Goal: Task Accomplishment & Management: Manage account settings

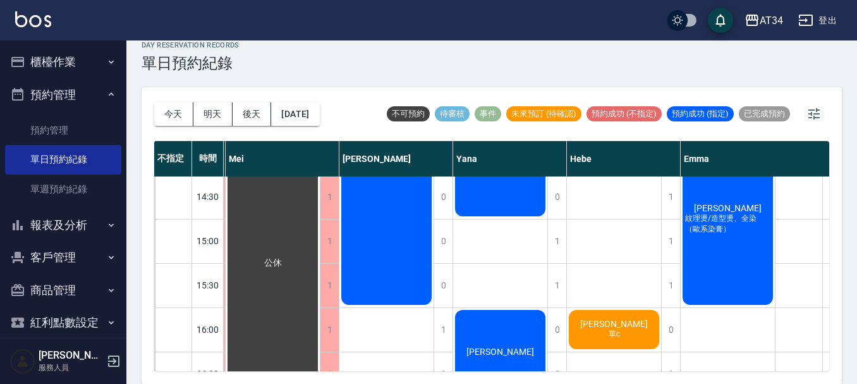
scroll to position [316, 643]
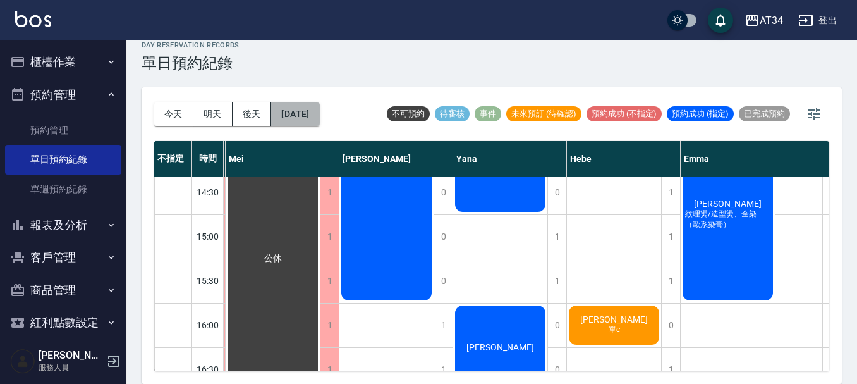
click at [313, 112] on button "2025/09/18" at bounding box center [295, 113] width 48 height 23
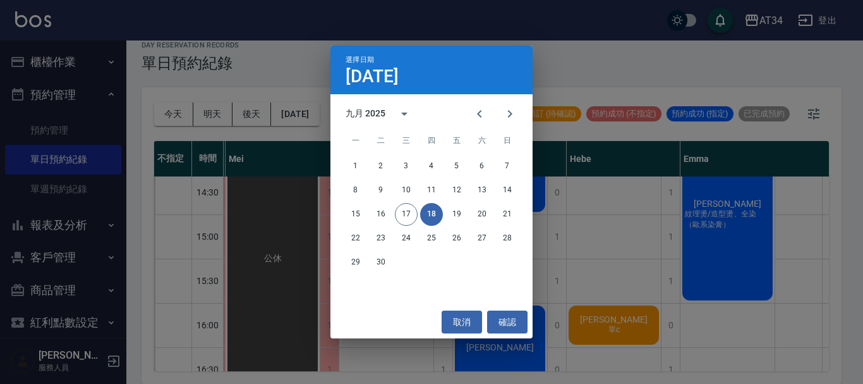
click at [634, 266] on div "選擇日期 9月18日 九月 2025 一 二 三 四 五 六 日 1 2 3 4 5 6 7 8 9 10 11 12 13 14 15 16 17 18 1…" at bounding box center [431, 192] width 863 height 384
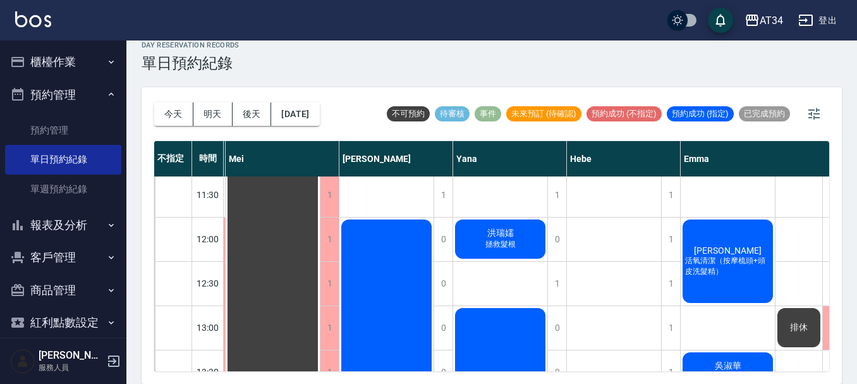
scroll to position [379, 643]
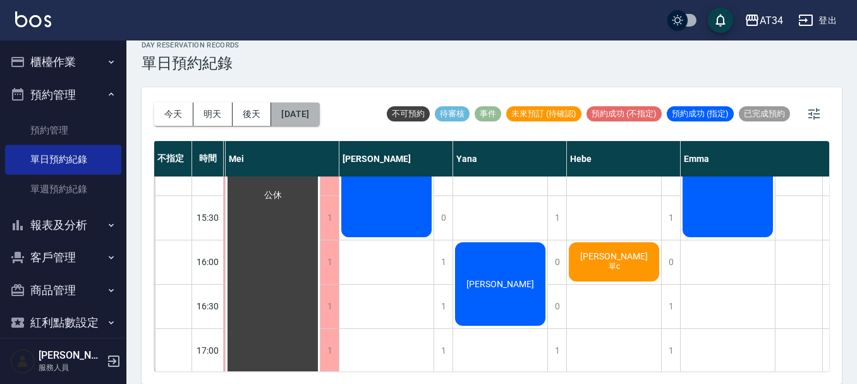
click at [302, 118] on button "2025/09/18" at bounding box center [295, 113] width 48 height 23
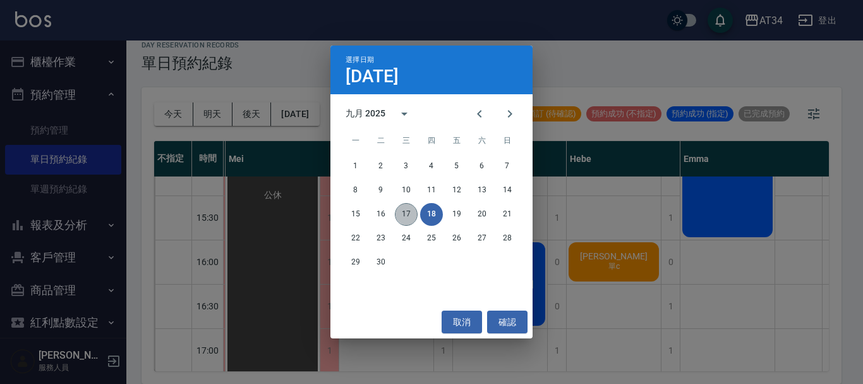
click at [411, 211] on button "17" at bounding box center [406, 214] width 23 height 23
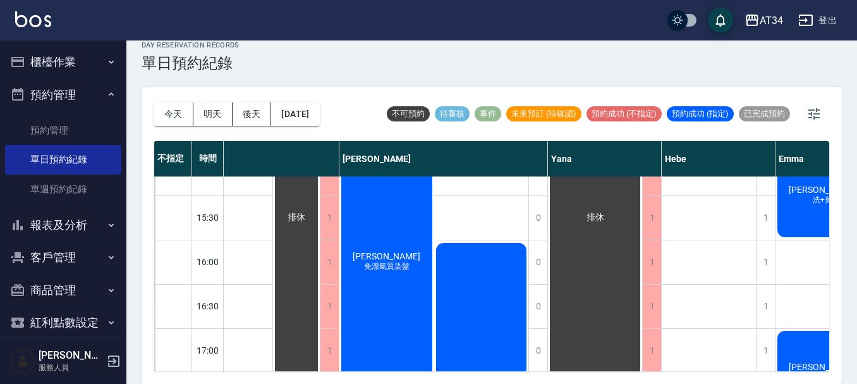
click at [407, 243] on div "楊婷如 免漂氣質染髮" at bounding box center [386, 261] width 95 height 397
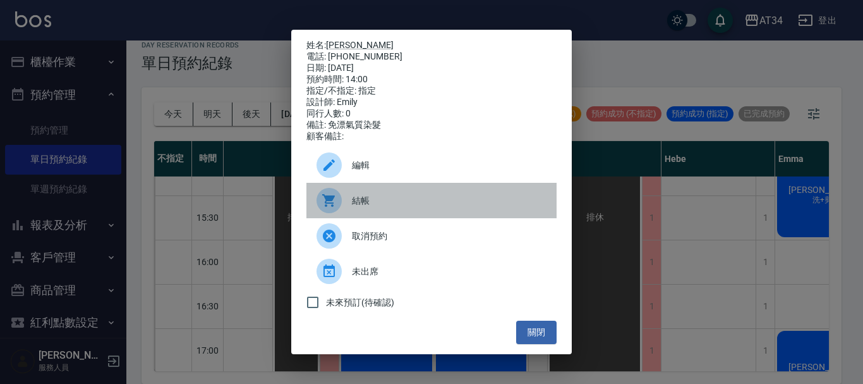
click at [401, 207] on span "結帳" at bounding box center [449, 200] width 195 height 13
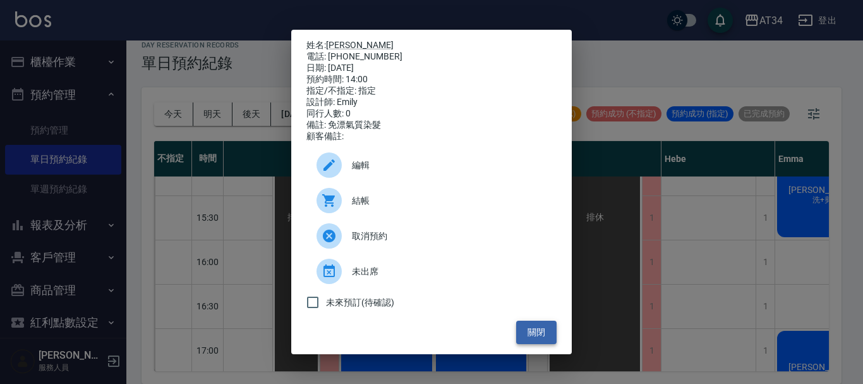
click at [533, 337] on button "關閉" at bounding box center [536, 331] width 40 height 23
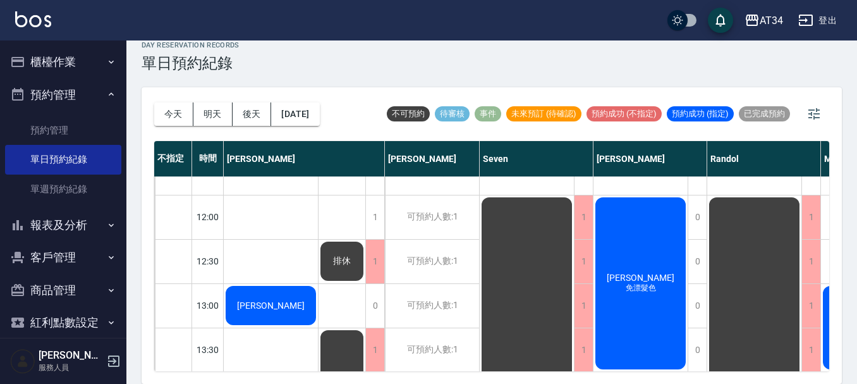
scroll to position [63, 0]
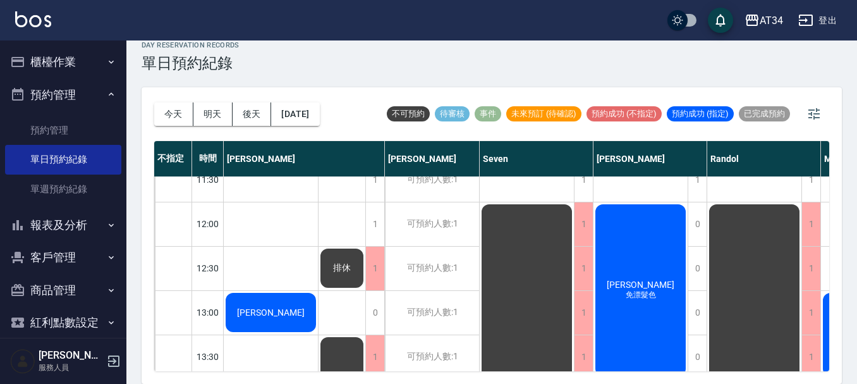
click at [279, 307] on span "[PERSON_NAME]" at bounding box center [270, 312] width 73 height 10
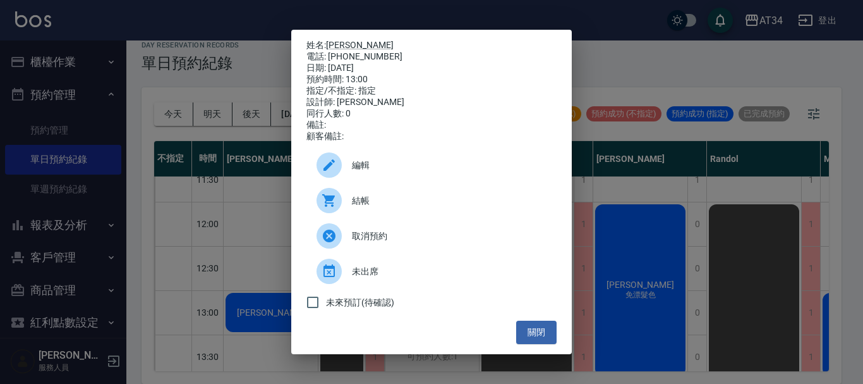
click at [344, 201] on div at bounding box center [334, 200] width 35 height 25
click at [526, 335] on button "關閉" at bounding box center [536, 331] width 40 height 23
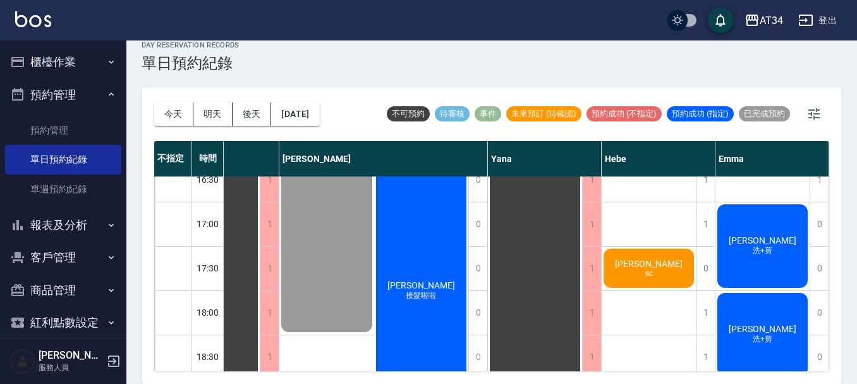
scroll to position [506, 709]
click at [654, 266] on span "陳詠齊" at bounding box center [648, 263] width 73 height 10
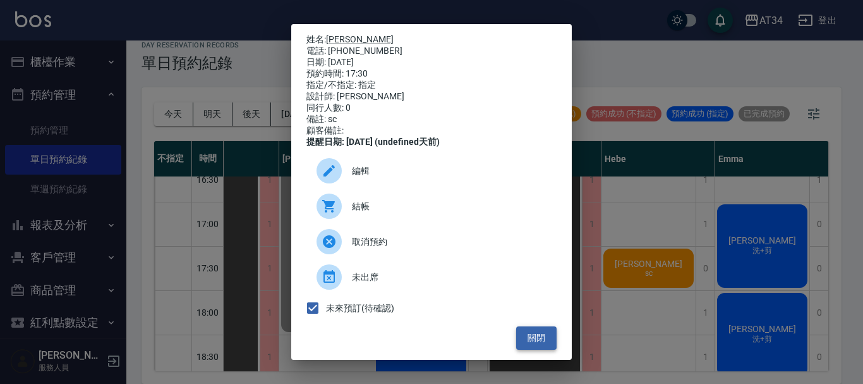
click at [528, 343] on button "關閉" at bounding box center [536, 337] width 40 height 23
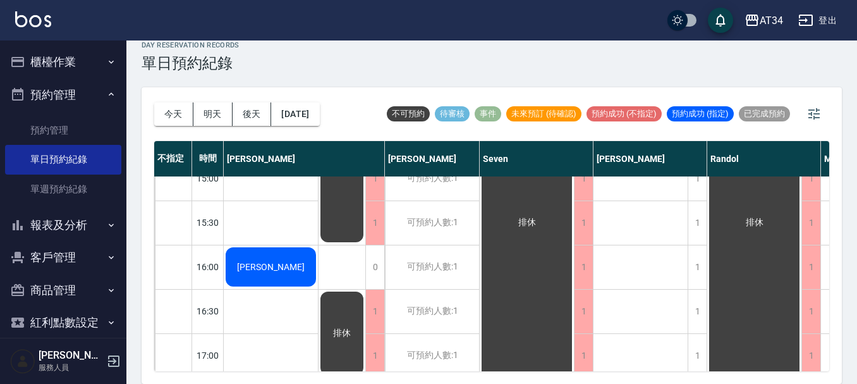
scroll to position [379, 0]
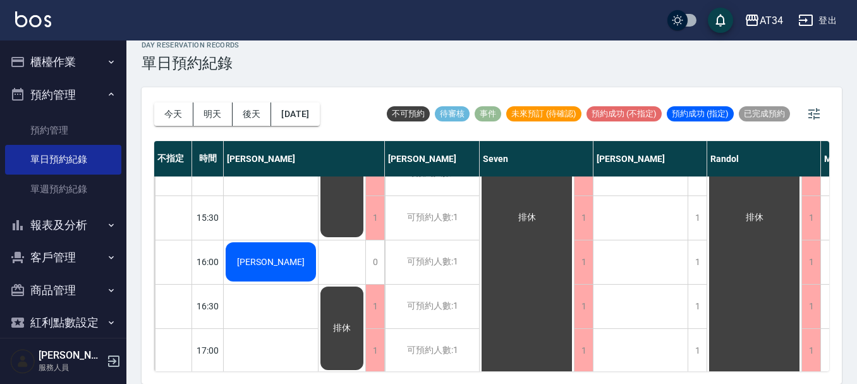
click at [267, 257] on span "[PERSON_NAME]" at bounding box center [270, 262] width 73 height 10
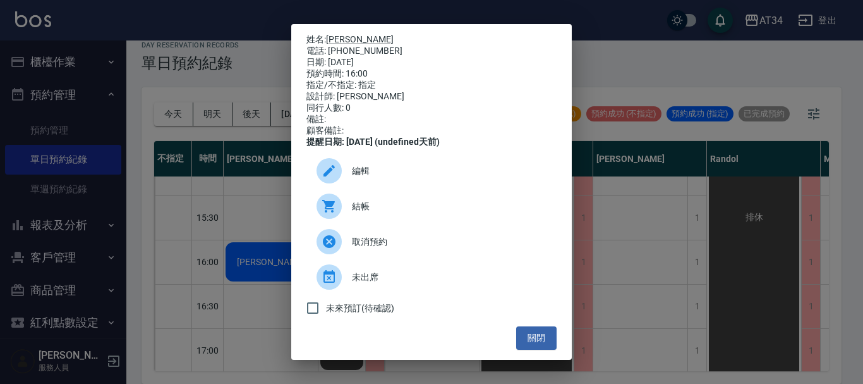
click at [372, 213] on span "結帳" at bounding box center [449, 206] width 195 height 13
click at [532, 349] on button "關閉" at bounding box center [536, 337] width 40 height 23
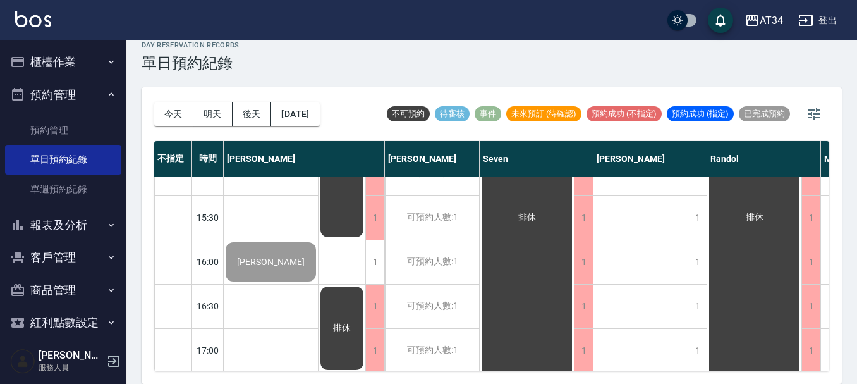
click at [466, 370] on div "不指定 時間 Gina Wendy Seven annie Randol Mei Emily Yana Hebe Emma 11:00 11:30 12:00…" at bounding box center [491, 256] width 675 height 230
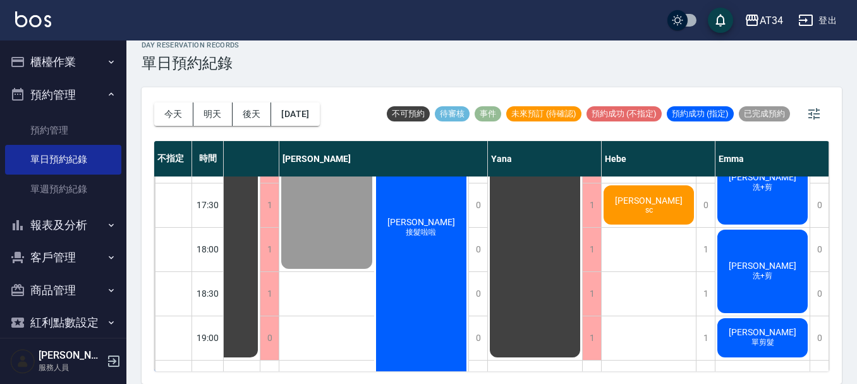
scroll to position [506, 709]
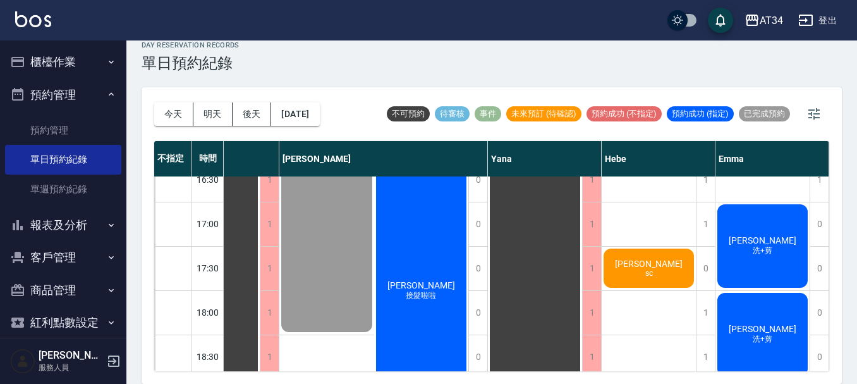
click at [762, 240] on span "[PERSON_NAME]" at bounding box center [762, 240] width 73 height 10
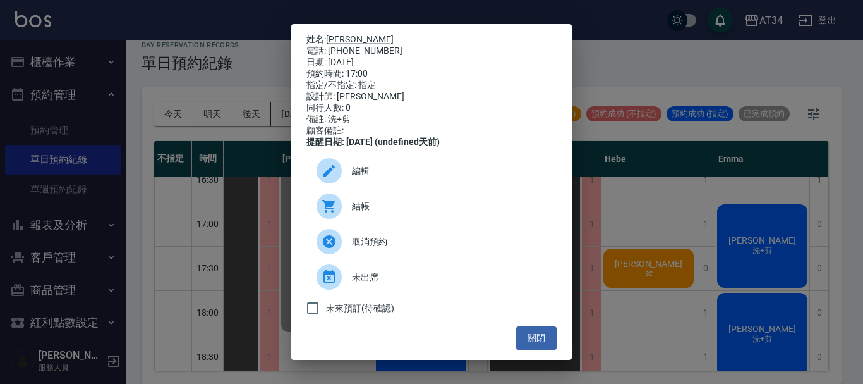
click at [360, 213] on span "結帳" at bounding box center [449, 206] width 195 height 13
click at [546, 344] on button "關閉" at bounding box center [536, 337] width 40 height 23
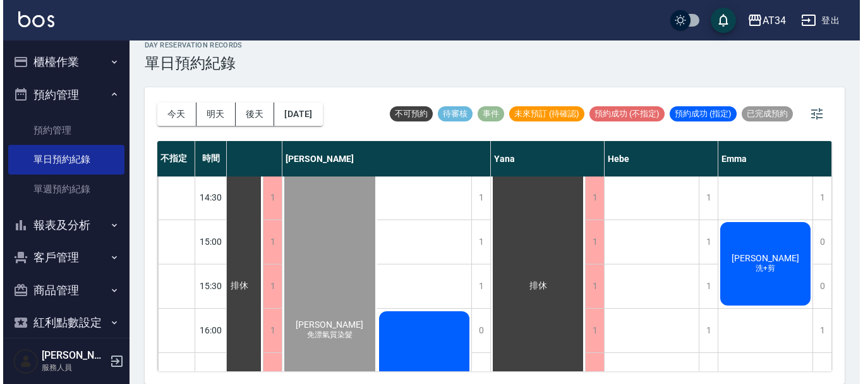
scroll to position [316, 703]
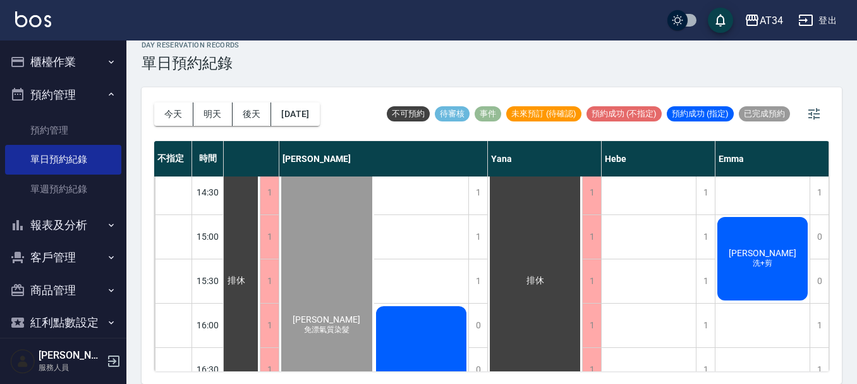
click at [769, 250] on span "[PERSON_NAME]" at bounding box center [762, 253] width 73 height 10
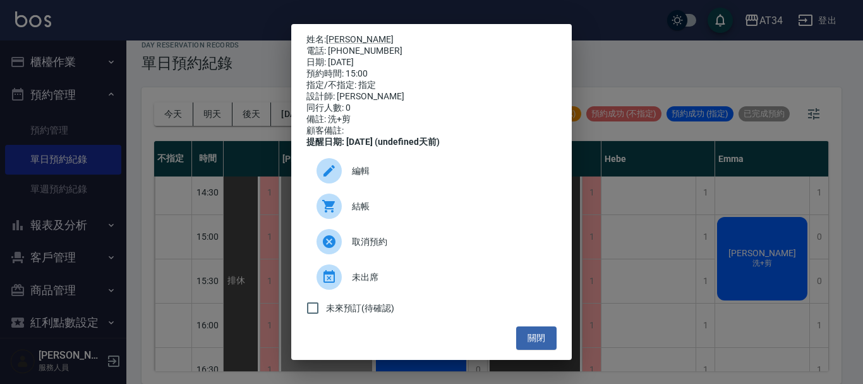
click at [341, 217] on div at bounding box center [329, 205] width 25 height 25
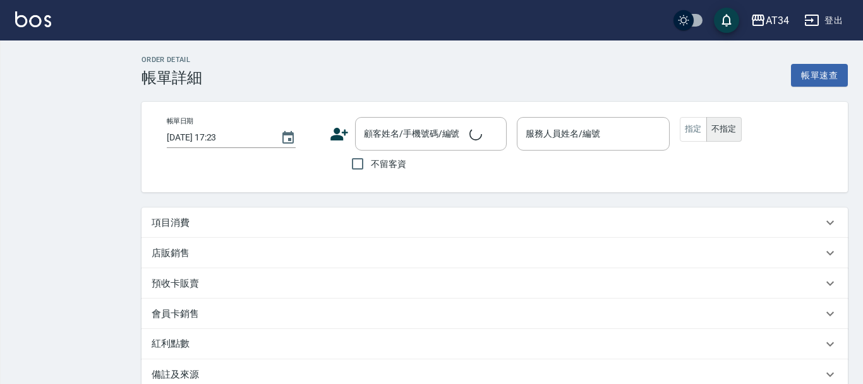
type input "[DATE] 14:00"
type input "Emily-12"
type input "免漂氣質染髮"
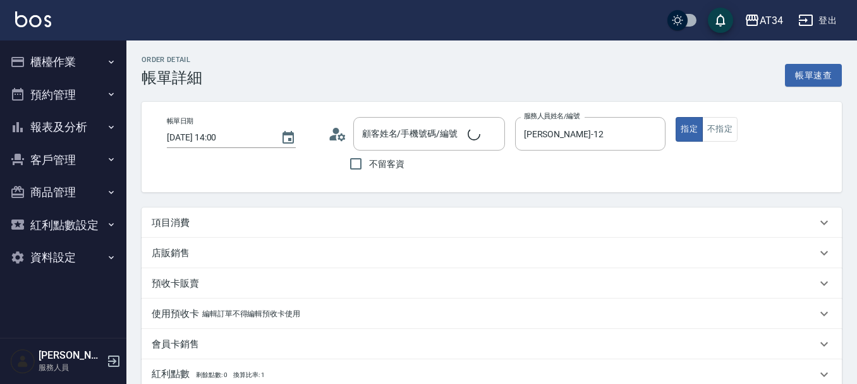
click at [198, 219] on div "項目消費" at bounding box center [484, 222] width 665 height 13
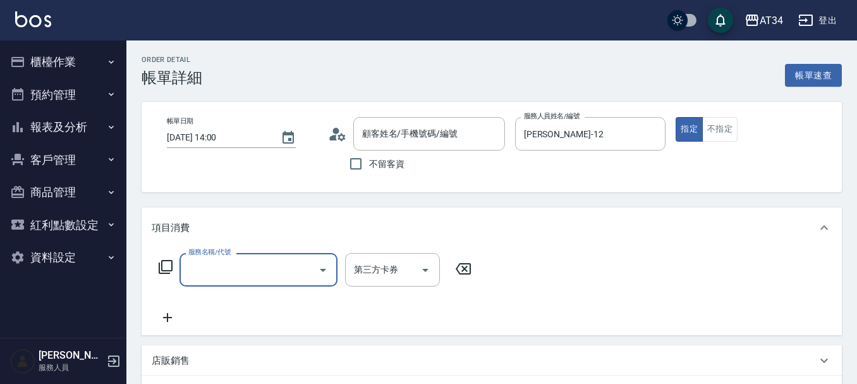
type input "楊婷如/0910577783/0910577783"
click at [268, 255] on div "服務名稱/代號" at bounding box center [258, 269] width 158 height 33
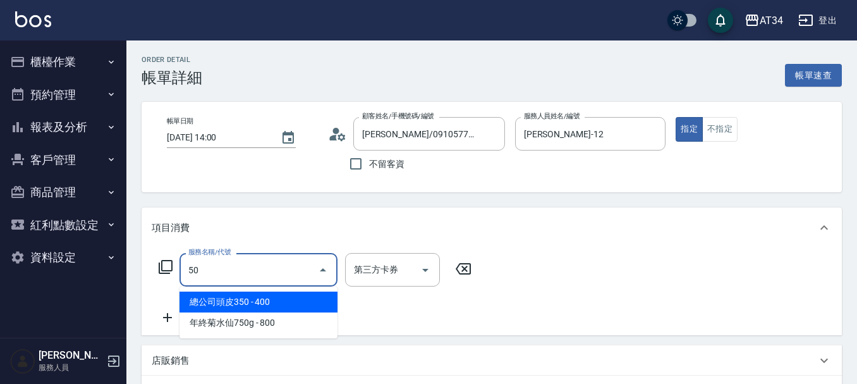
type input "501"
type input "100"
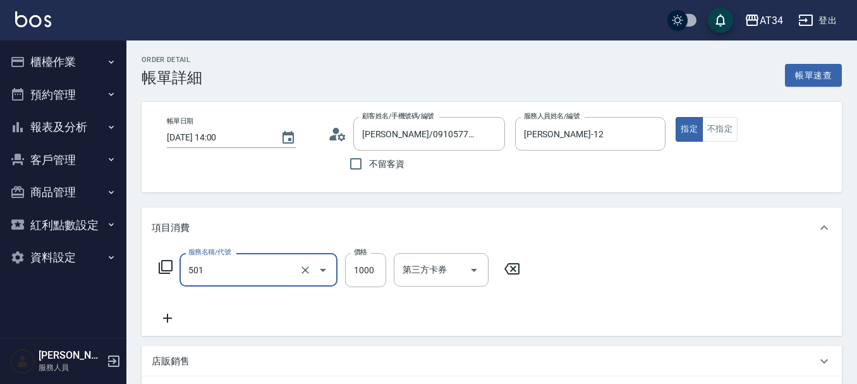
type input "染髮(501)"
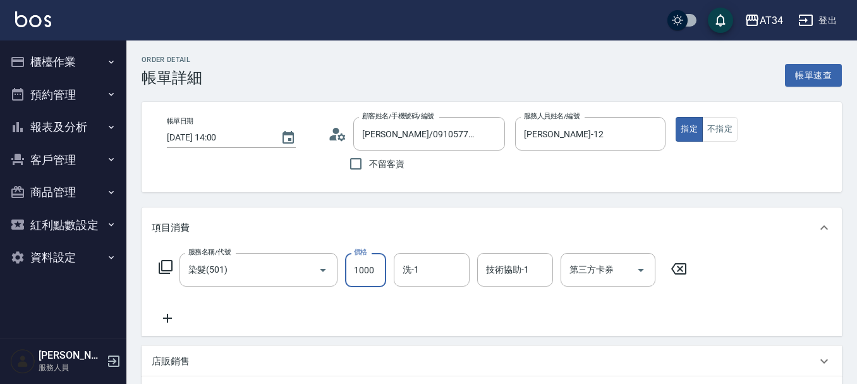
type input "2"
type input "0"
type input "200"
type input "2000"
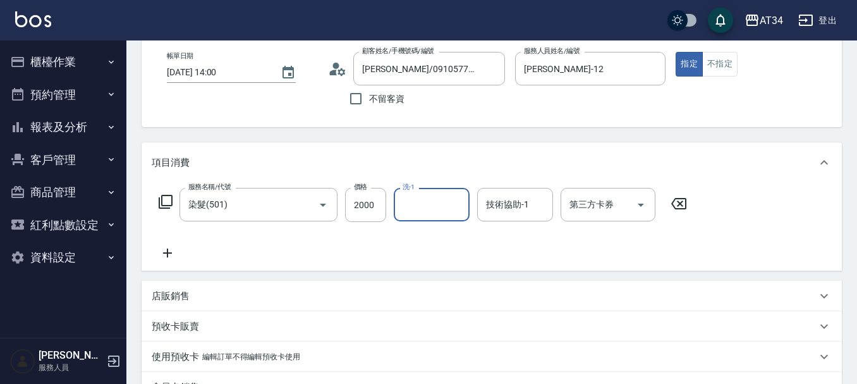
scroll to position [126, 0]
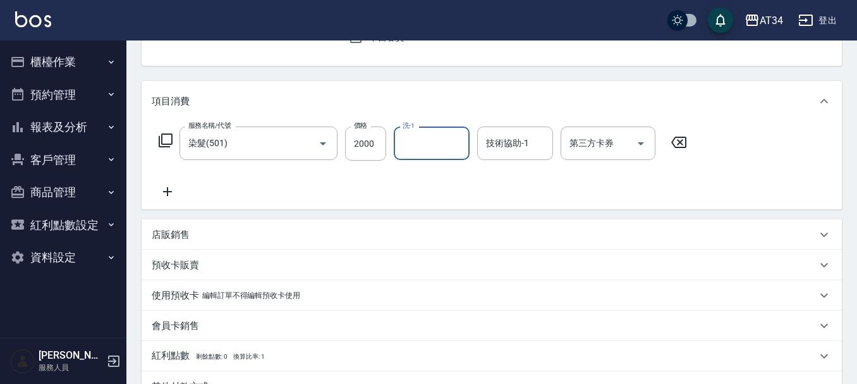
click at [191, 317] on div "會員卡銷售" at bounding box center [492, 325] width 700 height 30
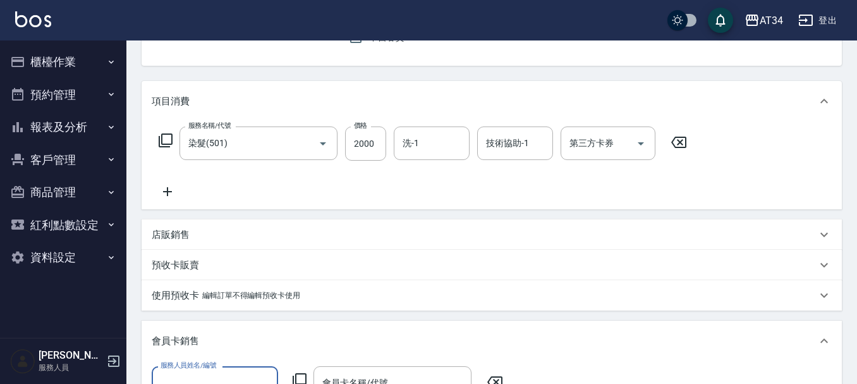
scroll to position [0, 0]
click at [181, 338] on p "會員卡銷售" at bounding box center [175, 340] width 47 height 13
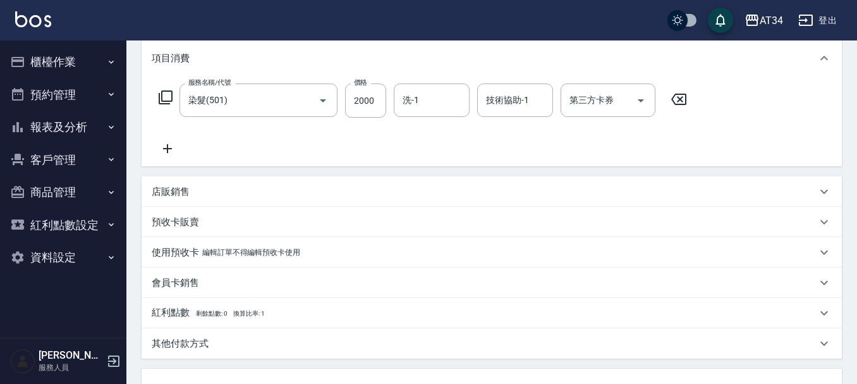
scroll to position [190, 0]
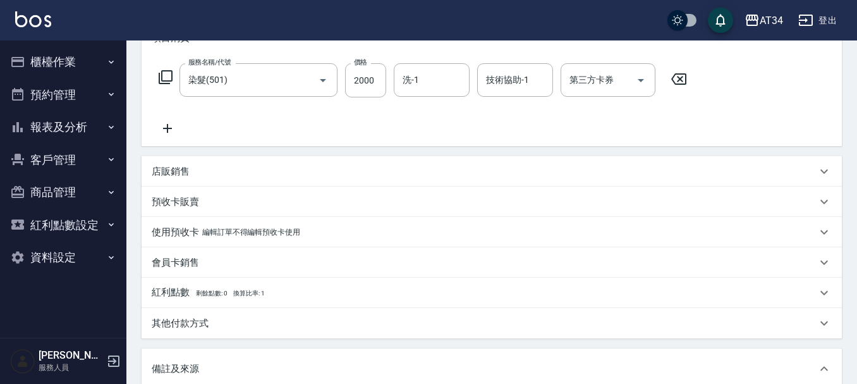
click at [183, 320] on p "其他付款方式" at bounding box center [180, 323] width 57 height 13
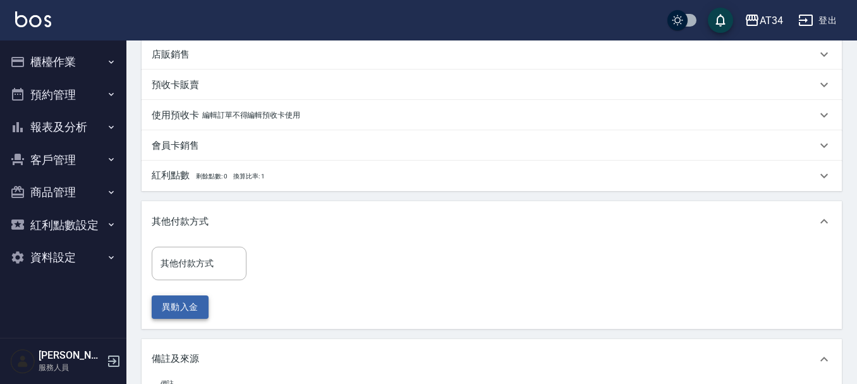
scroll to position [316, 0]
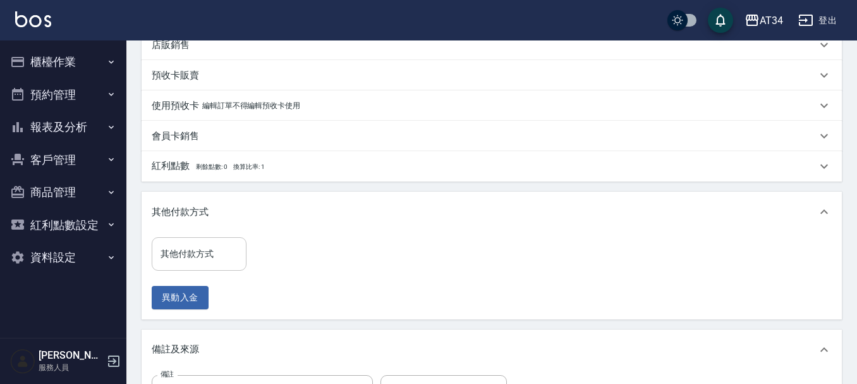
click at [200, 259] on input "其他付款方式" at bounding box center [198, 254] width 83 height 22
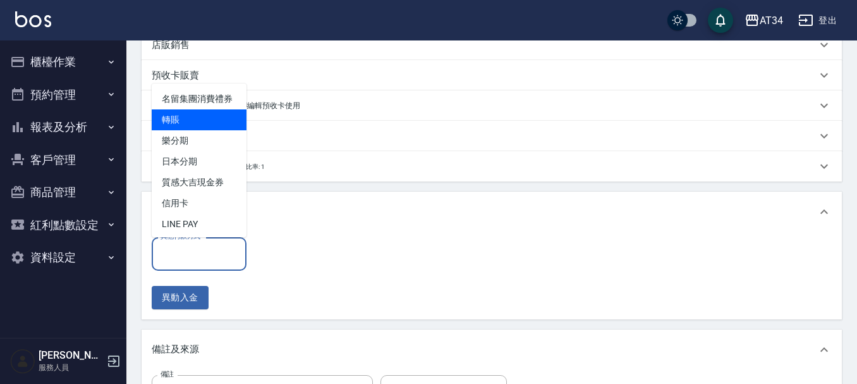
click at [219, 125] on span "轉賬" at bounding box center [199, 119] width 95 height 21
type input "轉賬"
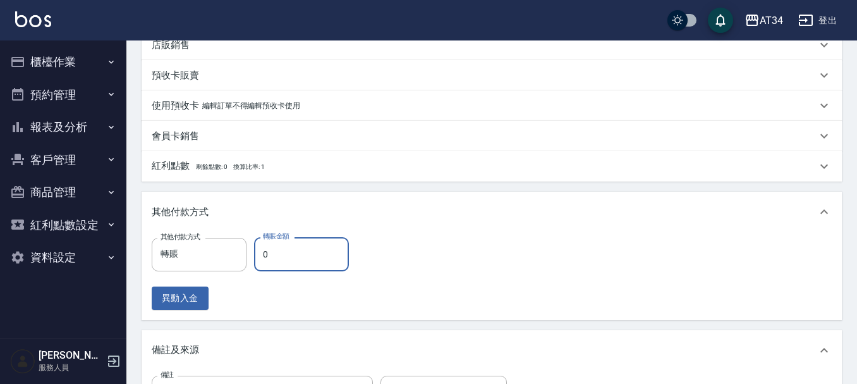
click at [328, 269] on input "0" at bounding box center [301, 254] width 95 height 34
type input "2"
type input "190"
type input "20"
type input "180"
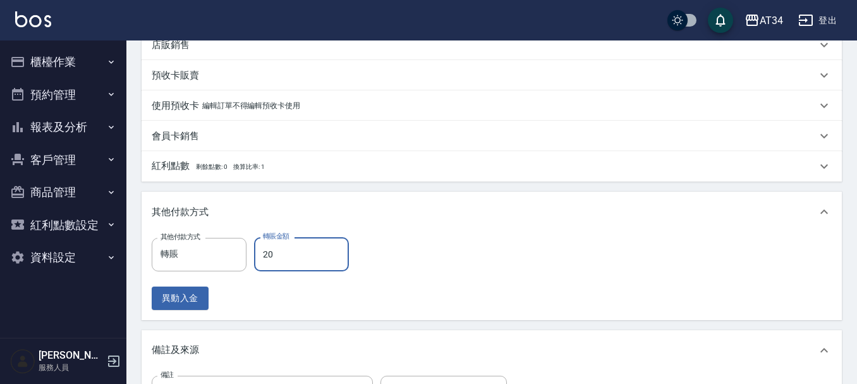
type input "200"
type input "0"
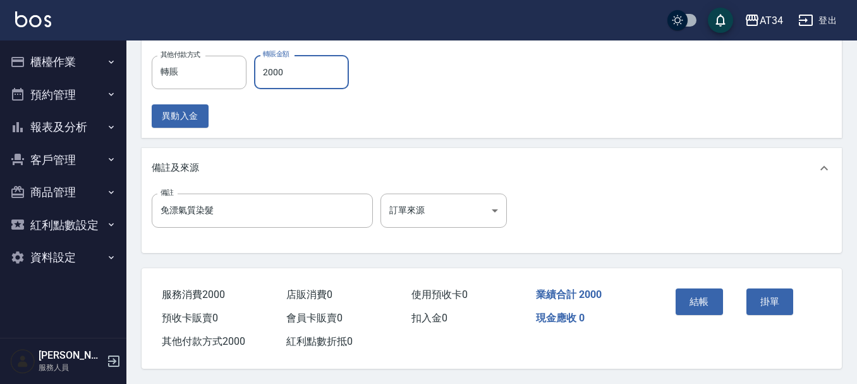
scroll to position [504, 0]
type input "2000"
click at [690, 302] on button "結帳" at bounding box center [699, 301] width 47 height 27
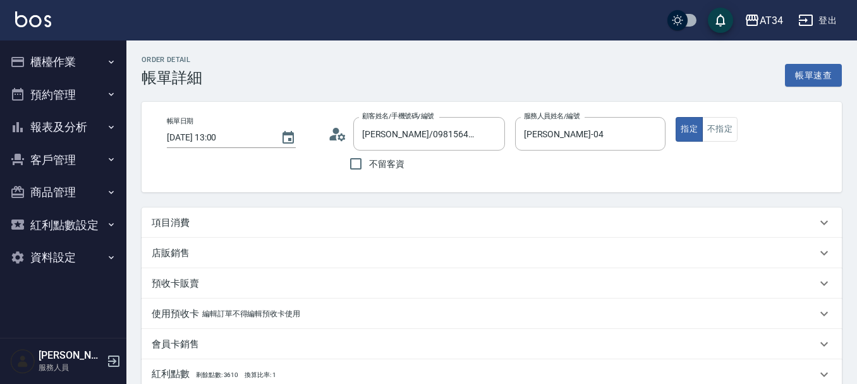
click at [191, 229] on div "項目消費" at bounding box center [484, 222] width 665 height 13
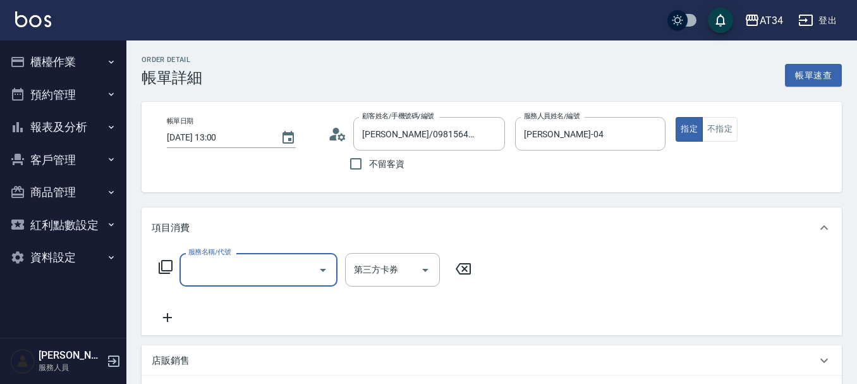
click at [195, 266] on input "服務名稱/代號" at bounding box center [249, 269] width 128 height 22
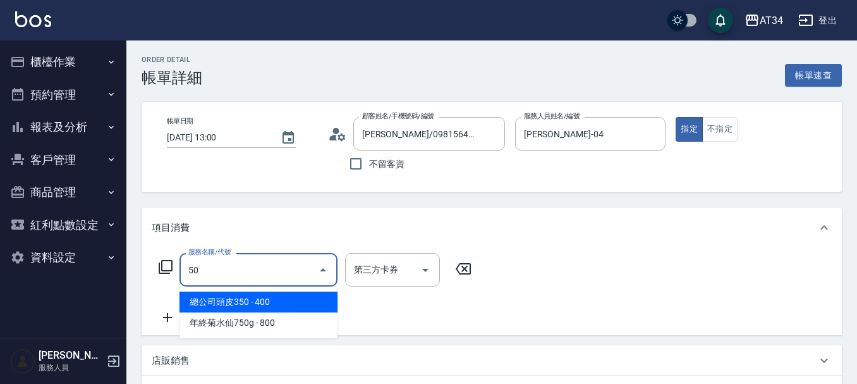
type input "5"
type input "301"
type input "150"
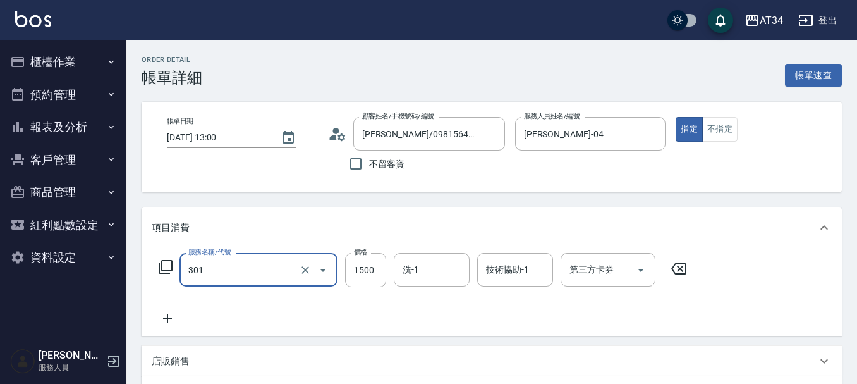
type input "燙髮(301)"
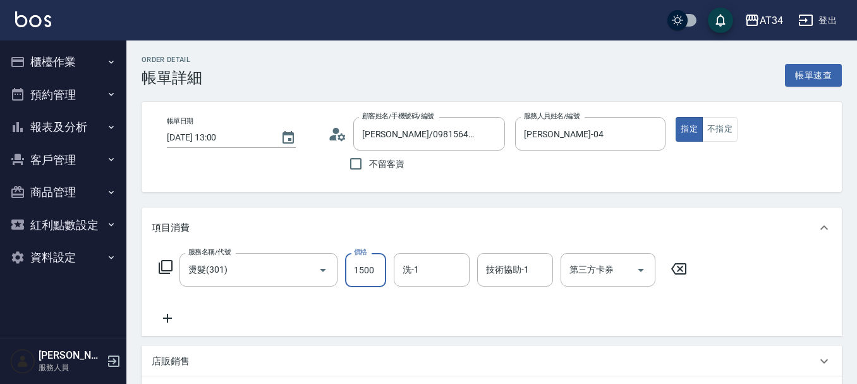
type input "2"
type input "0"
type input "200"
type input "2000"
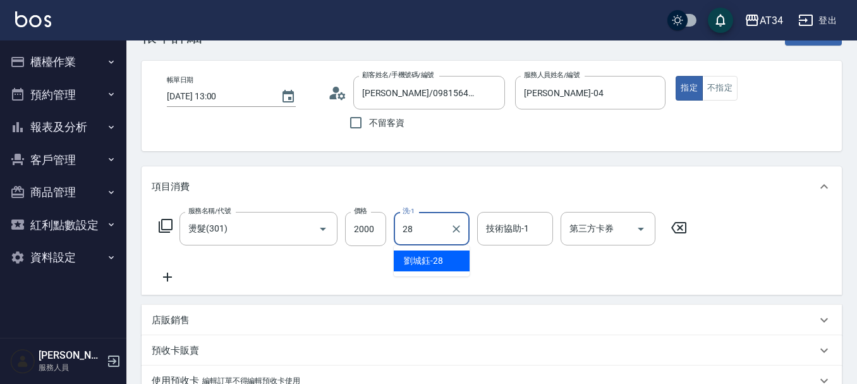
scroll to position [63, 0]
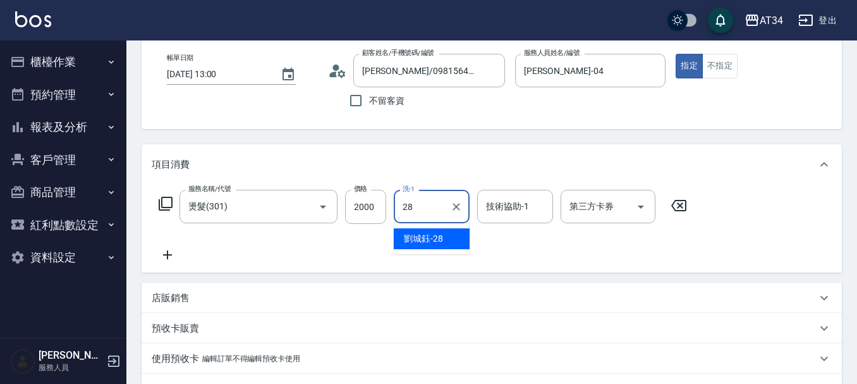
type input "劉城鈺-28"
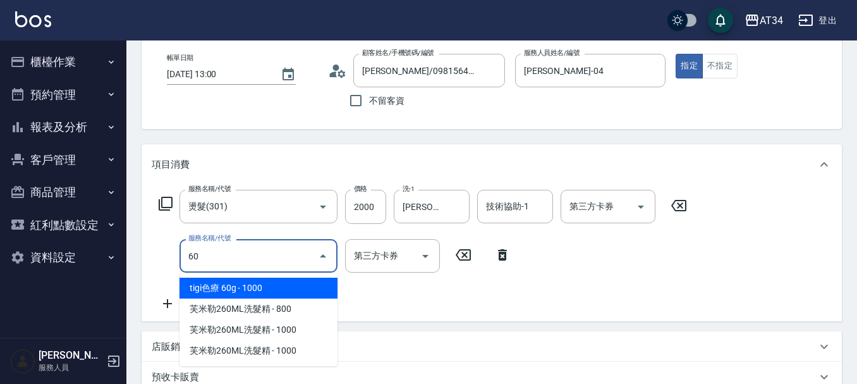
type input "601"
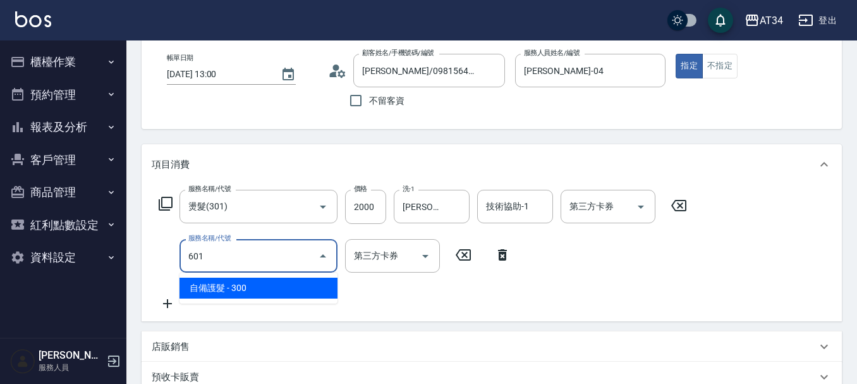
type input "230"
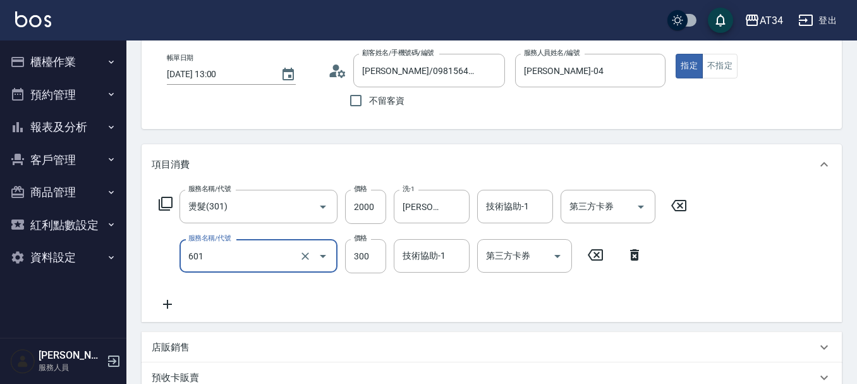
type input "自備護髮(601)"
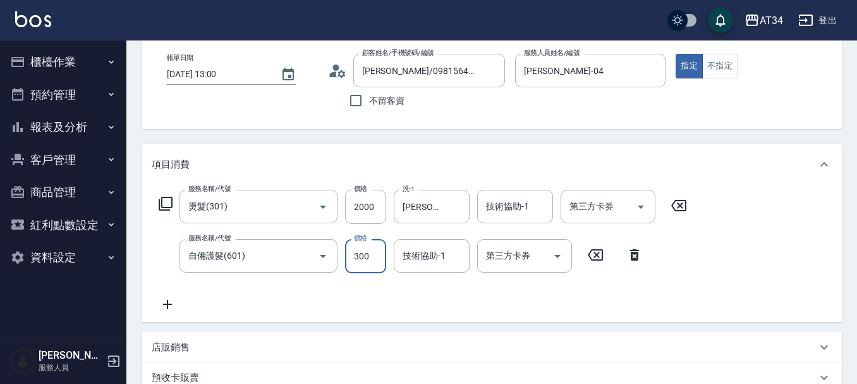
type input "200"
type input "500"
type input "250"
type input "500"
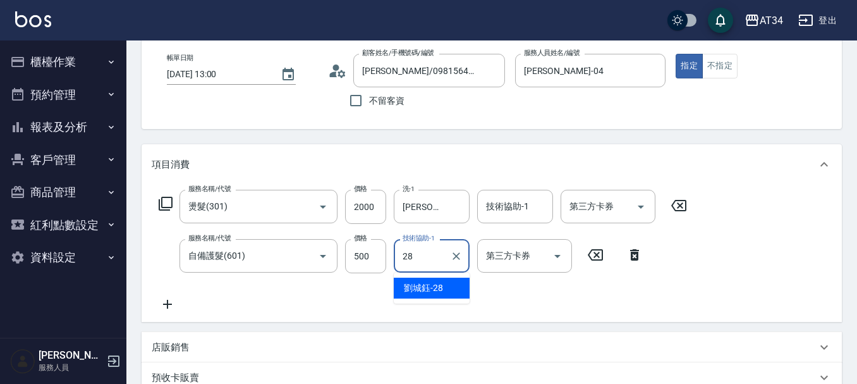
type input "劉城鈺-28"
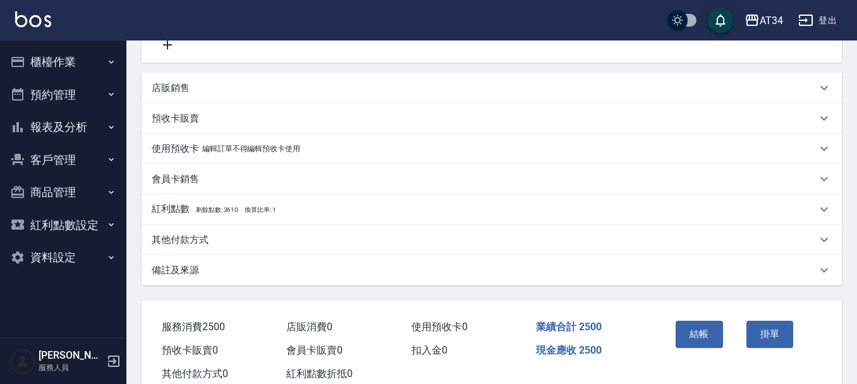
scroll to position [360, 0]
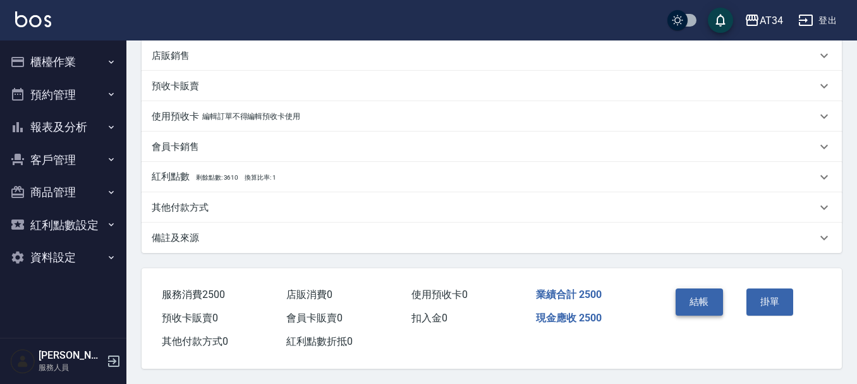
click at [698, 296] on button "結帳" at bounding box center [699, 301] width 47 height 27
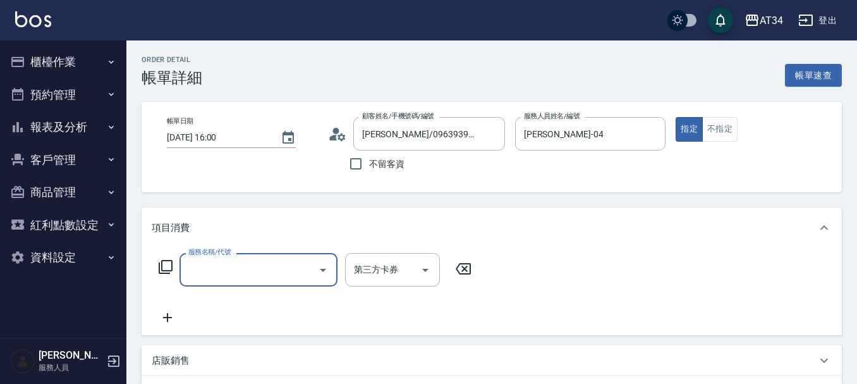
click at [238, 275] on input "服務名稱/代號" at bounding box center [249, 269] width 128 height 22
type input "401"
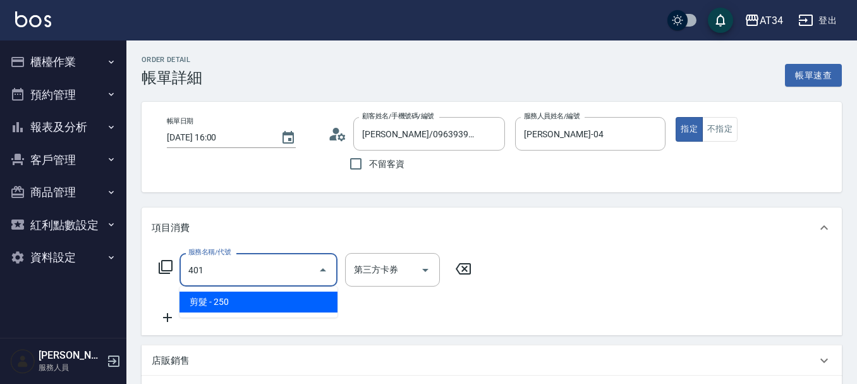
type input "20"
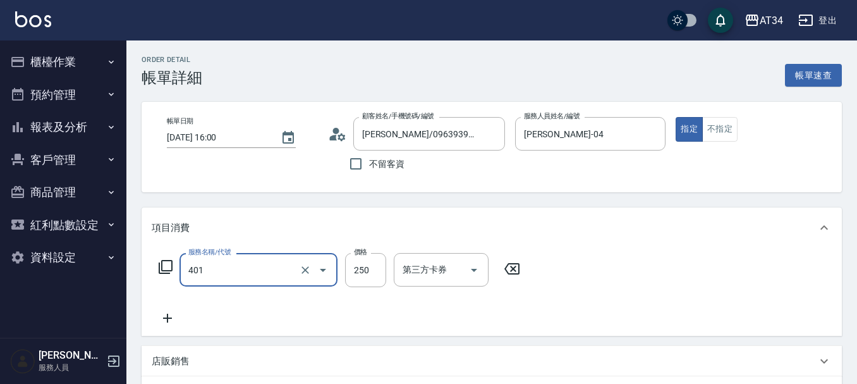
type input "剪髮(401)"
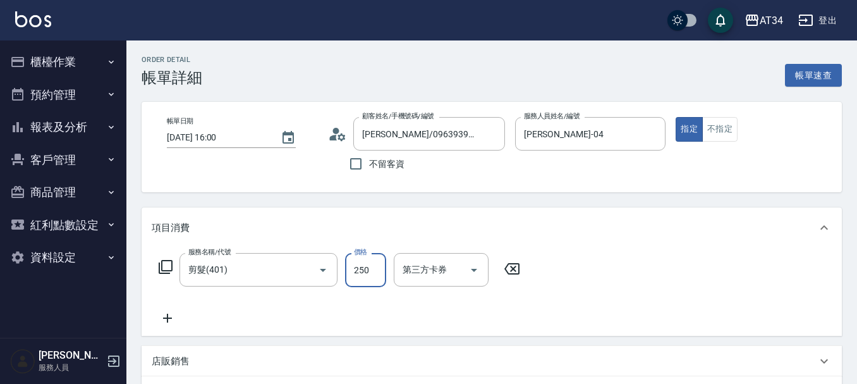
type input "0"
type input "32"
type input "30"
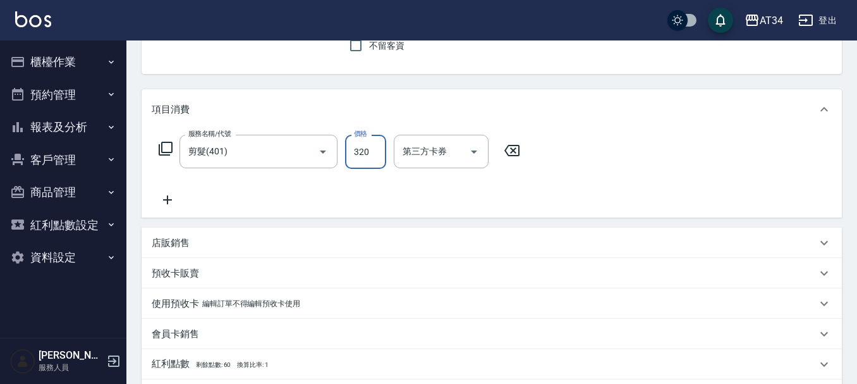
scroll to position [311, 0]
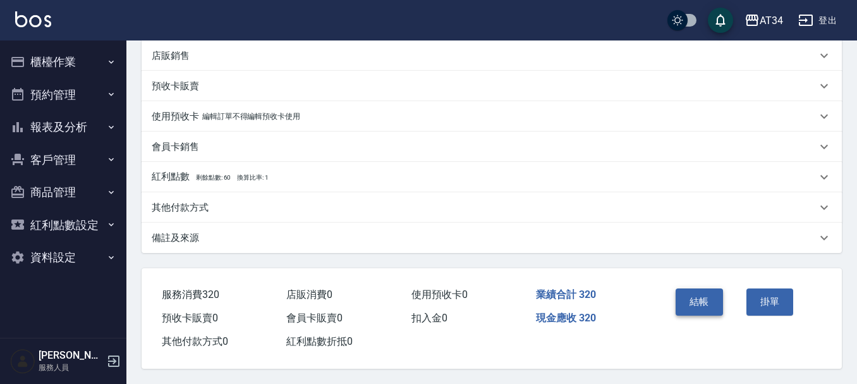
type input "320"
click at [704, 294] on button "結帳" at bounding box center [699, 301] width 47 height 27
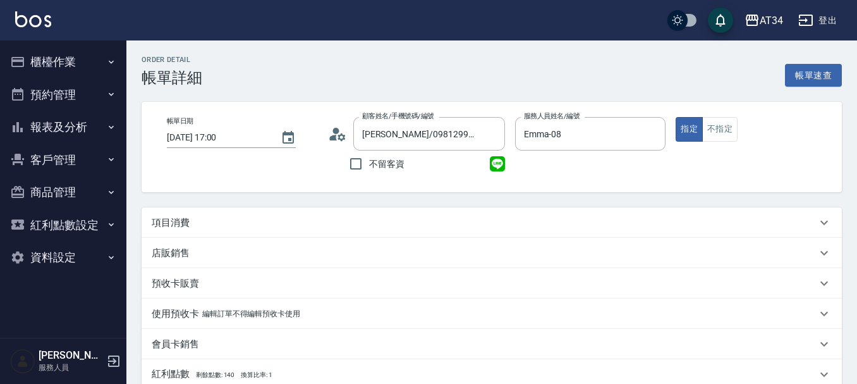
click at [187, 222] on p "項目消費" at bounding box center [171, 222] width 38 height 13
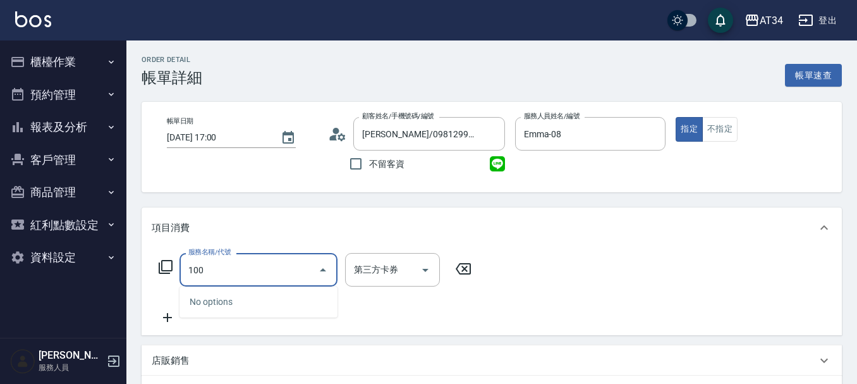
type input "1001"
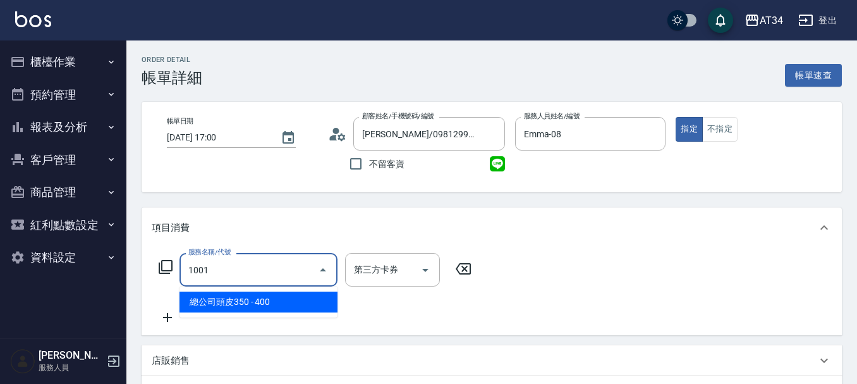
type input "40"
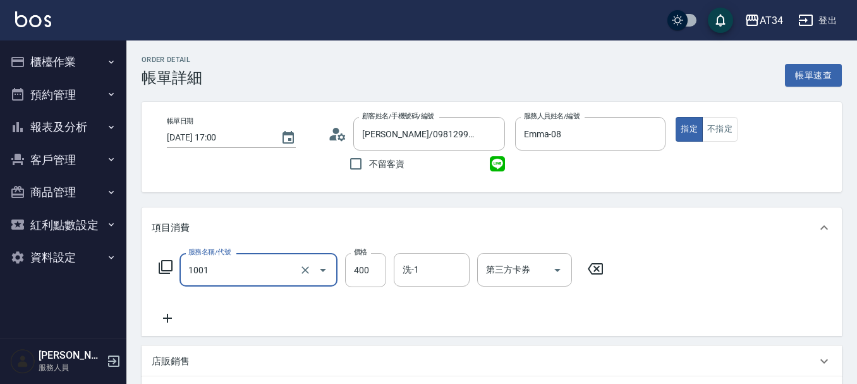
type input "總公司頭皮350(1001)"
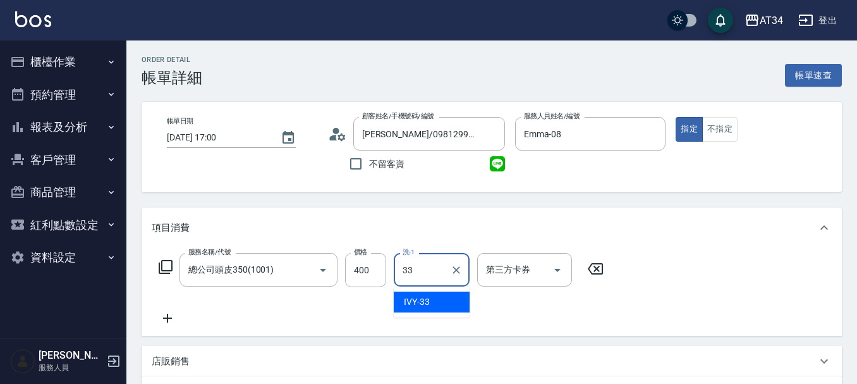
type input "IVY-33"
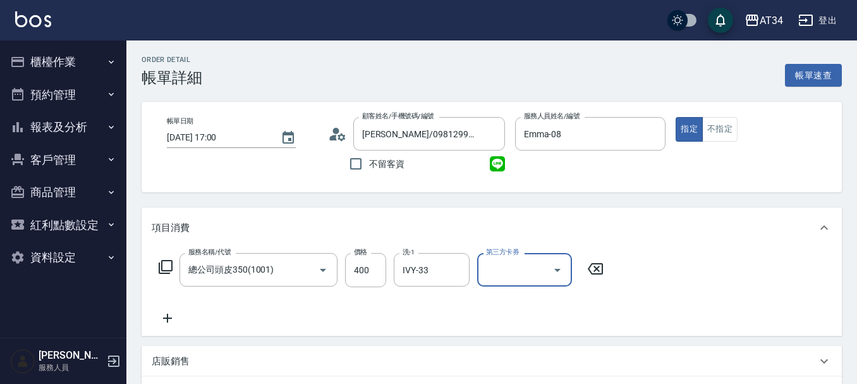
click at [171, 317] on icon at bounding box center [168, 317] width 32 height 15
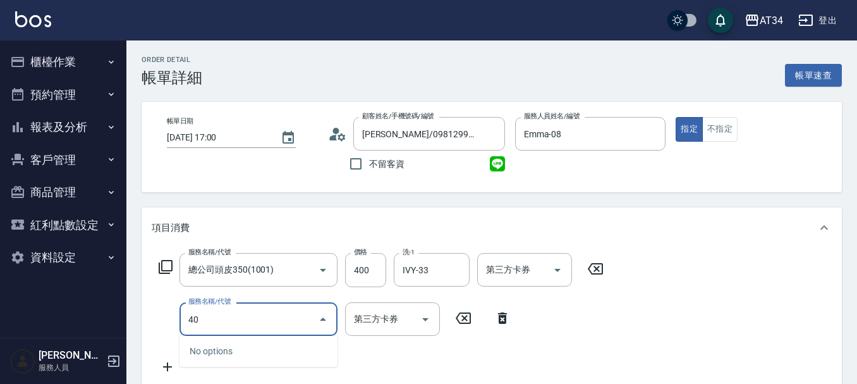
type input "401"
type input "60"
type input "剪髮(401)"
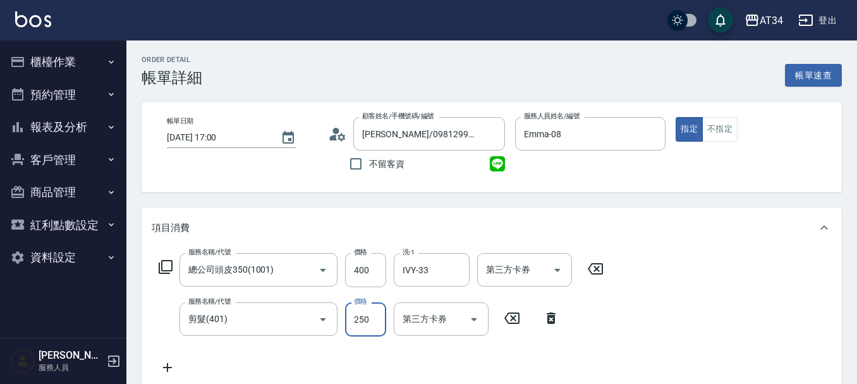
type input "40"
click at [389, 320] on div "服務名稱/代號 剪髮(401) 服務名稱/代號 價格 50 價格 第三方卡券 第三方卡券" at bounding box center [359, 319] width 415 height 34
click at [373, 318] on input "50" at bounding box center [365, 319] width 41 height 34
type input "50"
type input "90"
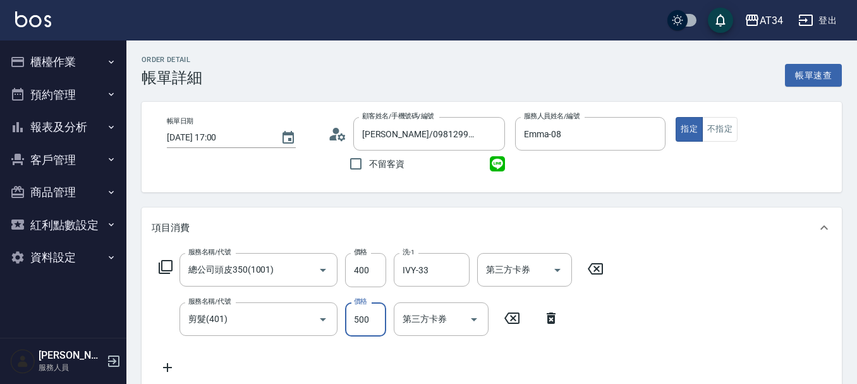
type input "500"
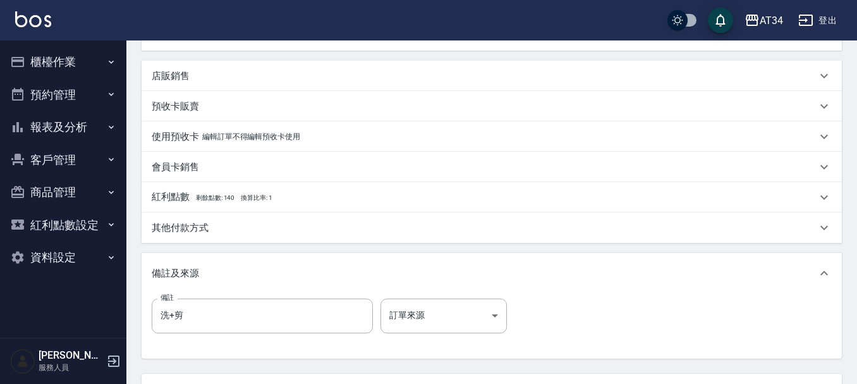
scroll to position [442, 0]
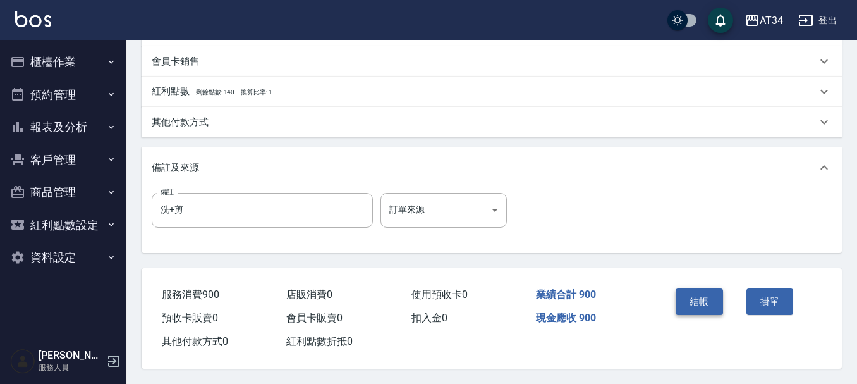
click at [697, 305] on button "結帳" at bounding box center [699, 301] width 47 height 27
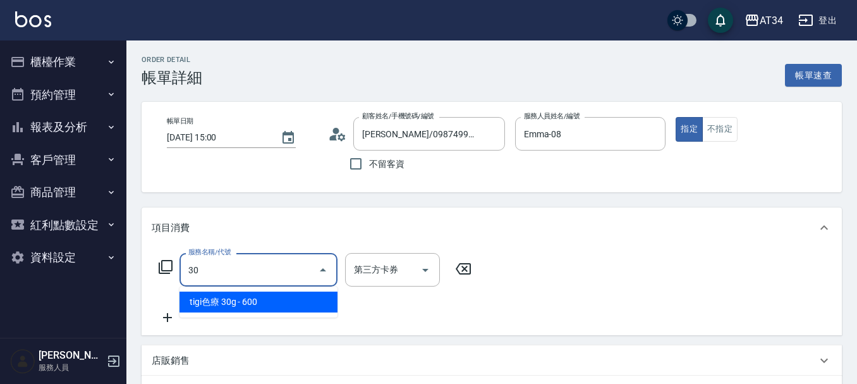
type input "300"
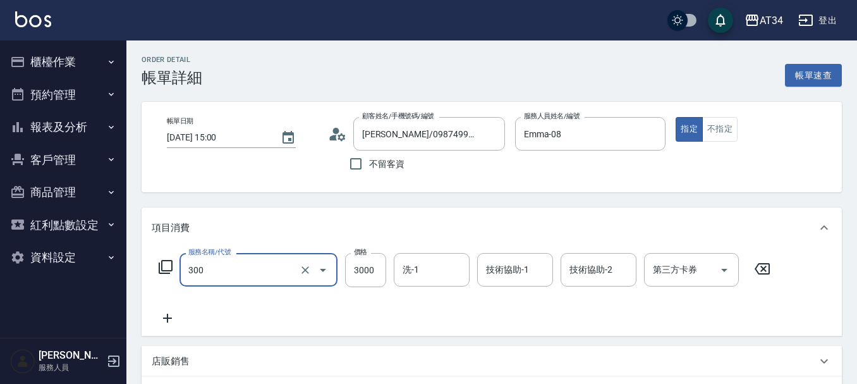
type input "燙髮(300)"
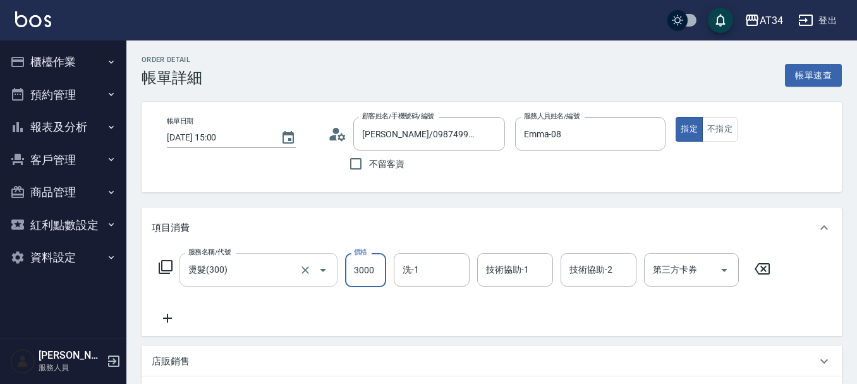
type input "0"
type input "30"
type input "3020"
type input "300"
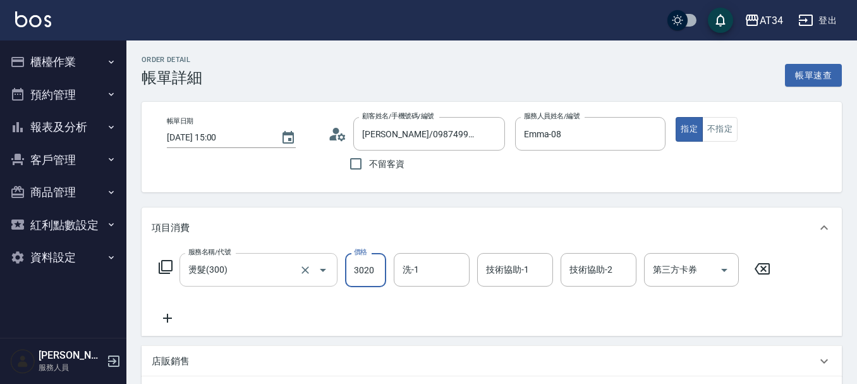
type input "3020"
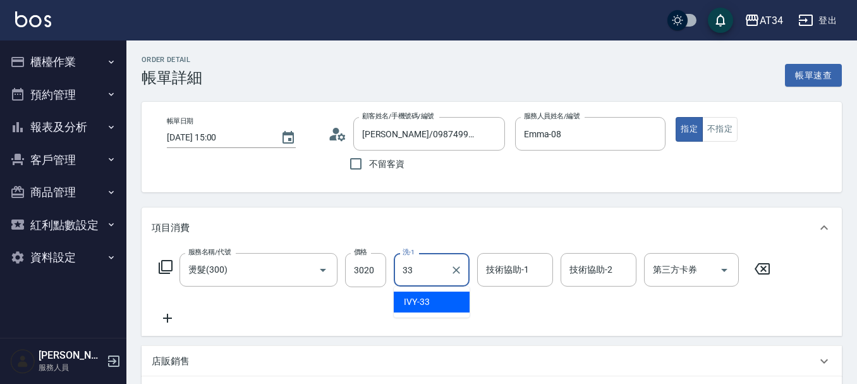
type input "IVY-33"
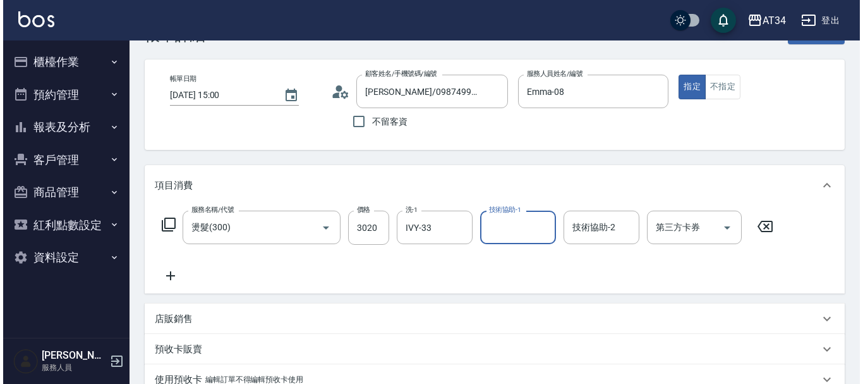
scroll to position [63, 0]
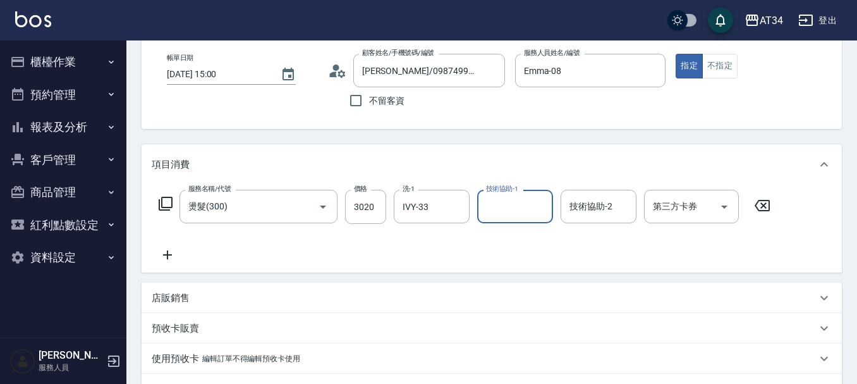
click at [174, 249] on icon at bounding box center [168, 254] width 32 height 15
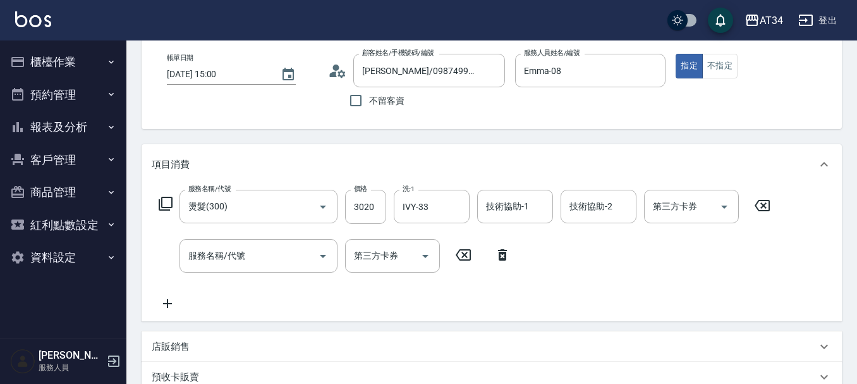
click at [167, 207] on icon at bounding box center [165, 203] width 15 height 15
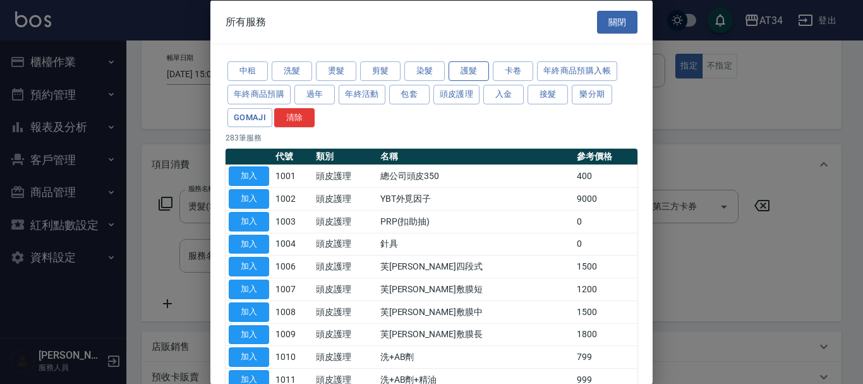
click at [464, 76] on button "護髮" at bounding box center [469, 71] width 40 height 20
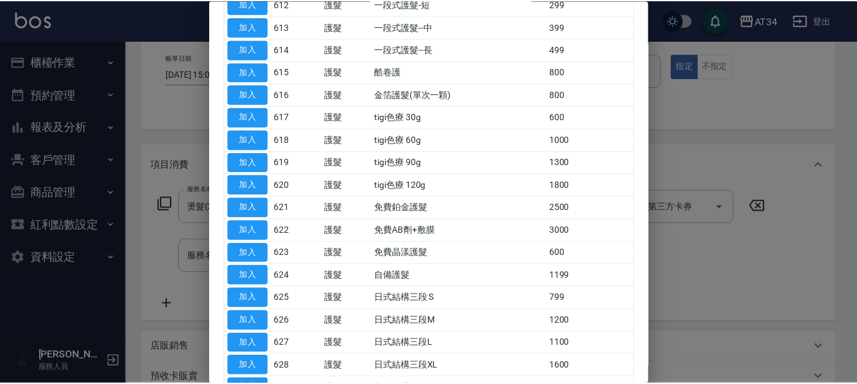
scroll to position [506, 0]
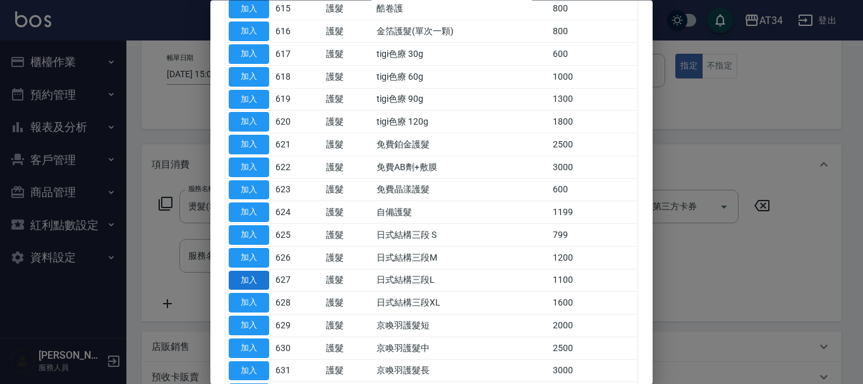
click at [252, 280] on button "加入" at bounding box center [249, 280] width 40 height 20
type input "410"
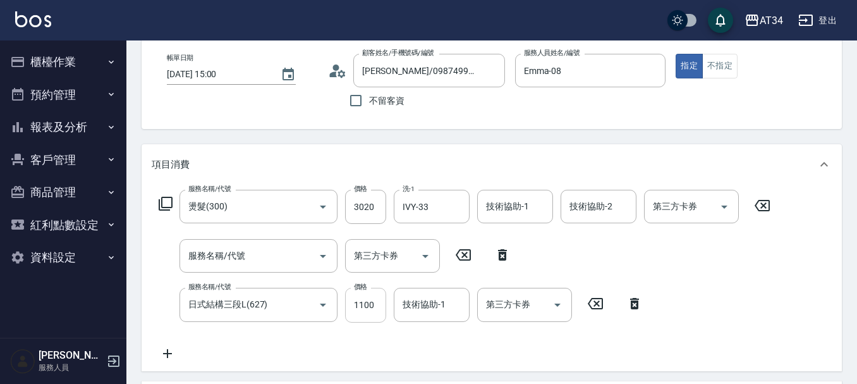
click at [360, 307] on input "1100" at bounding box center [365, 305] width 41 height 34
type input "9"
type input "310"
type input "990"
type input "400"
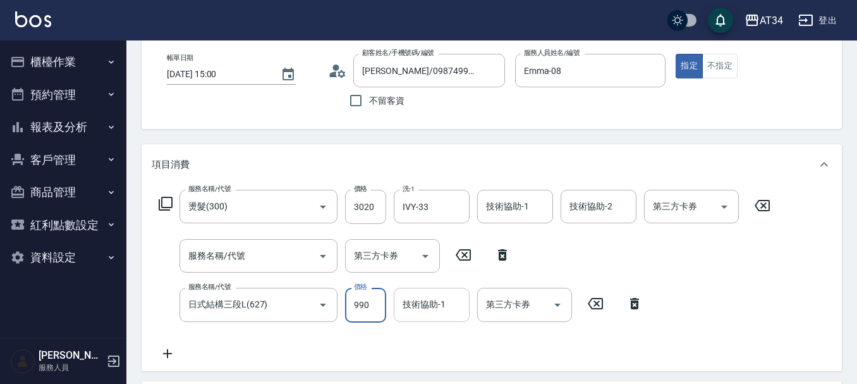
type input "990"
click at [505, 257] on icon at bounding box center [502, 254] width 9 height 11
type input "日式結構三段L(627)"
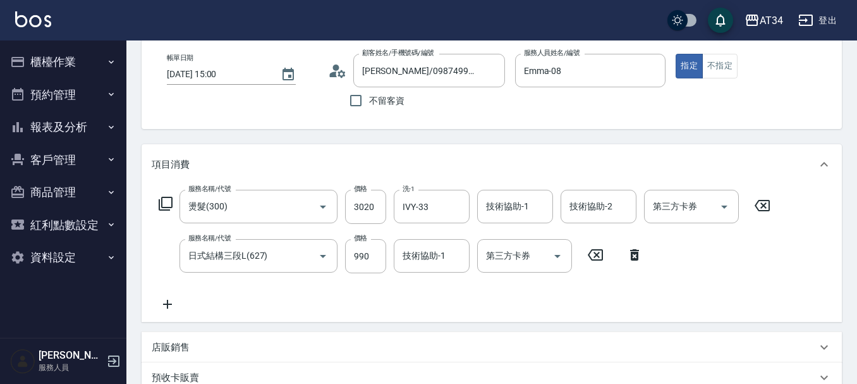
click at [167, 304] on icon at bounding box center [167, 304] width 9 height 9
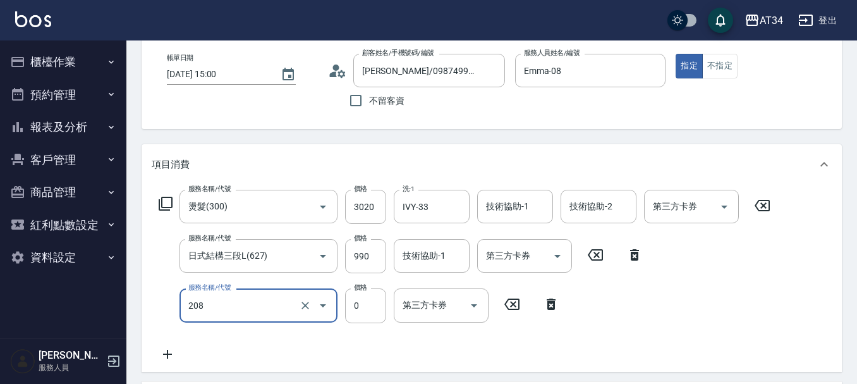
type input "洗一次(208)"
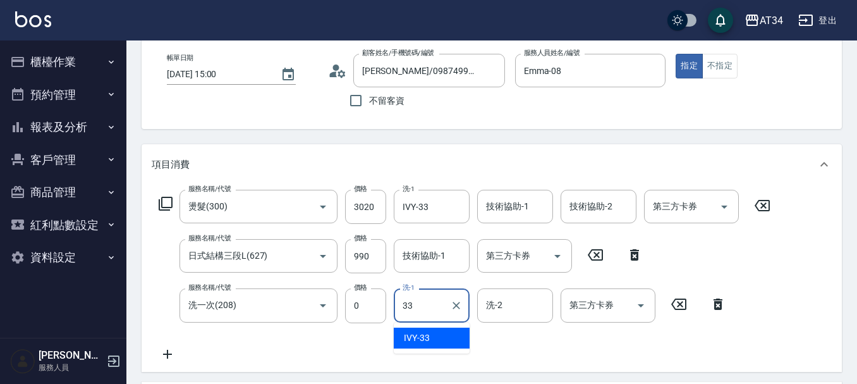
type input "3"
type input "張可芮-36"
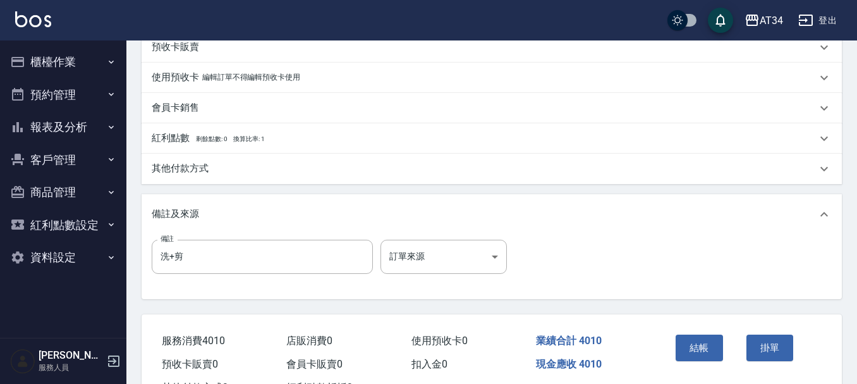
scroll to position [495, 0]
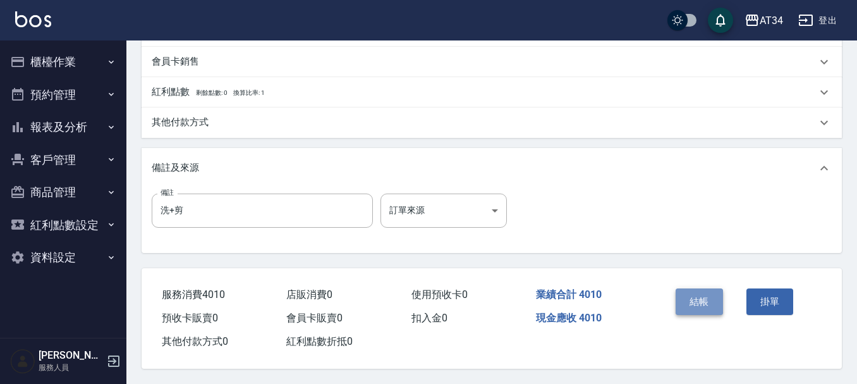
click at [708, 294] on button "結帳" at bounding box center [699, 301] width 47 height 27
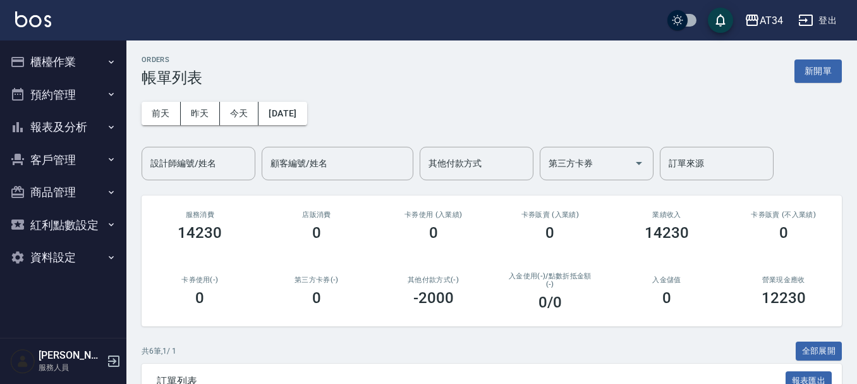
click at [55, 67] on button "櫃檯作業" at bounding box center [63, 62] width 116 height 33
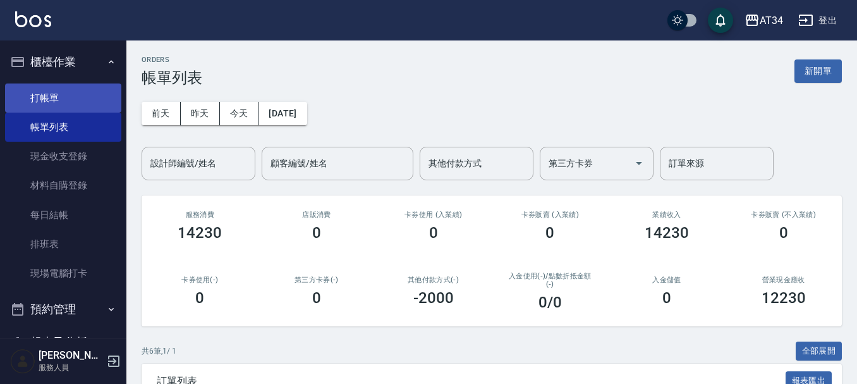
click at [56, 90] on link "打帳單" at bounding box center [63, 97] width 116 height 29
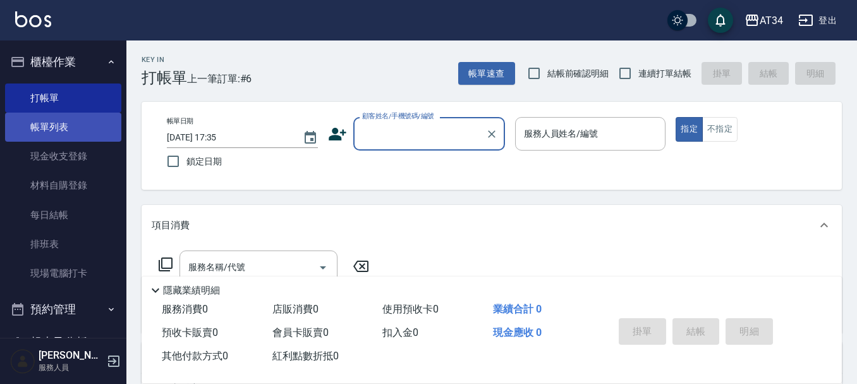
click at [23, 120] on link "帳單列表" at bounding box center [63, 126] width 116 height 29
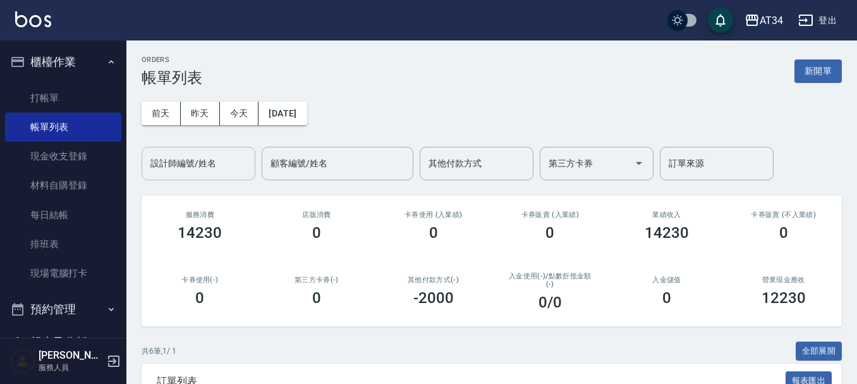
click at [193, 156] on div "設計師編號/姓名 設計師編號/姓名" at bounding box center [199, 163] width 114 height 33
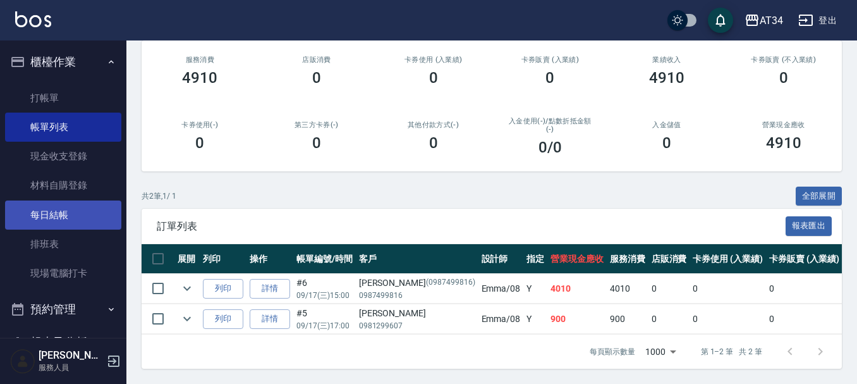
scroll to position [126, 0]
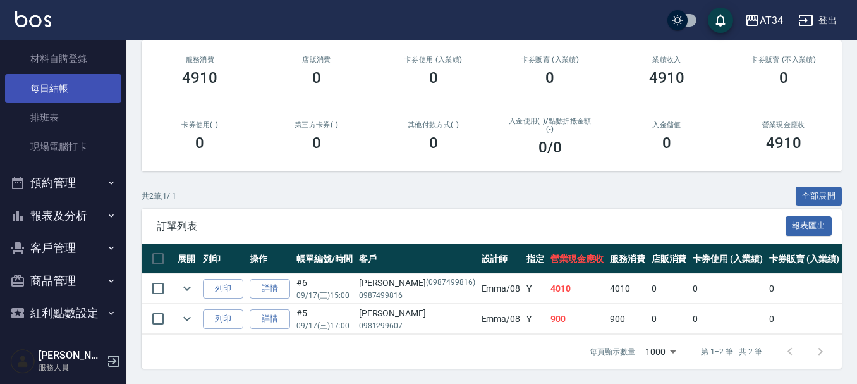
type input "Emma-08"
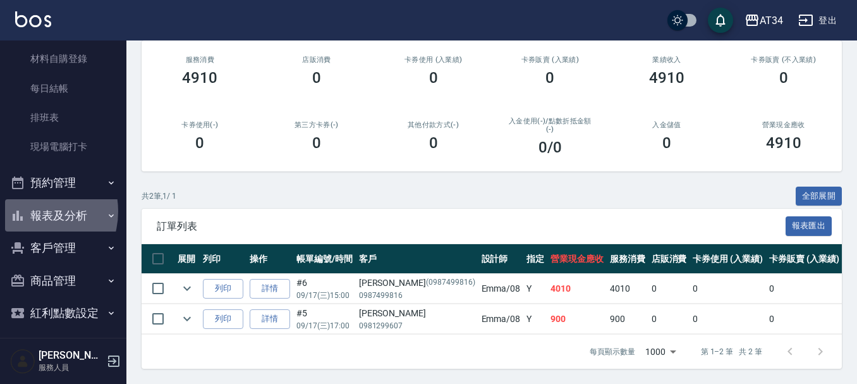
click at [31, 211] on button "報表及分析" at bounding box center [63, 215] width 116 height 33
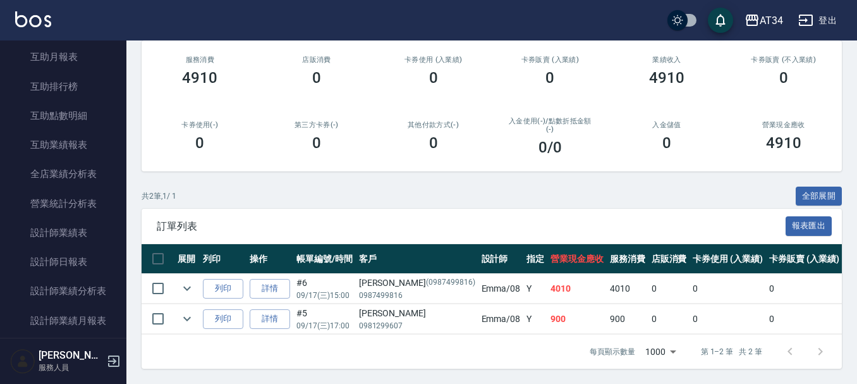
scroll to position [442, 0]
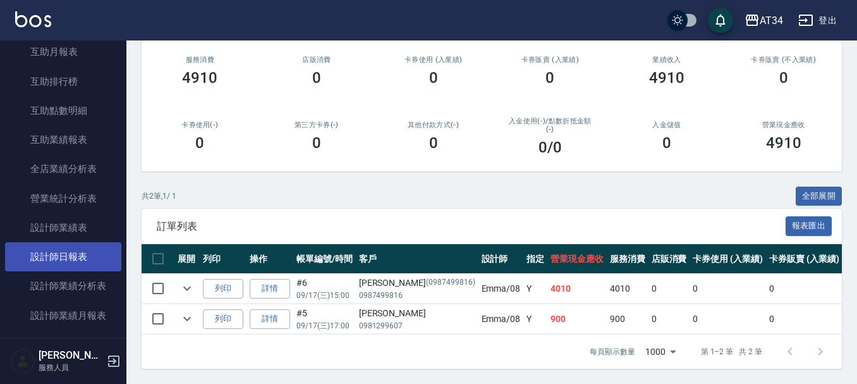
click at [44, 253] on link "設計師日報表" at bounding box center [63, 256] width 116 height 29
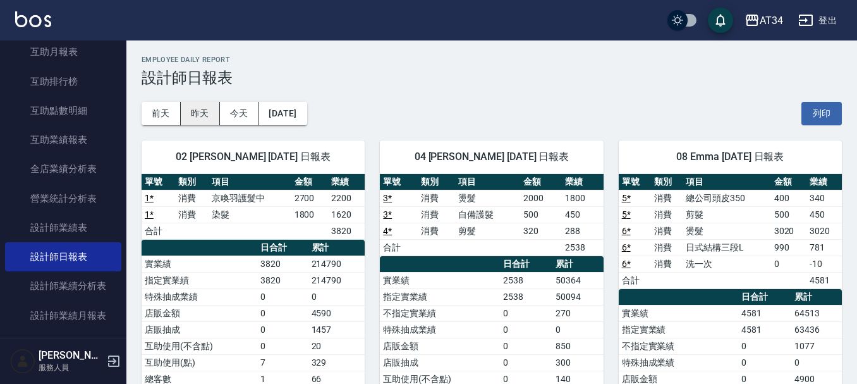
click at [202, 112] on button "昨天" at bounding box center [200, 113] width 39 height 23
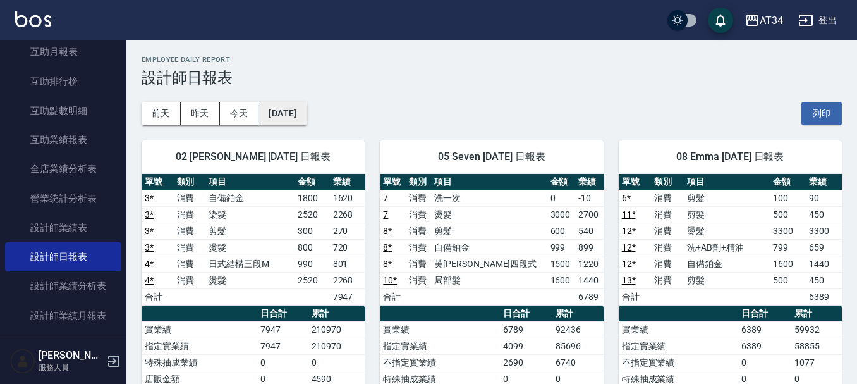
click at [306, 115] on button "[DATE]" at bounding box center [282, 113] width 48 height 23
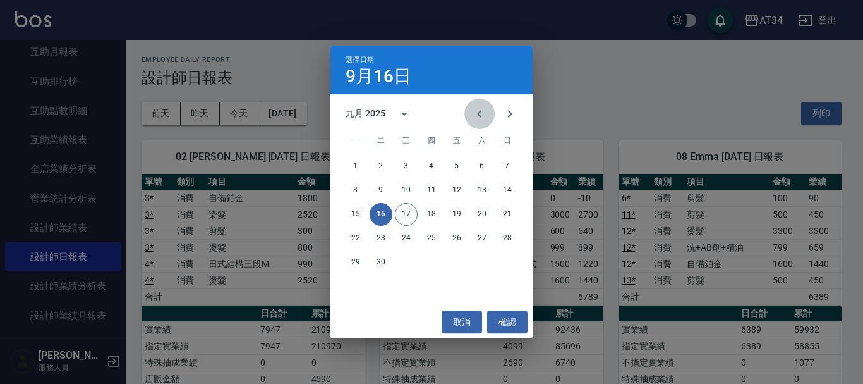
click at [481, 115] on icon "Previous month" at bounding box center [479, 113] width 15 height 15
click at [482, 214] on button "16" at bounding box center [482, 214] width 23 height 23
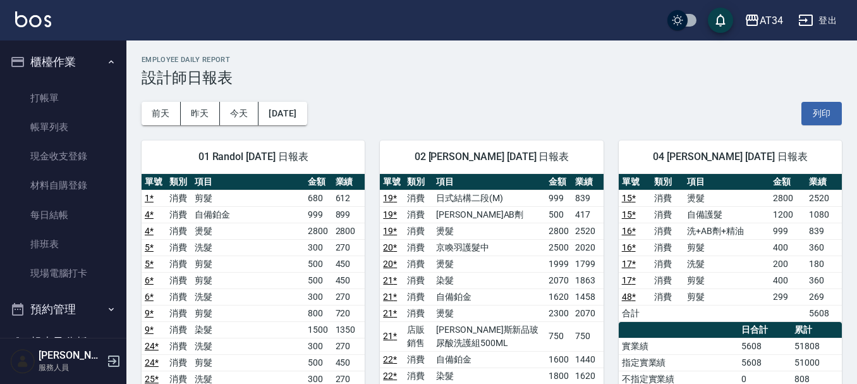
click at [73, 82] on ul "打帳單 帳單列表 現金收支登錄 材料自購登錄 每日結帳 排班表 現場電腦打卡" at bounding box center [63, 185] width 116 height 215
click at [73, 99] on link "打帳單" at bounding box center [63, 97] width 116 height 29
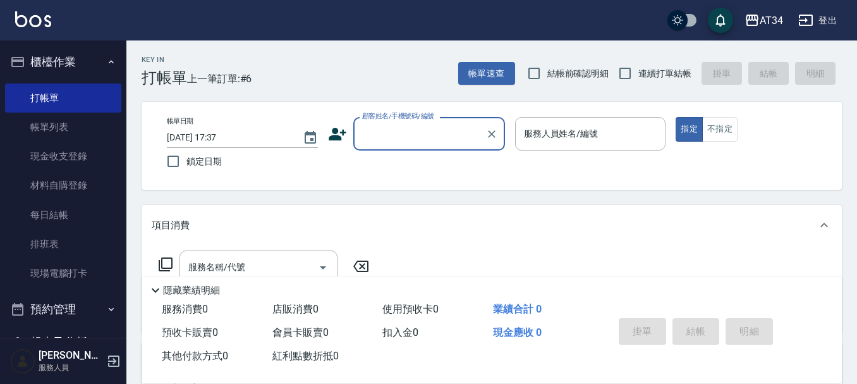
drag, startPoint x: 78, startPoint y: 23, endPoint x: 71, endPoint y: 44, distance: 22.2
click at [77, 26] on div "AT34 登出" at bounding box center [428, 20] width 857 height 40
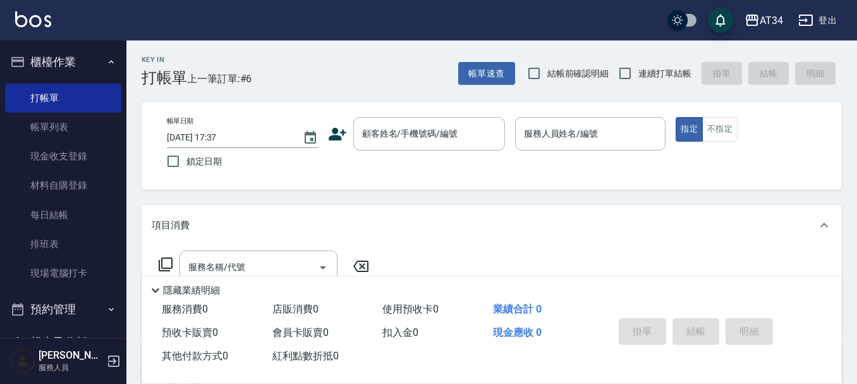
click at [71, 66] on button "櫃檯作業" at bounding box center [63, 62] width 116 height 33
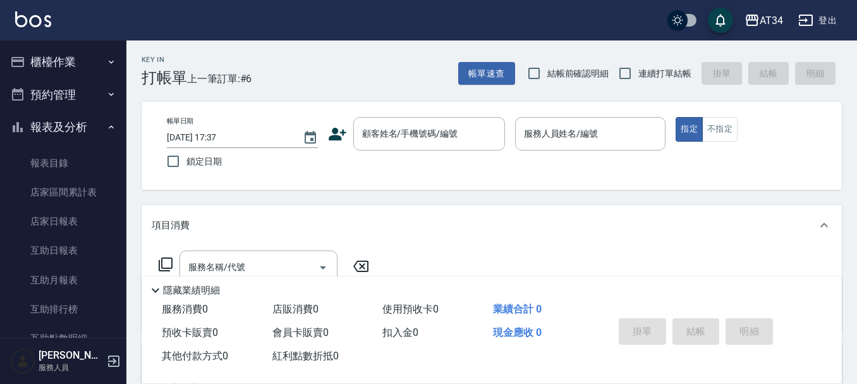
click at [78, 87] on button "預約管理" at bounding box center [63, 94] width 116 height 33
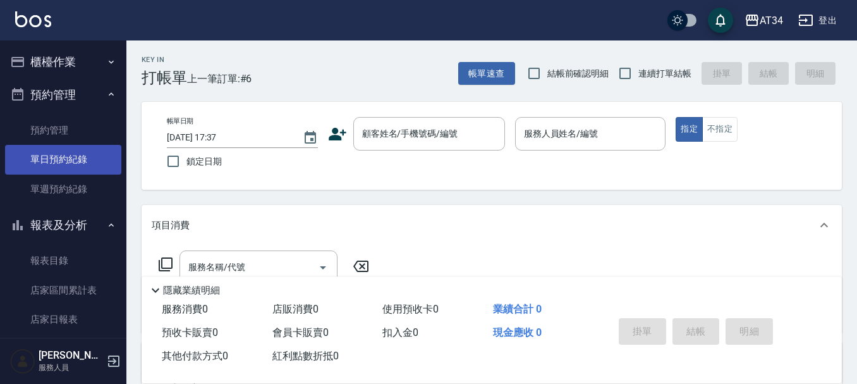
click at [71, 160] on link "單日預約紀錄" at bounding box center [63, 159] width 116 height 29
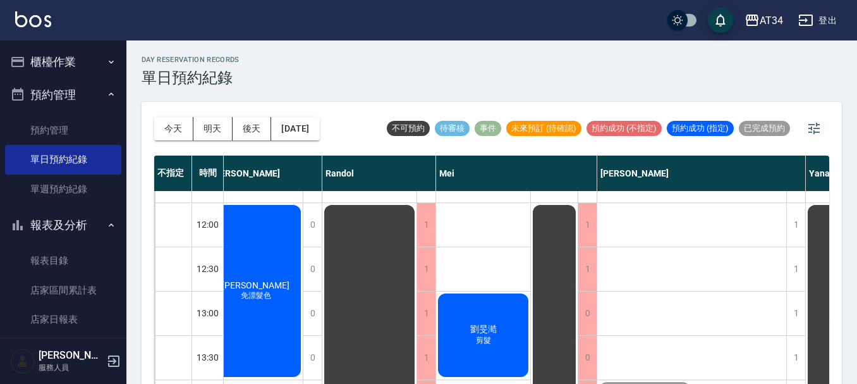
scroll to position [0, 385]
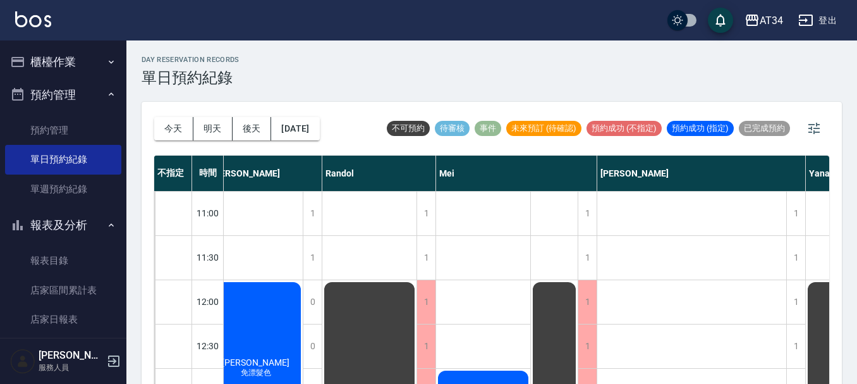
click at [82, 61] on button "櫃檯作業" at bounding box center [63, 62] width 116 height 33
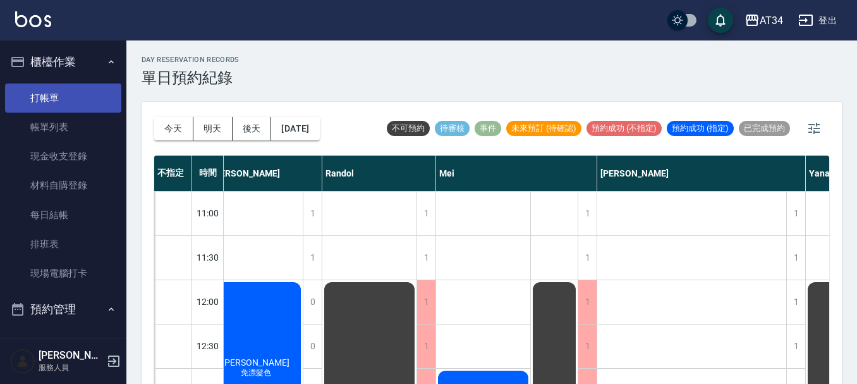
click at [58, 107] on link "打帳單" at bounding box center [63, 97] width 116 height 29
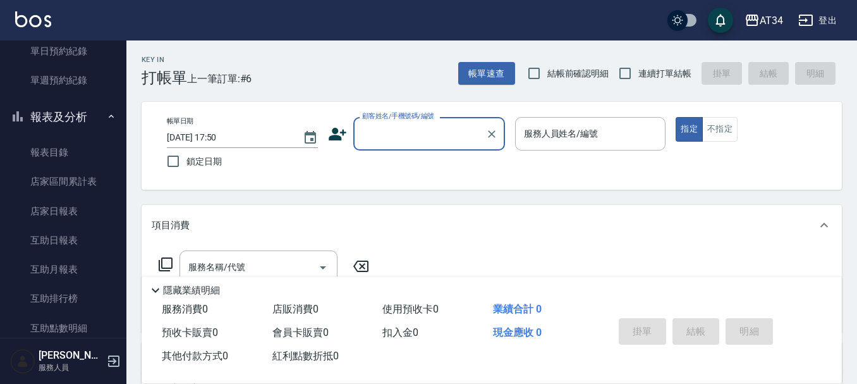
scroll to position [442, 0]
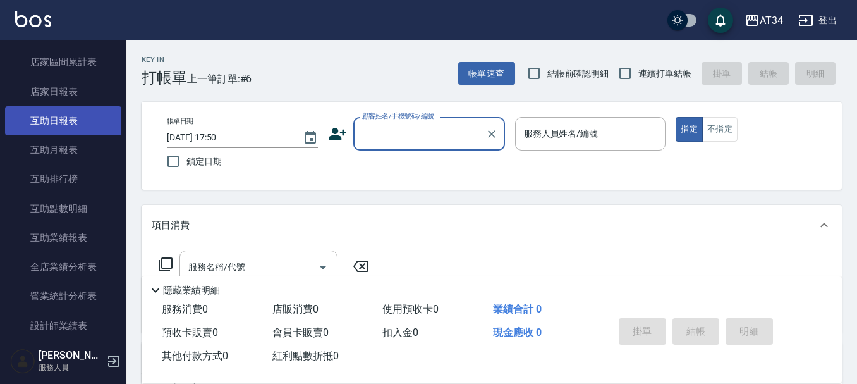
click at [66, 111] on link "互助日報表" at bounding box center [63, 120] width 116 height 29
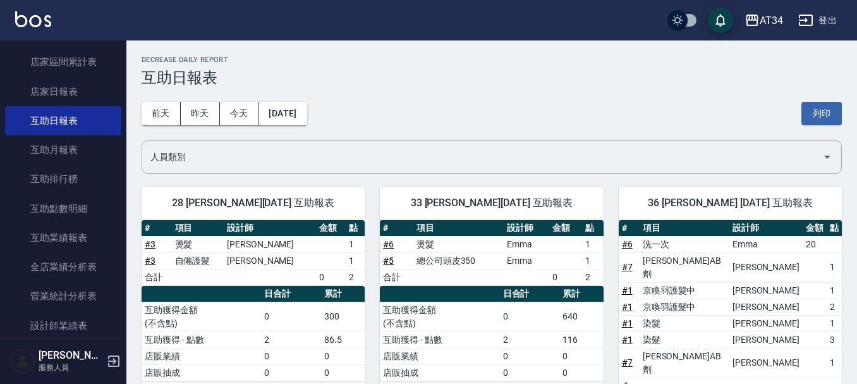
click at [295, 99] on div "前天 昨天 今天 2025/09/17 列印" at bounding box center [492, 114] width 700 height 54
click at [291, 109] on button "[DATE]" at bounding box center [282, 113] width 48 height 23
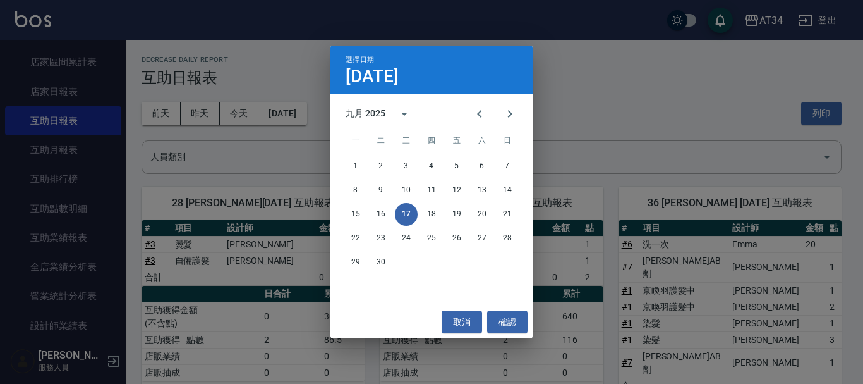
click at [275, 110] on div "選擇日期 9月17日 九月 2025 一 二 三 四 五 六 日 1 2 3 4 5 6 7 8 9 10 11 12 13 14 15 16 17 18 1…" at bounding box center [431, 192] width 863 height 384
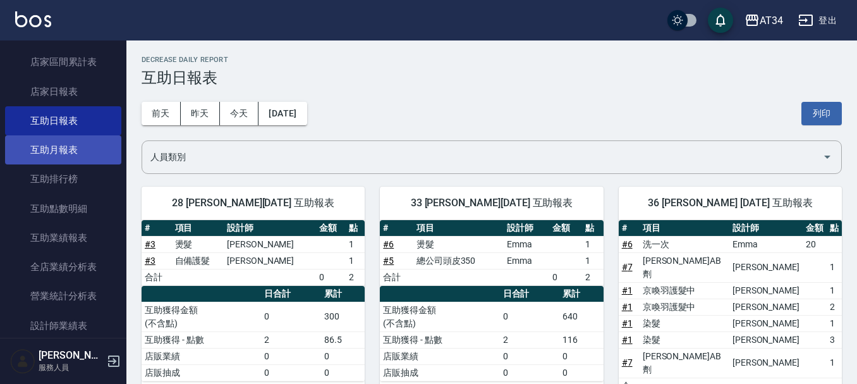
click at [68, 162] on link "互助月報表" at bounding box center [63, 149] width 116 height 29
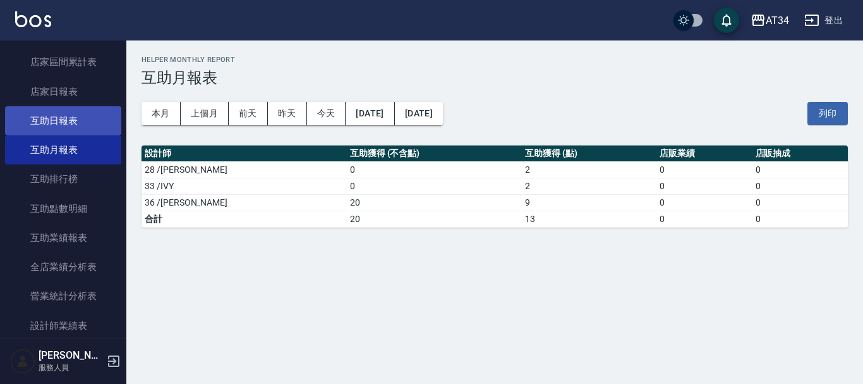
click at [108, 134] on link "互助日報表" at bounding box center [63, 120] width 116 height 29
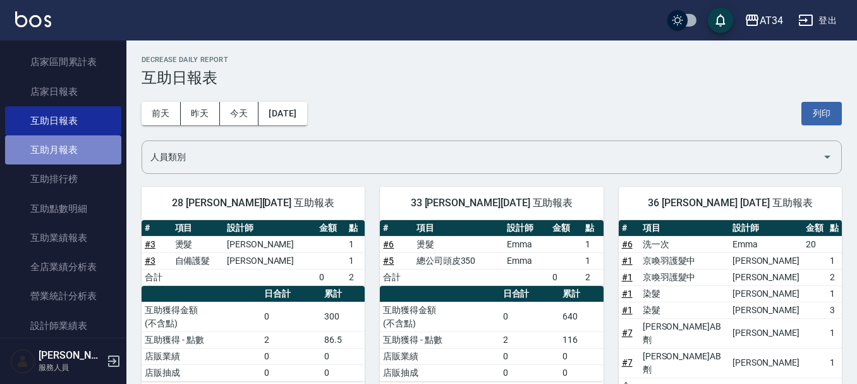
click at [103, 155] on link "互助月報表" at bounding box center [63, 149] width 116 height 29
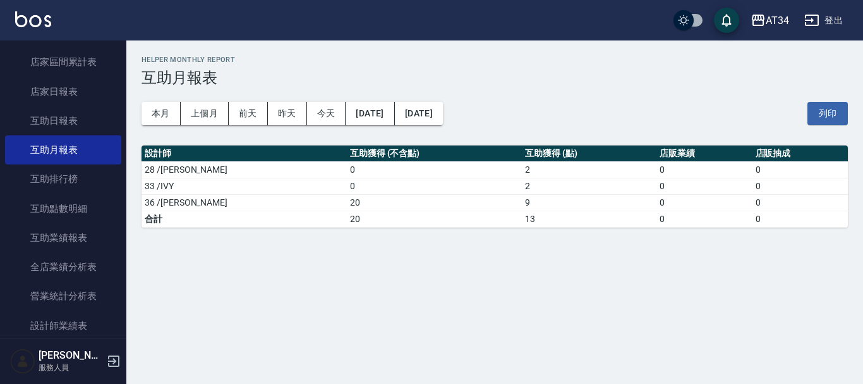
click at [151, 100] on div "本月 上個月 前天 昨天 今天 2025/09/17 2025/09/17 列印" at bounding box center [495, 114] width 707 height 54
click at [155, 123] on button "本月" at bounding box center [161, 113] width 39 height 23
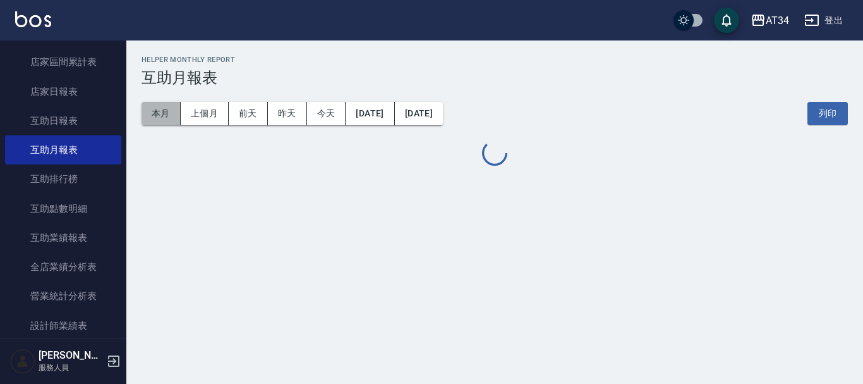
click at [155, 123] on button "本月" at bounding box center [161, 113] width 39 height 23
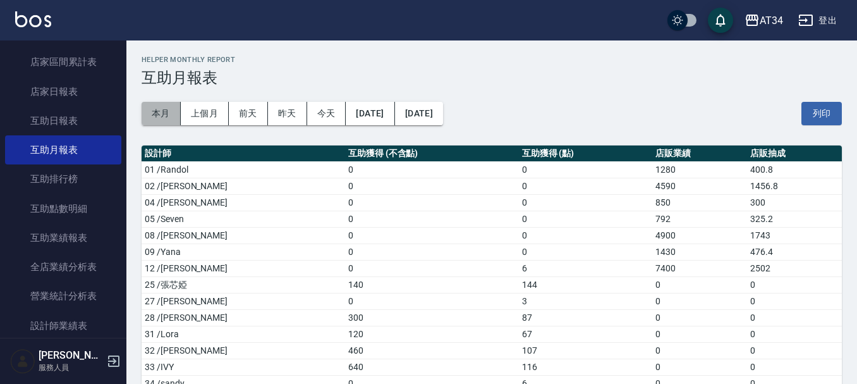
click at [155, 123] on button "本月" at bounding box center [161, 113] width 39 height 23
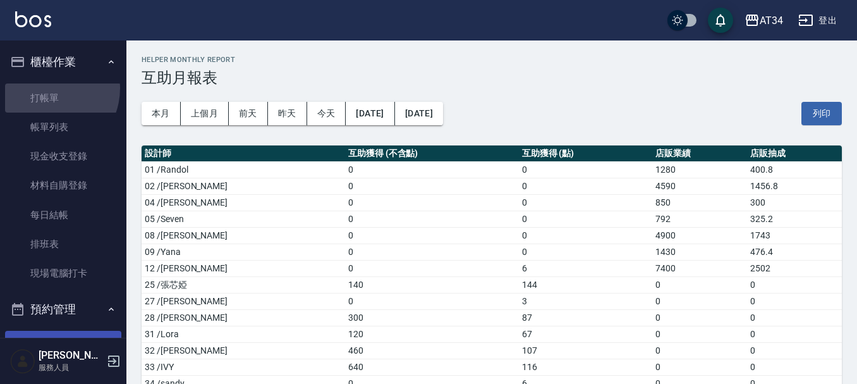
click at [46, 88] on link "打帳單" at bounding box center [63, 97] width 116 height 29
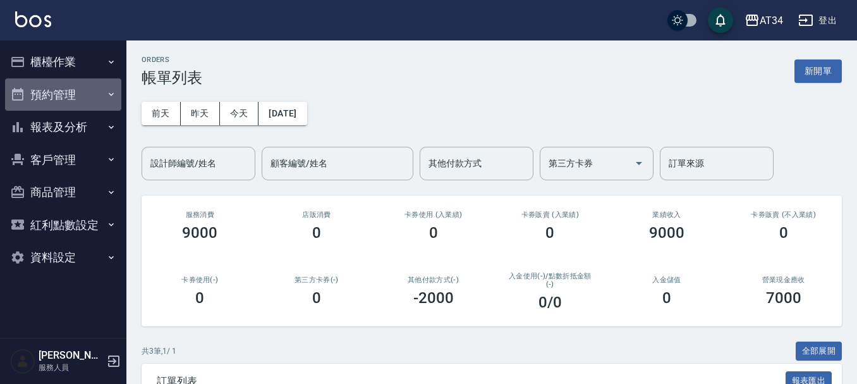
drag, startPoint x: 75, startPoint y: 97, endPoint x: 91, endPoint y: 79, distance: 23.7
click at [91, 79] on button "預約管理" at bounding box center [63, 94] width 116 height 33
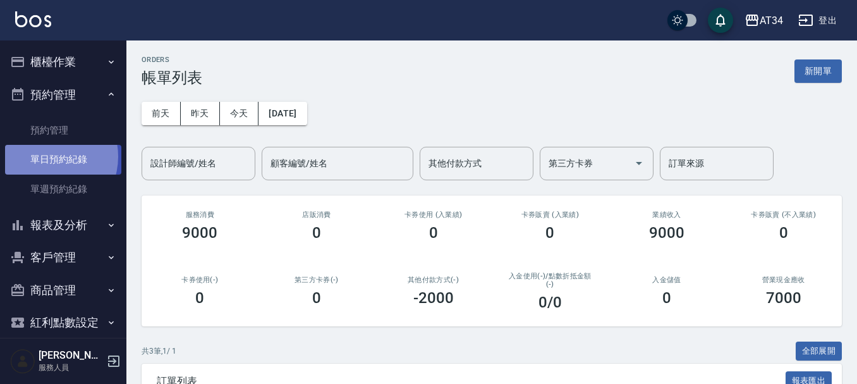
click at [45, 156] on link "單日預約紀錄" at bounding box center [63, 159] width 116 height 29
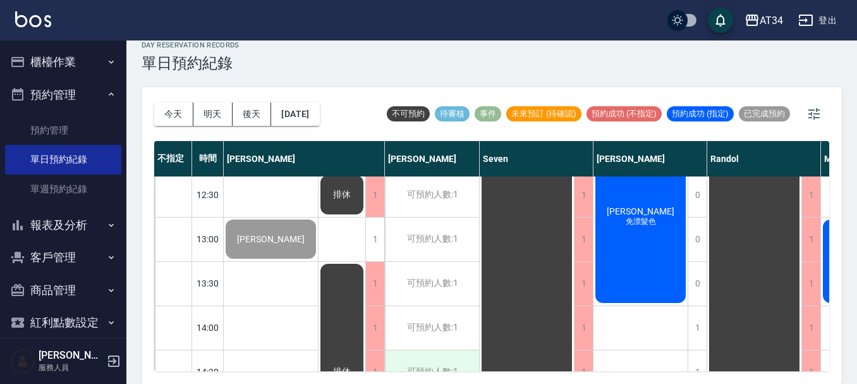
scroll to position [253, 0]
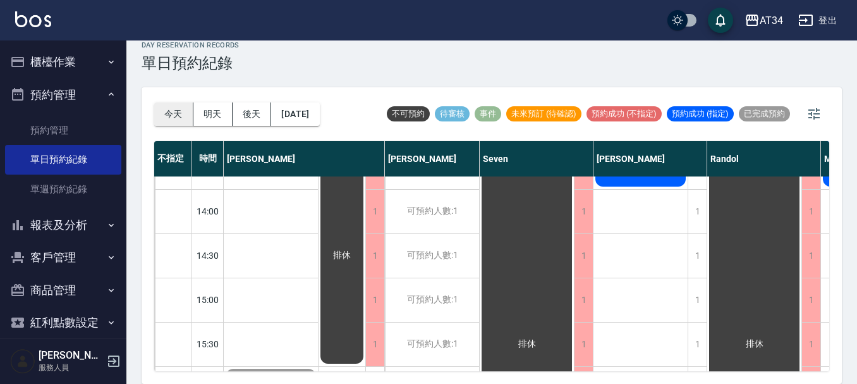
click at [173, 111] on button "今天" at bounding box center [173, 113] width 39 height 23
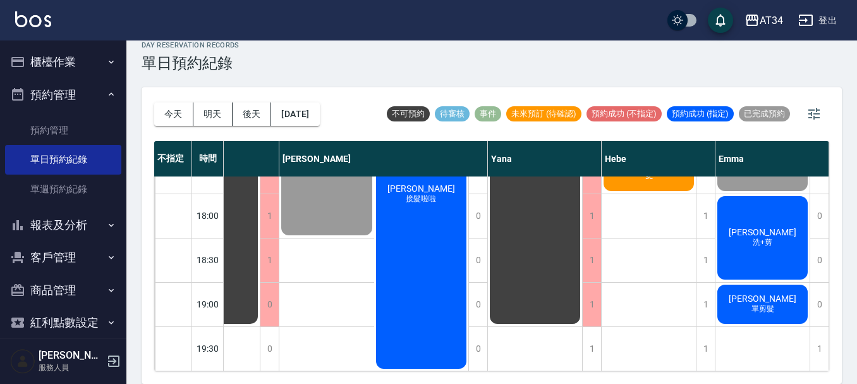
scroll to position [612, 709]
drag, startPoint x: 796, startPoint y: 355, endPoint x: 710, endPoint y: 212, distance: 166.1
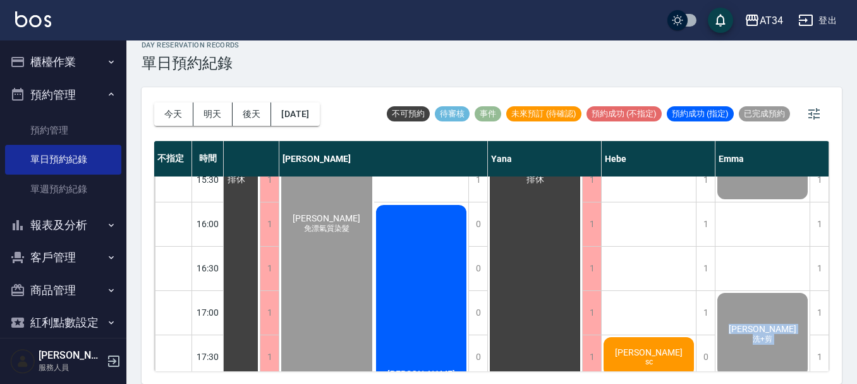
scroll to position [233, 709]
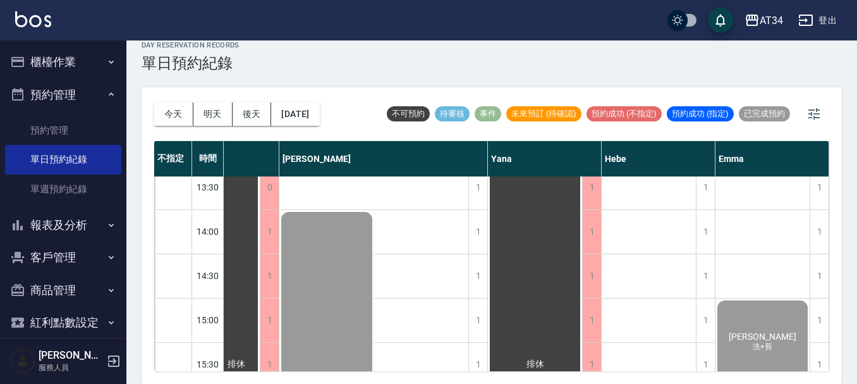
click at [562, 234] on div "排休" at bounding box center [535, 364] width 94 height 662
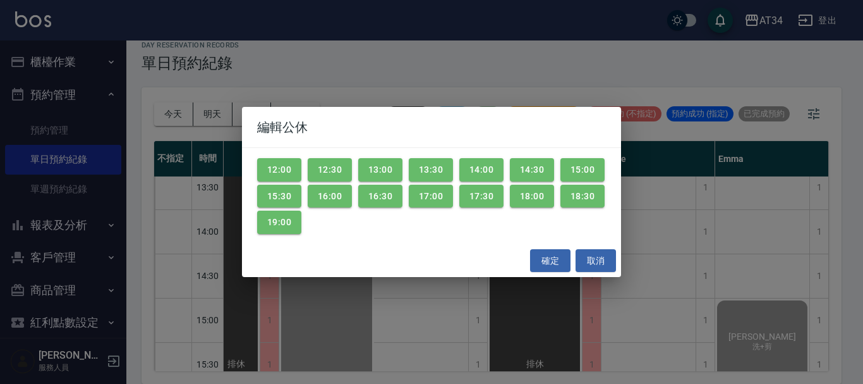
click at [653, 217] on div "編輯公休 12:00 12:30 13:00 13:30 14:00 14:30 15:00 15:30 16:00 16:30 17:00 17:30 18…" at bounding box center [431, 192] width 863 height 384
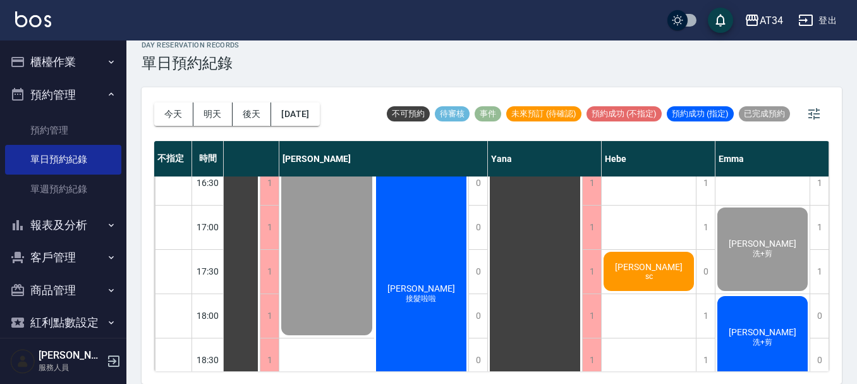
scroll to position [612, 703]
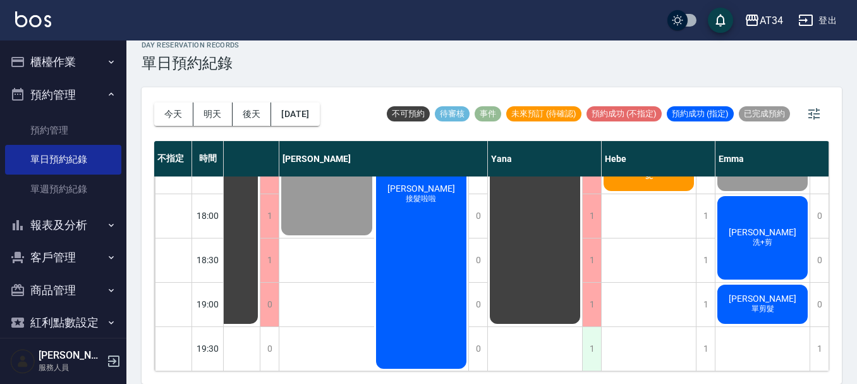
click at [593, 337] on div "1" at bounding box center [591, 349] width 19 height 44
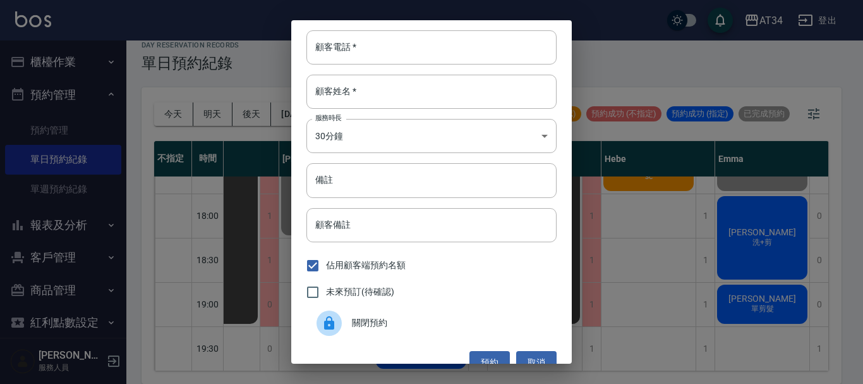
click at [322, 332] on div at bounding box center [329, 322] width 25 height 25
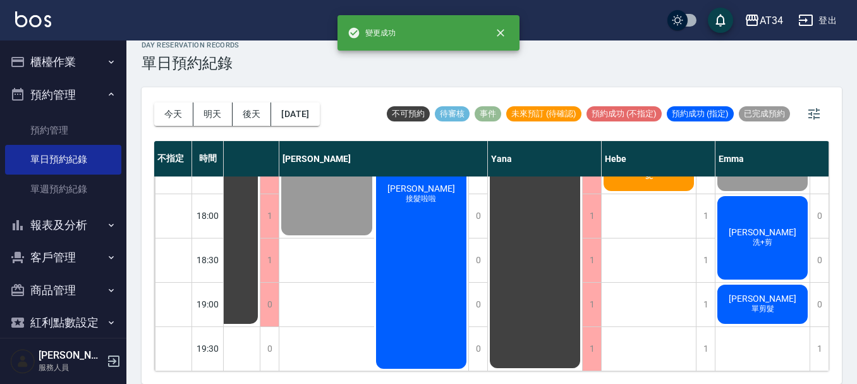
scroll to position [612, 364]
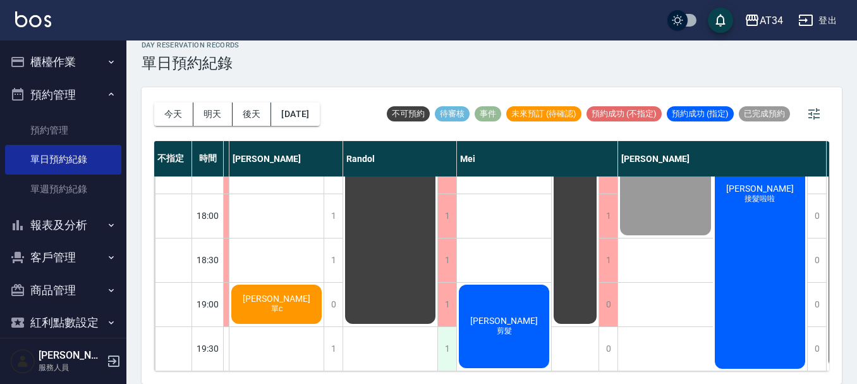
click at [449, 355] on div "1" at bounding box center [446, 349] width 19 height 44
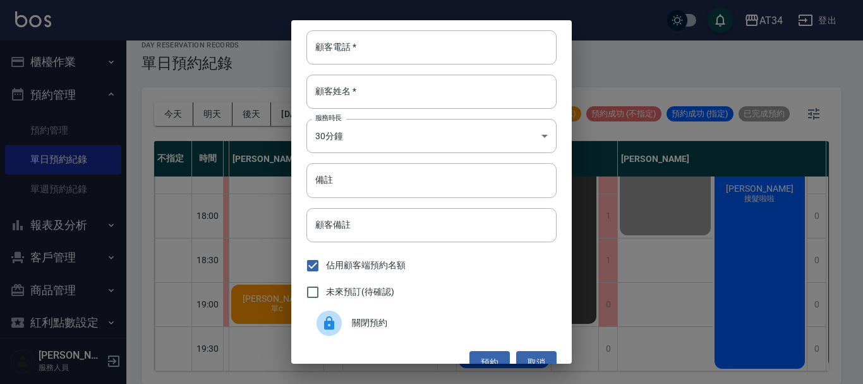
click at [406, 327] on span "關閉預約" at bounding box center [449, 322] width 195 height 13
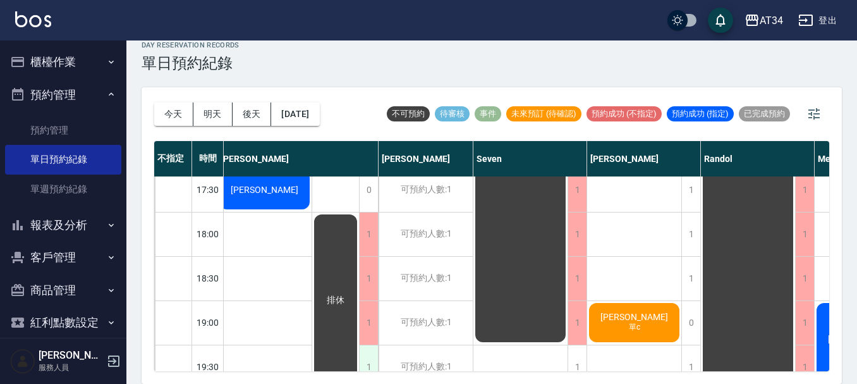
scroll to position [612, 6]
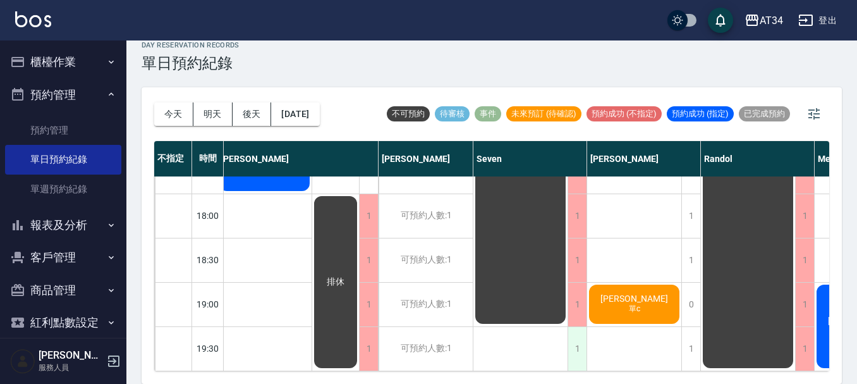
click at [580, 339] on div "1" at bounding box center [576, 349] width 19 height 44
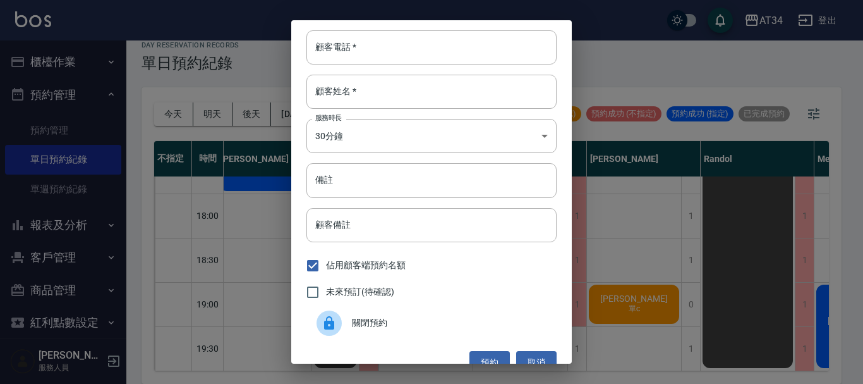
click at [437, 315] on div "關閉預約" at bounding box center [431, 322] width 250 height 35
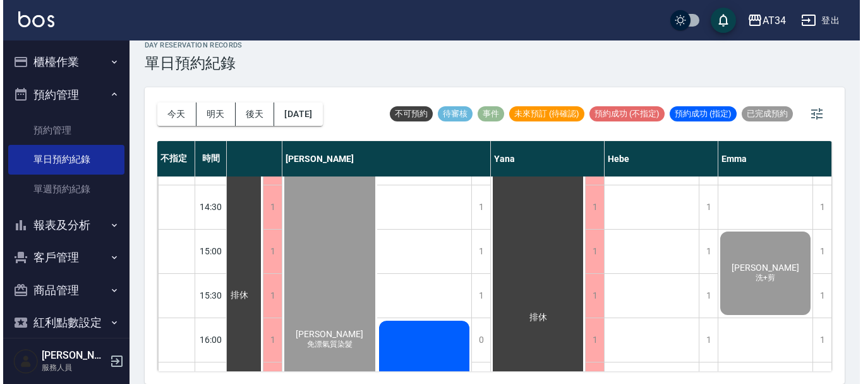
scroll to position [506, 709]
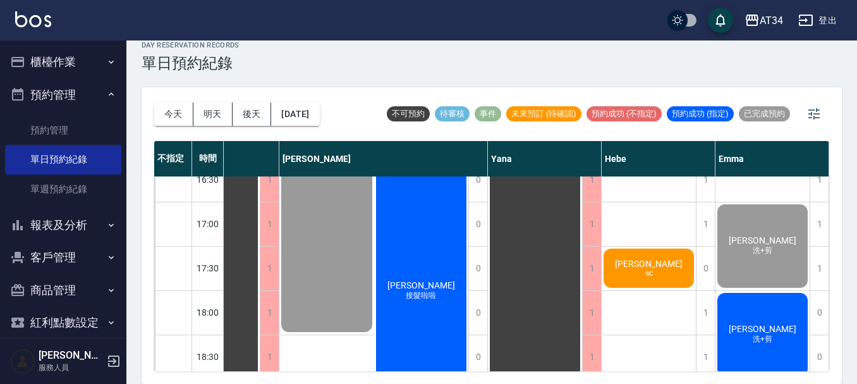
click at [653, 267] on span "[PERSON_NAME]" at bounding box center [648, 263] width 73 height 10
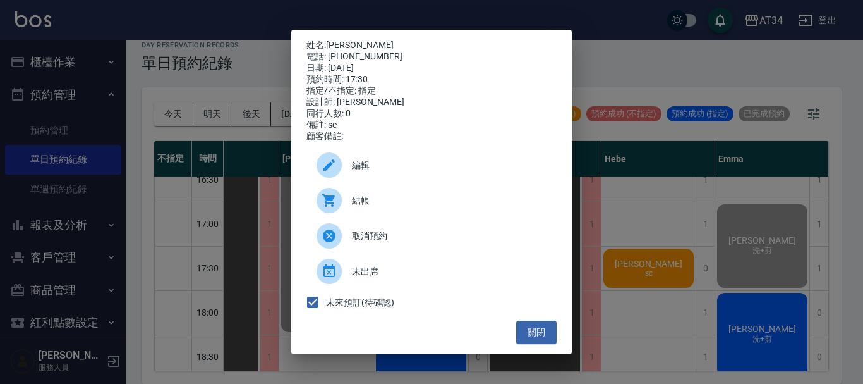
click at [373, 206] on span "結帳" at bounding box center [449, 200] width 195 height 13
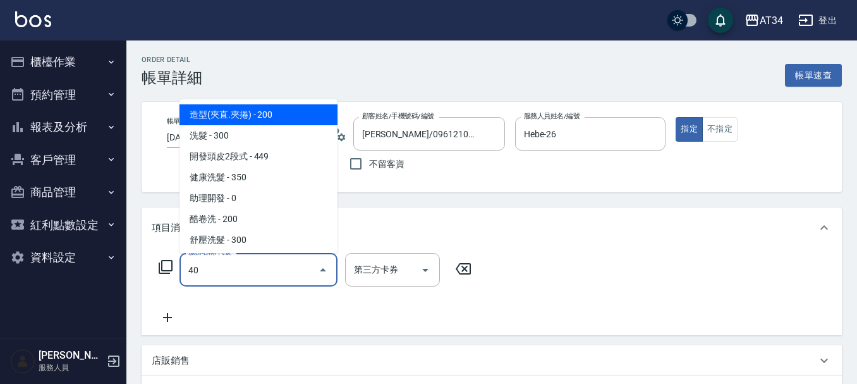
type input "401"
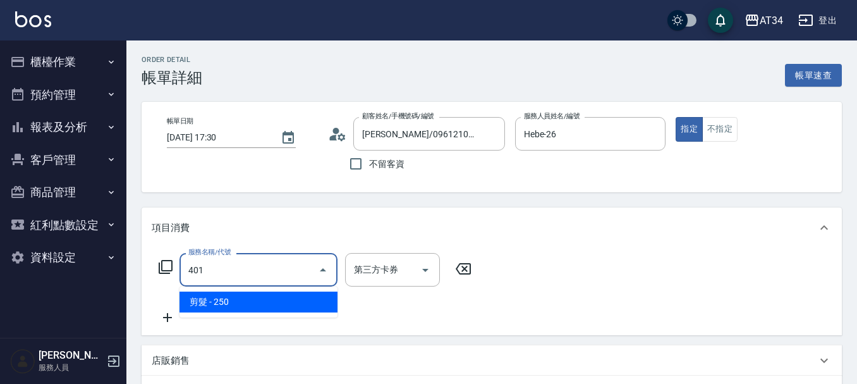
type input "20"
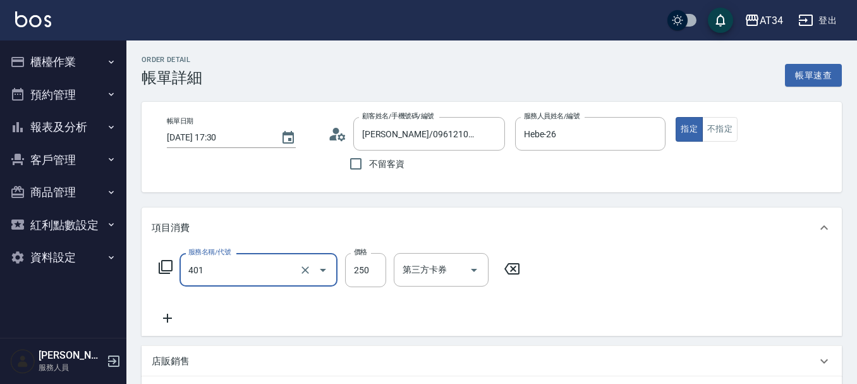
type input "剪髮(401)"
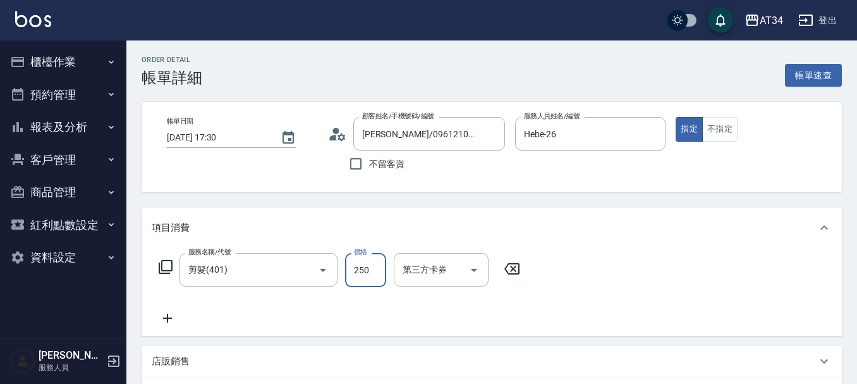
type input "5"
type input "0"
type input "59"
type input "50"
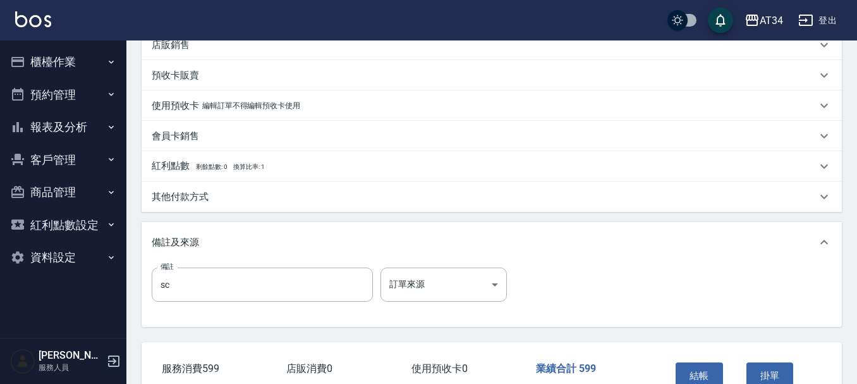
scroll to position [379, 0]
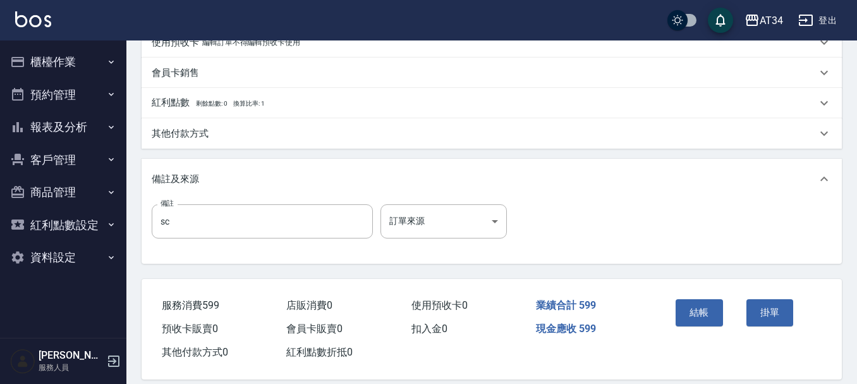
type input "599"
click at [695, 296] on div "結帳" at bounding box center [706, 321] width 71 height 55
click at [695, 309] on button "結帳" at bounding box center [699, 312] width 47 height 27
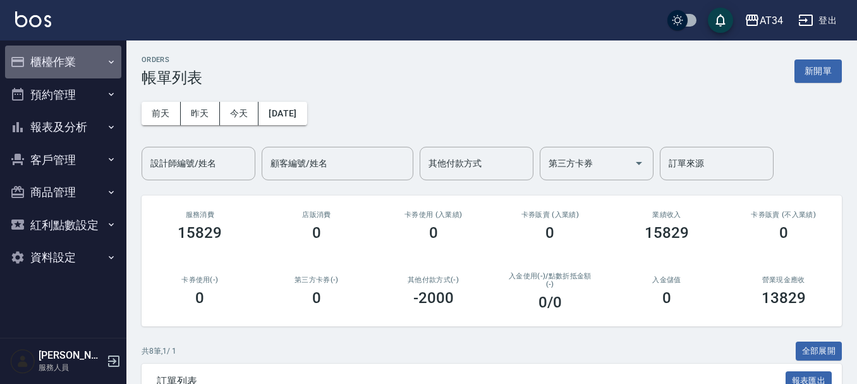
click at [102, 61] on button "櫃檯作業" at bounding box center [63, 62] width 116 height 33
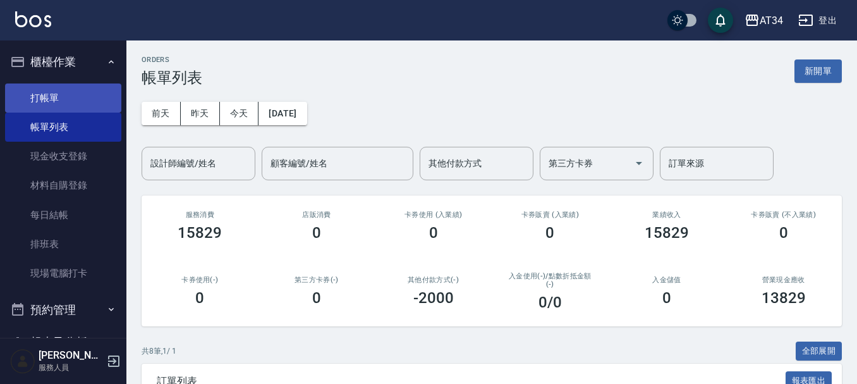
click at [82, 104] on link "打帳單" at bounding box center [63, 97] width 116 height 29
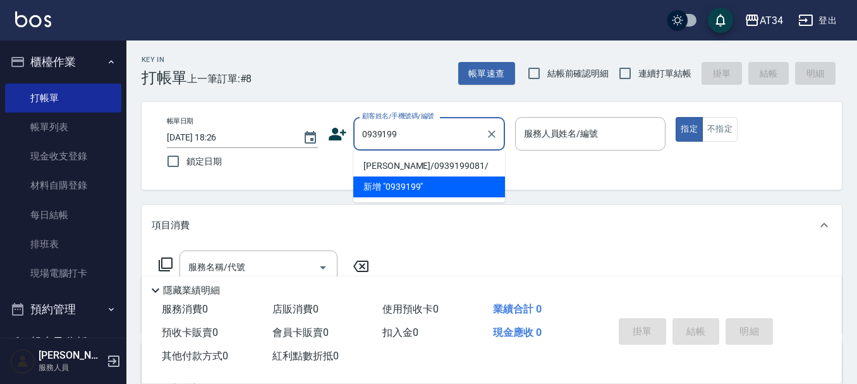
click at [446, 168] on li "[PERSON_NAME]/0939199081/" at bounding box center [429, 165] width 152 height 21
type input "林凱逸/0939199081/"
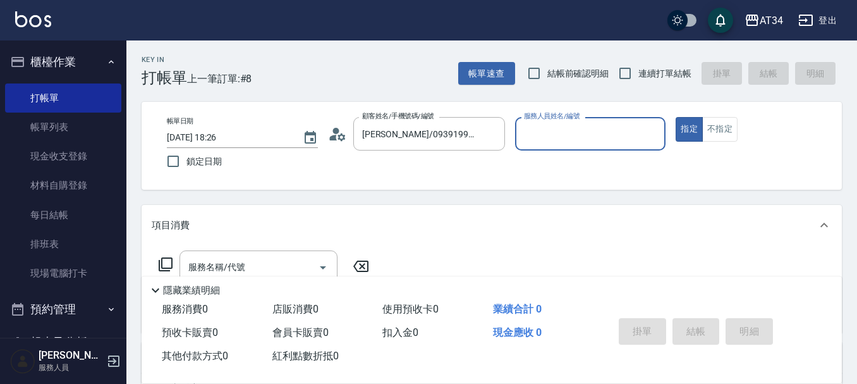
type input "Wendy-02"
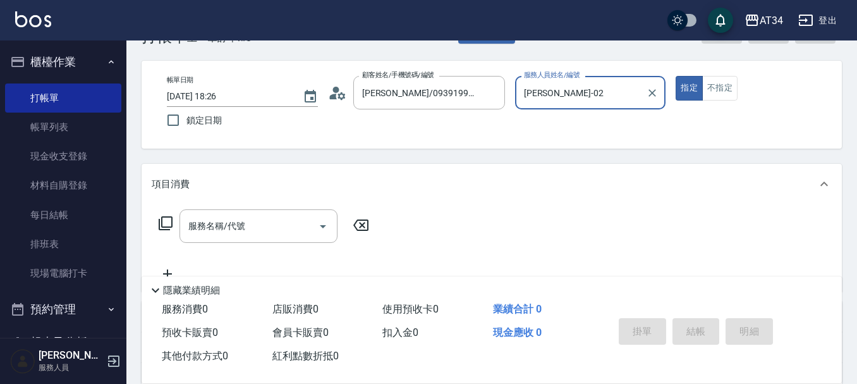
scroll to position [63, 0]
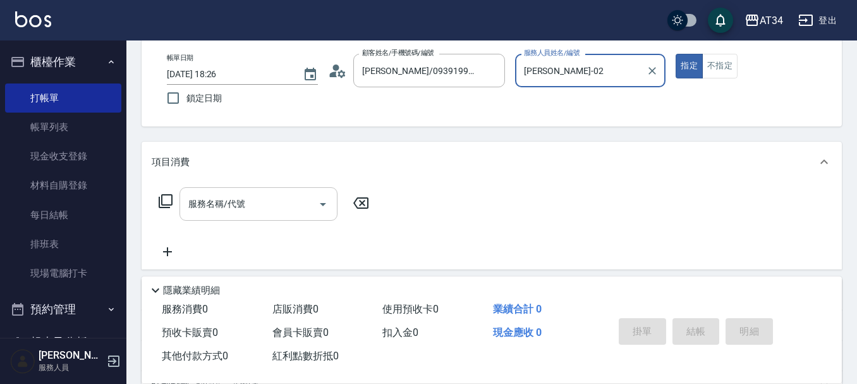
click at [248, 205] on input "服務名稱/代號" at bounding box center [249, 204] width 128 height 22
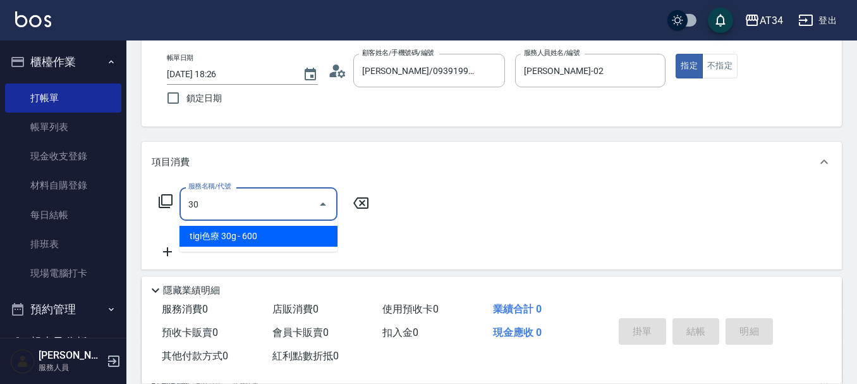
type input "301"
type input "150"
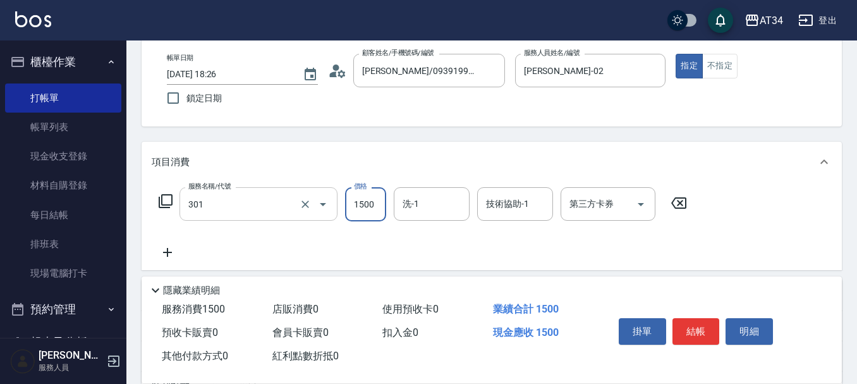
type input "燙髮(301)"
type input "2"
type input "0"
type input "230"
type input "20"
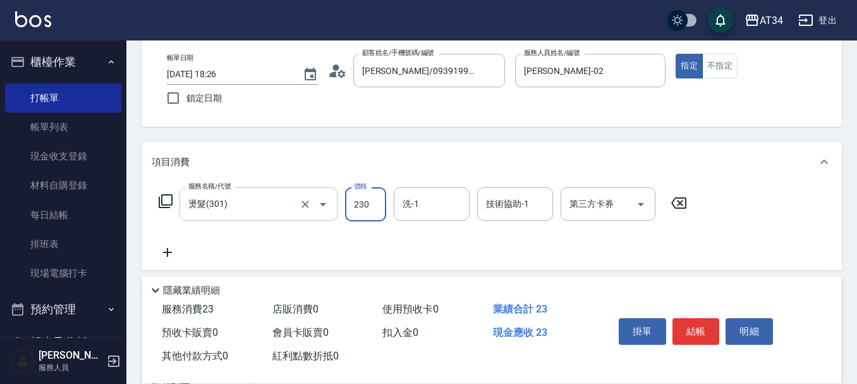
type input "2300"
type input "230"
type input "2300"
type input "張可芮-36"
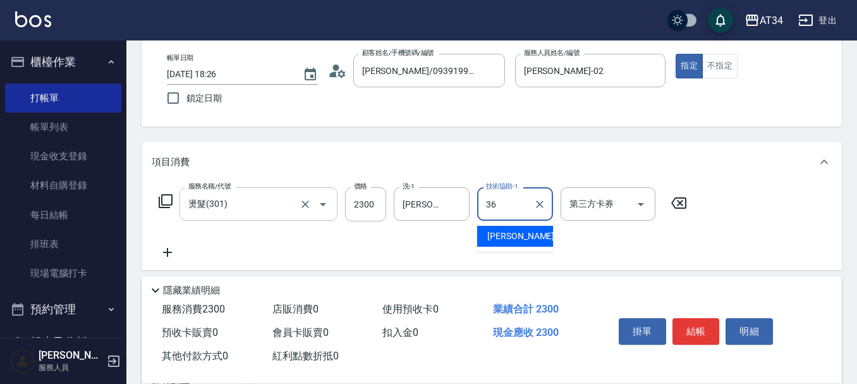
type input "張可芮-36"
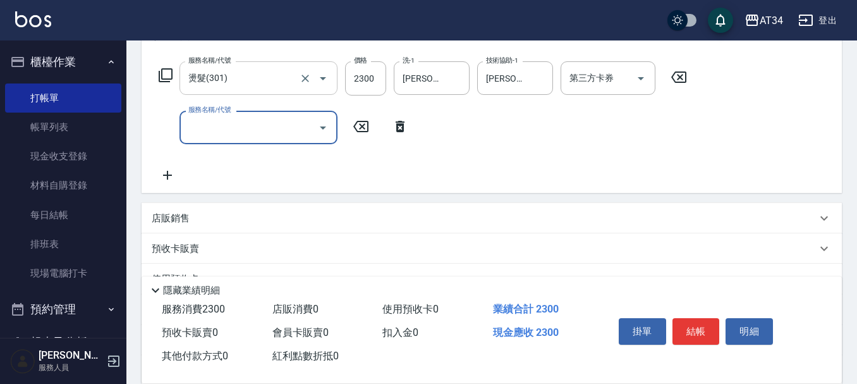
scroll to position [190, 0]
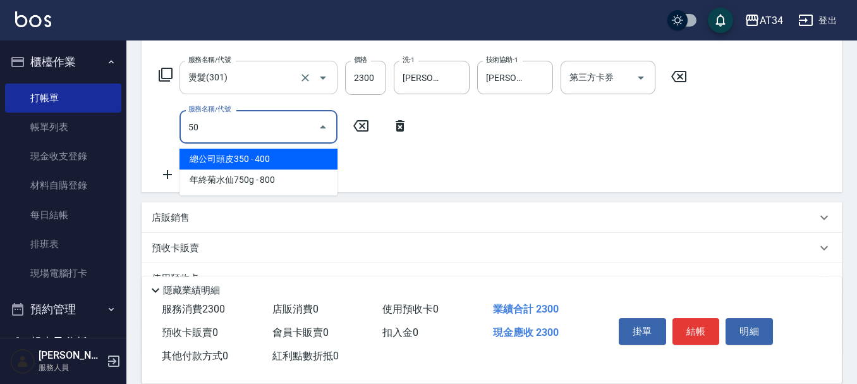
type input "501"
type input "330"
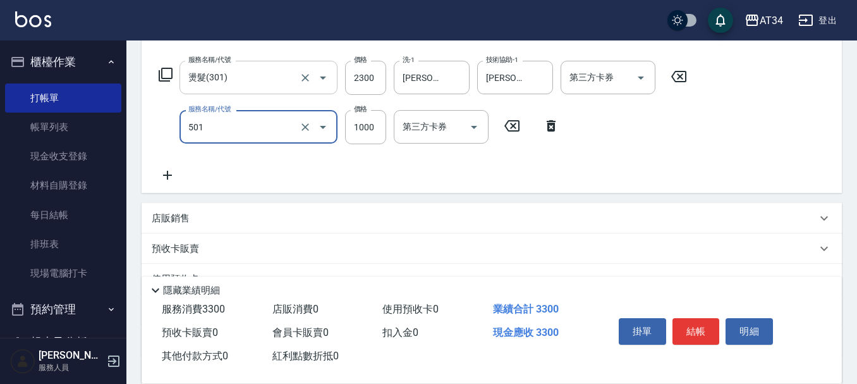
type input "染髮(501)"
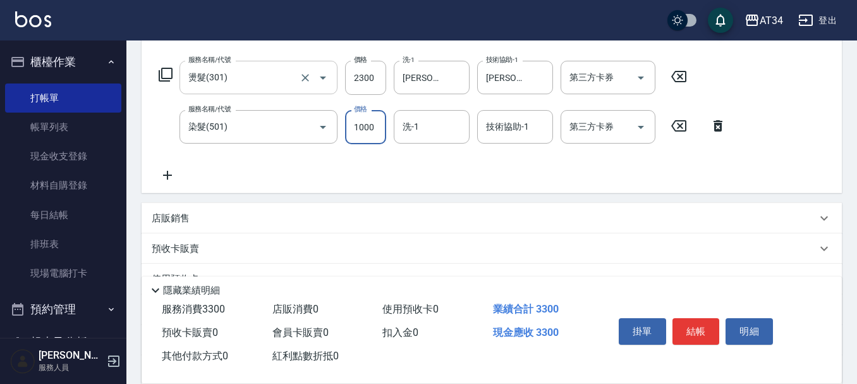
type input "2"
type input "230"
type input "225"
type input "250"
type input "2250"
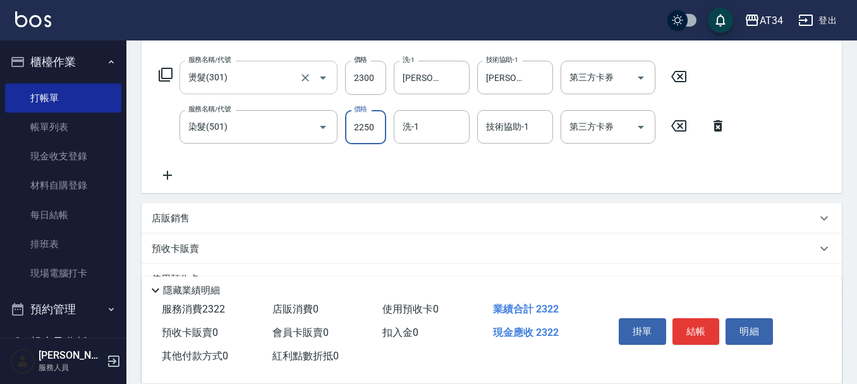
type input "450"
type input "2250"
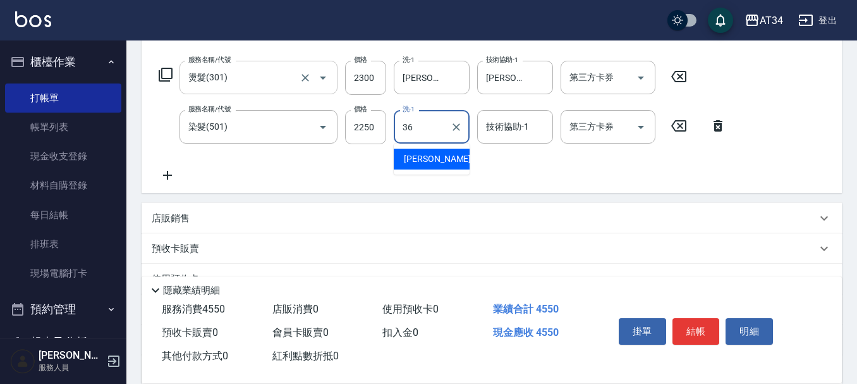
type input "張可芮-36"
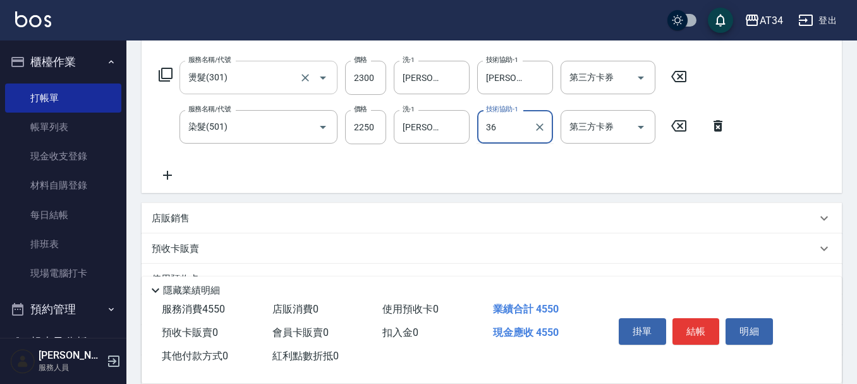
type input "張可芮-36"
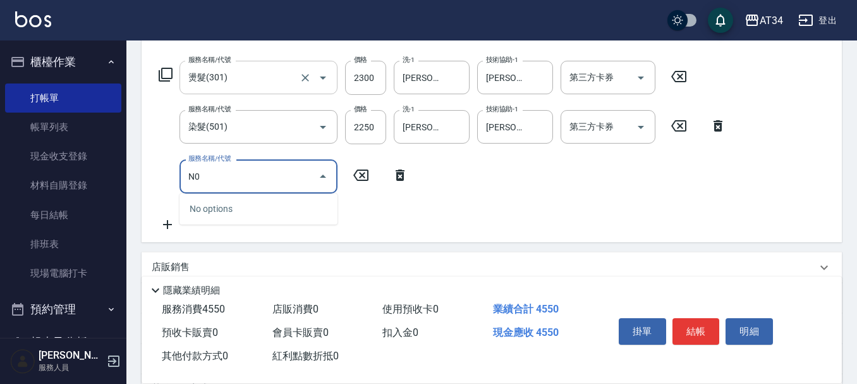
type input "N"
type input "三"
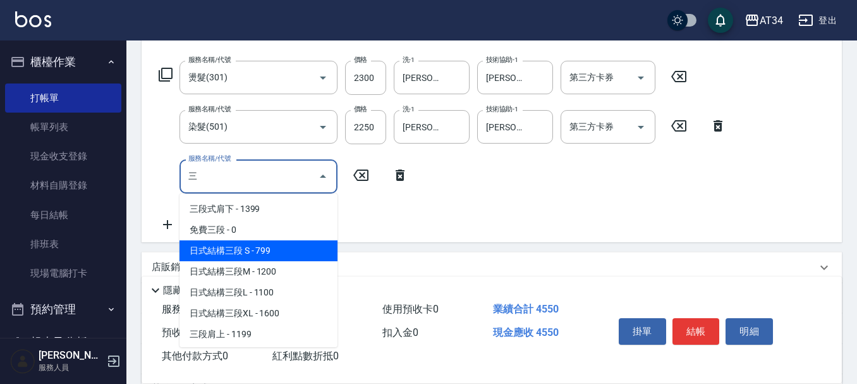
click at [249, 252] on span "日式結構三段 S - 799" at bounding box center [258, 250] width 158 height 21
type input "530"
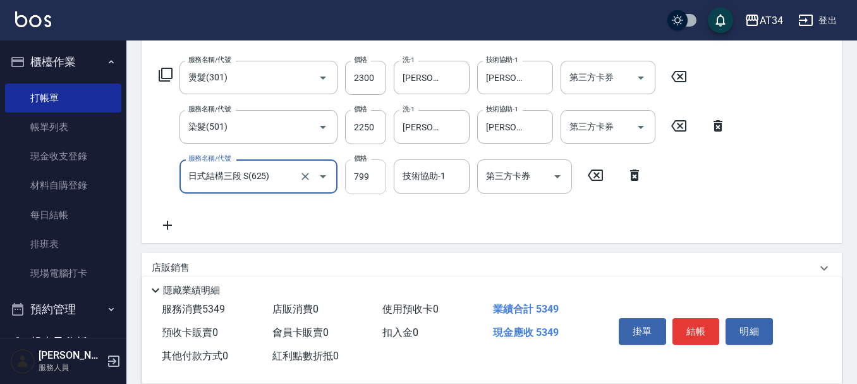
type input "日式結構三段 S(625)"
click at [372, 181] on input "799" at bounding box center [365, 176] width 41 height 34
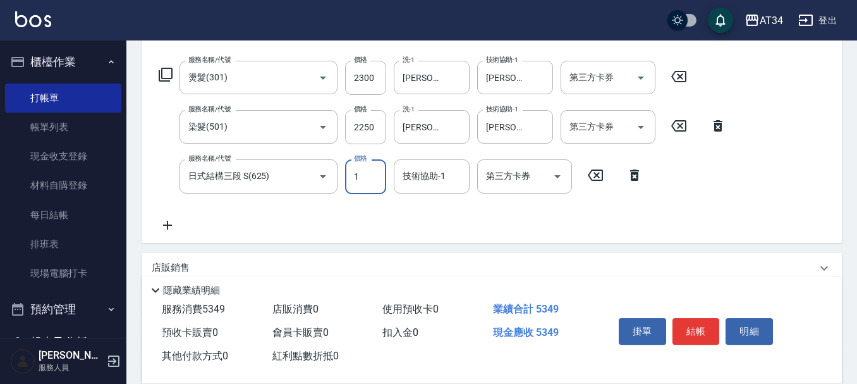
type input "11"
type input "450"
type input "99"
type input "460"
type input "990"
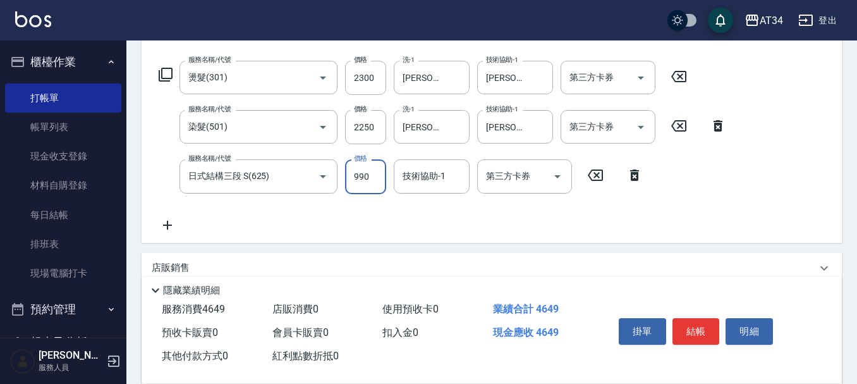
type input "550"
type input "990"
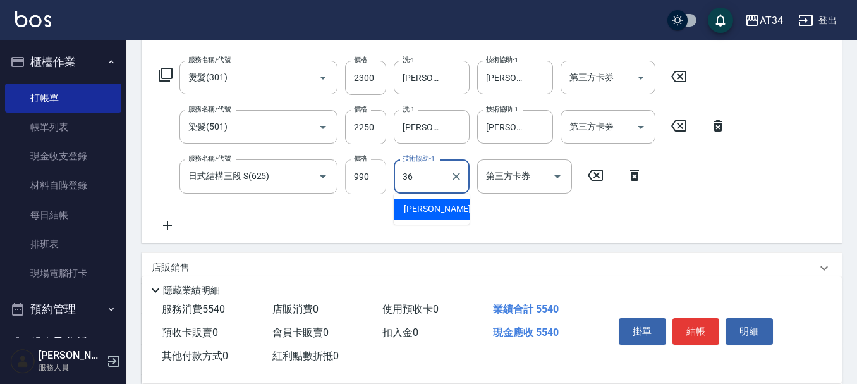
type input "張可芮-36"
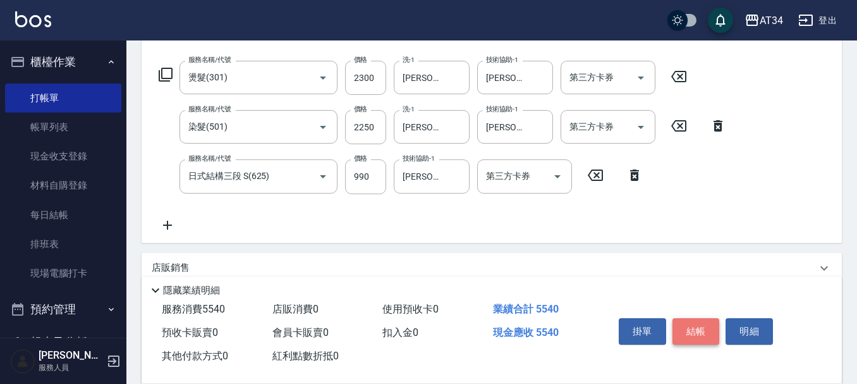
click at [696, 319] on button "結帳" at bounding box center [695, 331] width 47 height 27
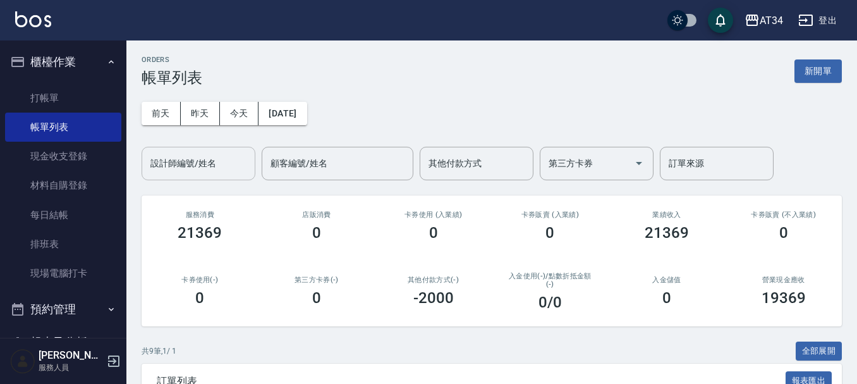
click at [185, 164] on input "設計師編號/姓名" at bounding box center [198, 163] width 102 height 22
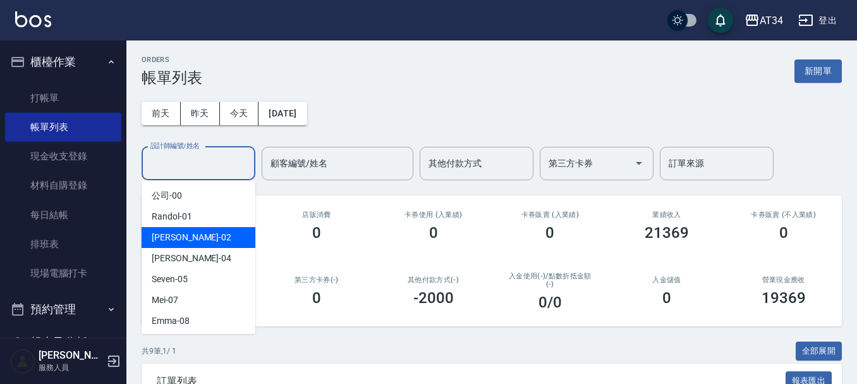
click at [184, 230] on div "Wendy -02" at bounding box center [199, 237] width 114 height 21
type input "Wendy-02"
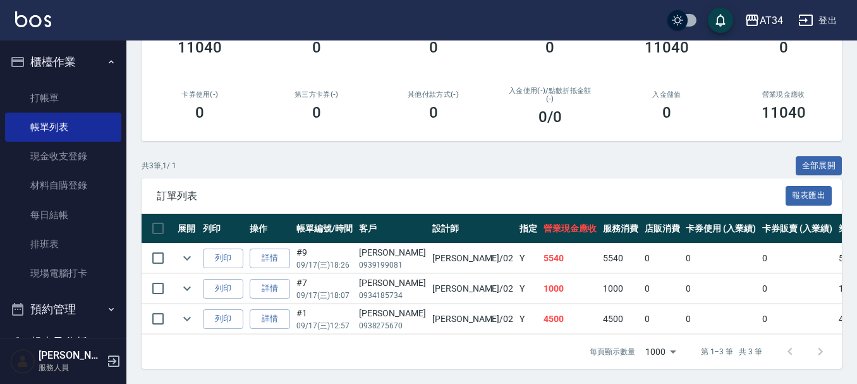
scroll to position [195, 0]
click at [271, 279] on link "詳情" at bounding box center [270, 289] width 40 height 20
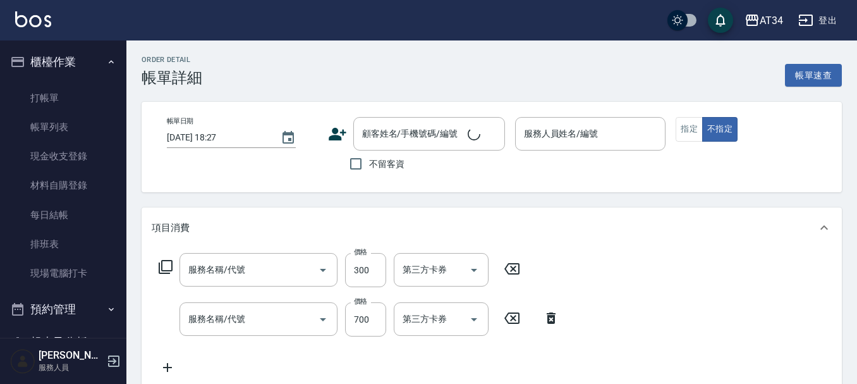
type input "2025/09/17 18:07"
type input "Wendy-02"
type input "100"
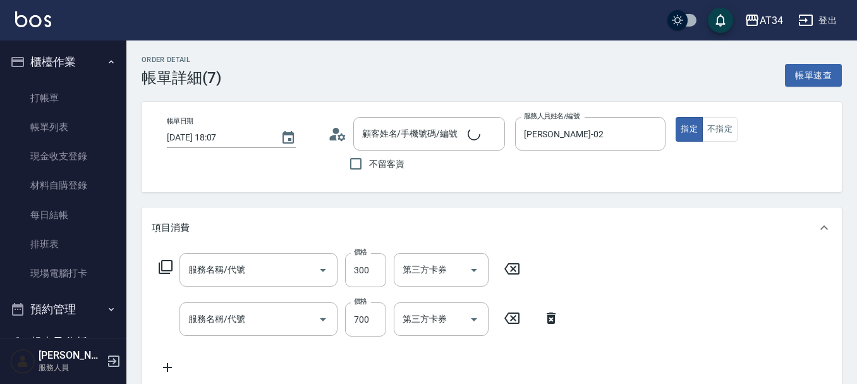
type input "葉芷伶/0934185734/null"
type input "剪髮(401)"
type input "芙米勒AB劑(917)"
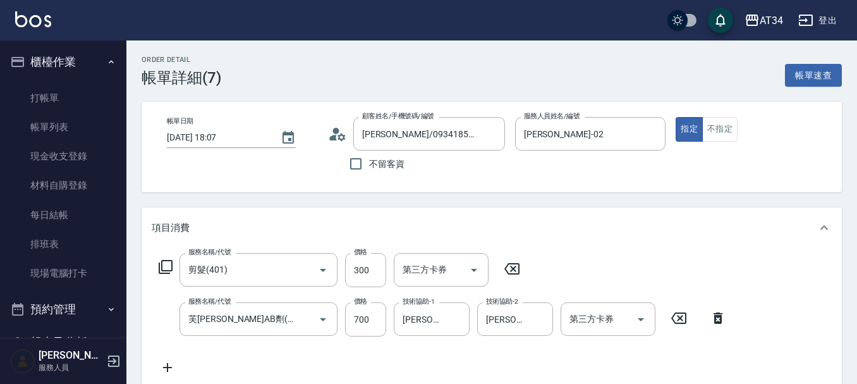
click at [342, 137] on icon at bounding box center [337, 133] width 19 height 19
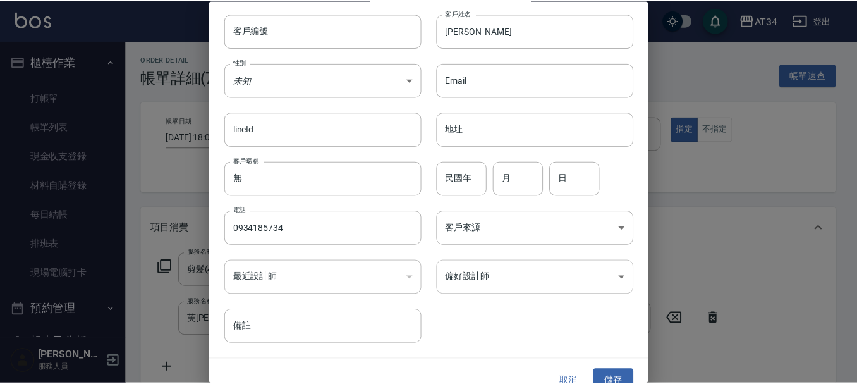
scroll to position [54, 0]
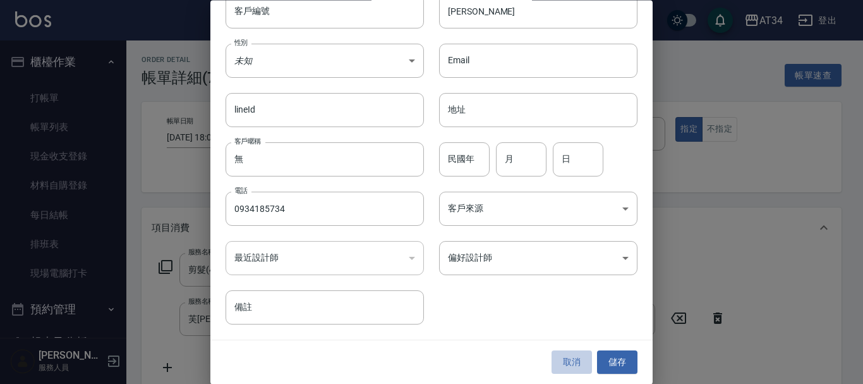
click at [568, 367] on button "取消" at bounding box center [572, 362] width 40 height 23
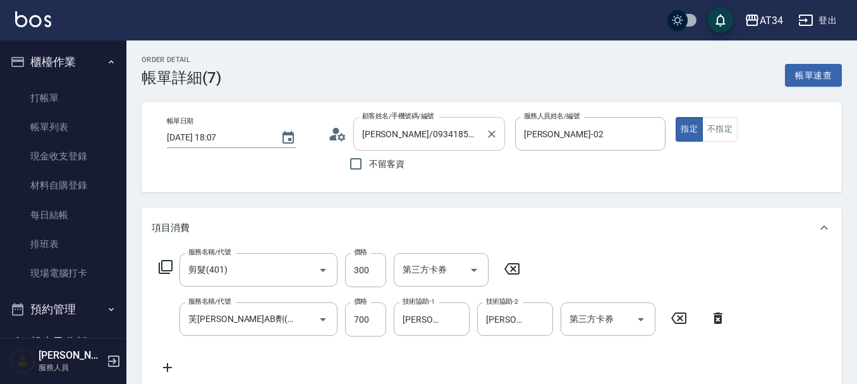
click at [369, 133] on input "葉芷伶/0934185734/null" at bounding box center [419, 134] width 121 height 22
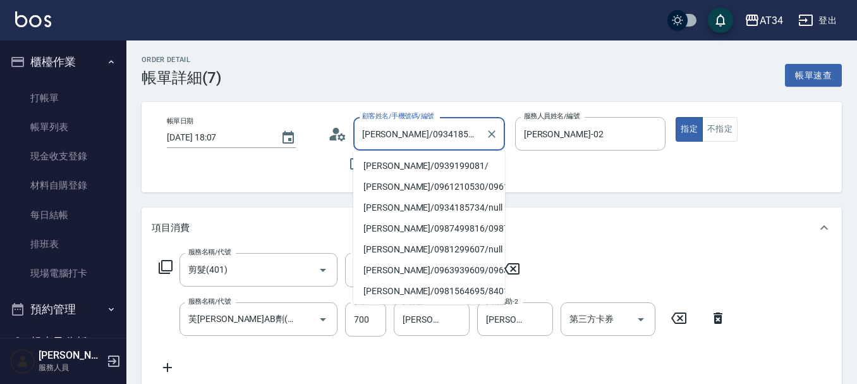
click at [369, 133] on input "葉芷伶/0934185734/null" at bounding box center [419, 134] width 121 height 22
click at [378, 130] on input "葉芷伶/0934185734/null" at bounding box center [419, 134] width 121 height 22
click at [373, 135] on input "葉芷伶/0934185734/null" at bounding box center [419, 134] width 121 height 22
click at [372, 135] on input "葉芷伶/0934185734/null" at bounding box center [419, 134] width 121 height 22
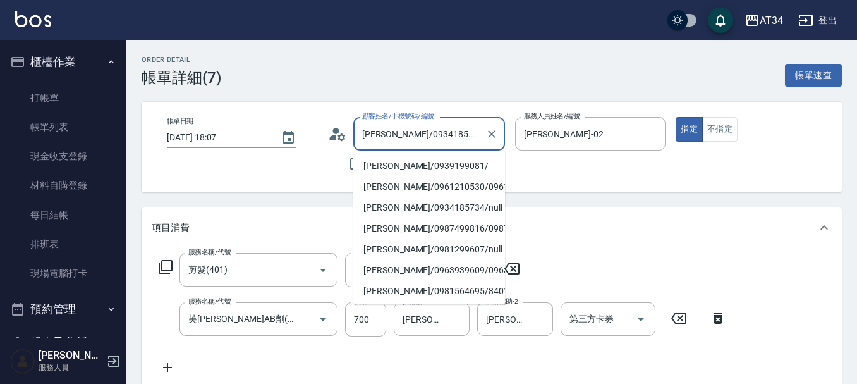
click at [365, 137] on input "葉芷伶/0934185734/null" at bounding box center [419, 134] width 121 height 22
click at [361, 133] on input "葉芷伶/0934185734/null" at bounding box center [419, 134] width 121 height 22
click at [370, 130] on input "葉芷伶/0934185734/null" at bounding box center [419, 134] width 121 height 22
drag, startPoint x: 360, startPoint y: 135, endPoint x: 389, endPoint y: 128, distance: 30.0
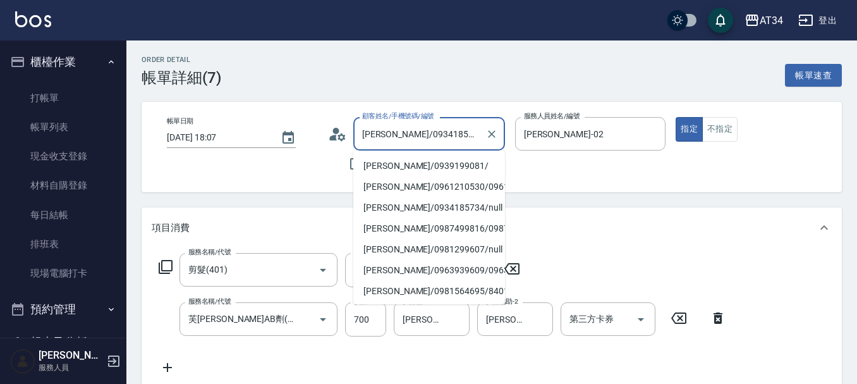
click at [389, 128] on input "葉芷伶/0934185734/null" at bounding box center [419, 134] width 121 height 22
click at [44, 93] on link "打帳單" at bounding box center [63, 97] width 116 height 29
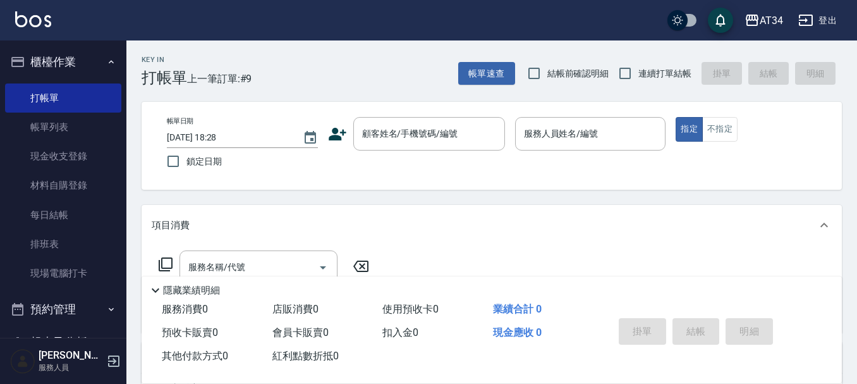
click at [60, 79] on ul "打帳單 帳單列表 現金收支登錄 材料自購登錄 每日結帳 排班表 現場電腦打卡" at bounding box center [63, 185] width 116 height 215
click at [35, 123] on link "帳單列表" at bounding box center [63, 126] width 116 height 29
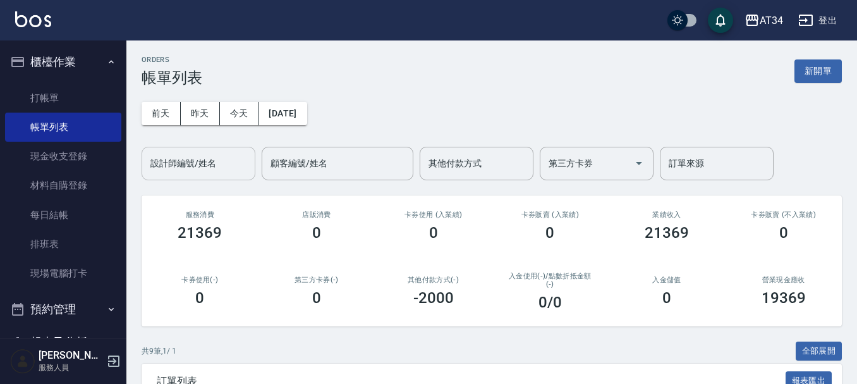
click at [192, 166] on input "設計師編號/姓名" at bounding box center [198, 163] width 102 height 22
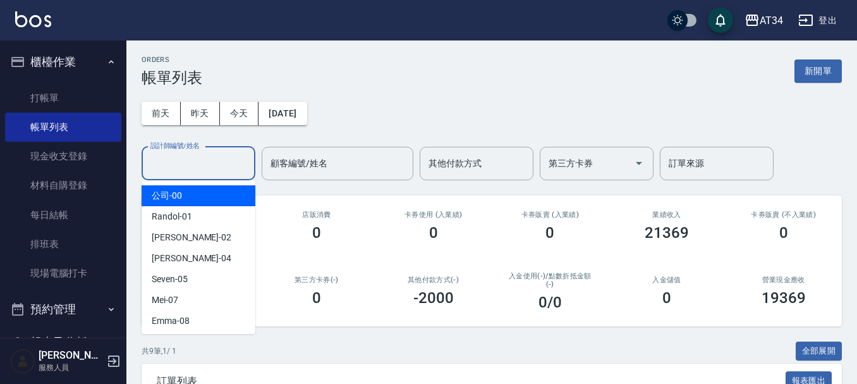
click at [59, 68] on button "櫃檯作業" at bounding box center [63, 62] width 116 height 33
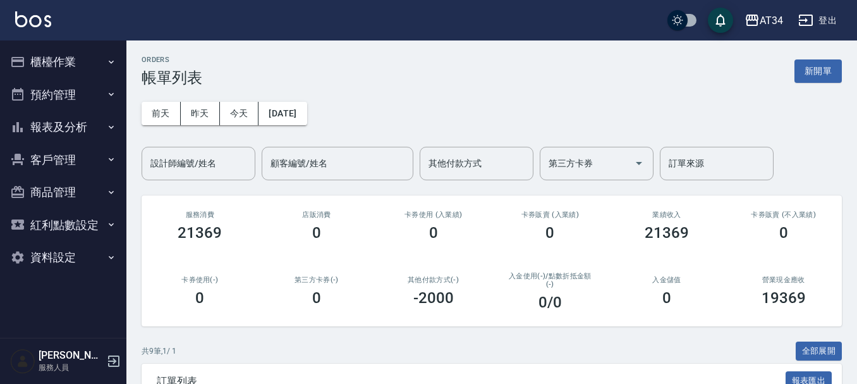
click at [64, 129] on button "報表及分析" at bounding box center [63, 127] width 116 height 33
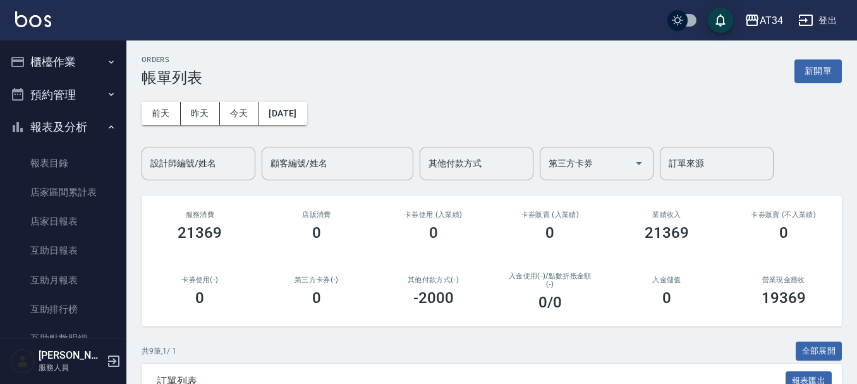
click at [55, 124] on button "報表及分析" at bounding box center [63, 127] width 116 height 33
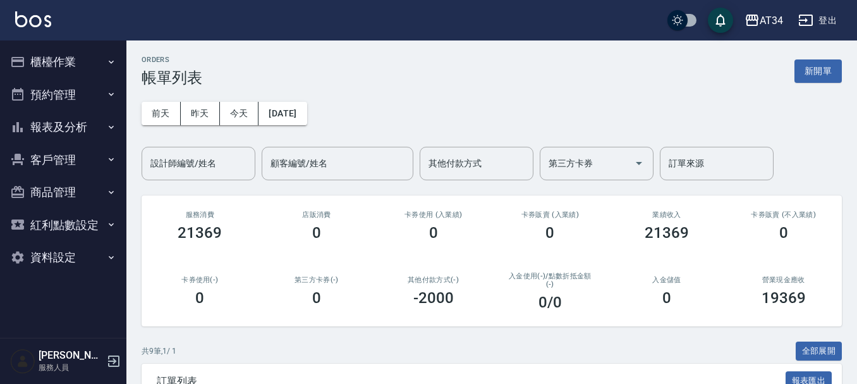
click at [55, 124] on button "報表及分析" at bounding box center [63, 127] width 116 height 33
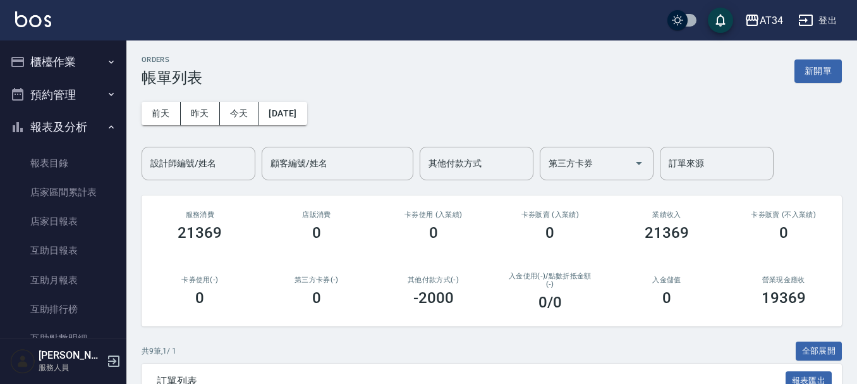
click at [63, 122] on button "報表及分析" at bounding box center [63, 127] width 116 height 33
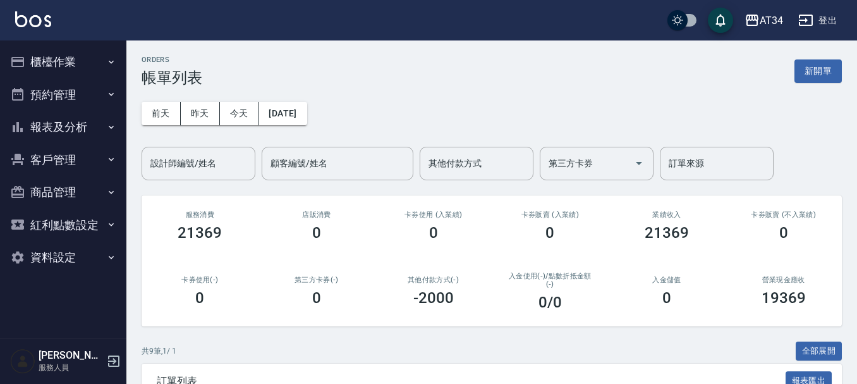
click at [59, 147] on button "客戶管理" at bounding box center [63, 159] width 116 height 33
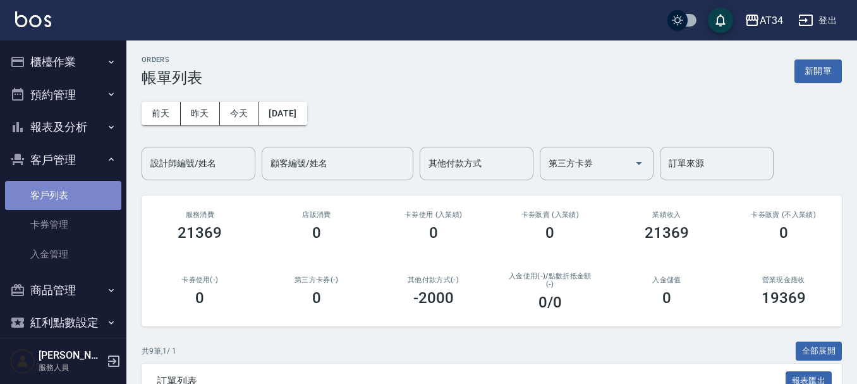
click at [64, 190] on link "客戶列表" at bounding box center [63, 195] width 116 height 29
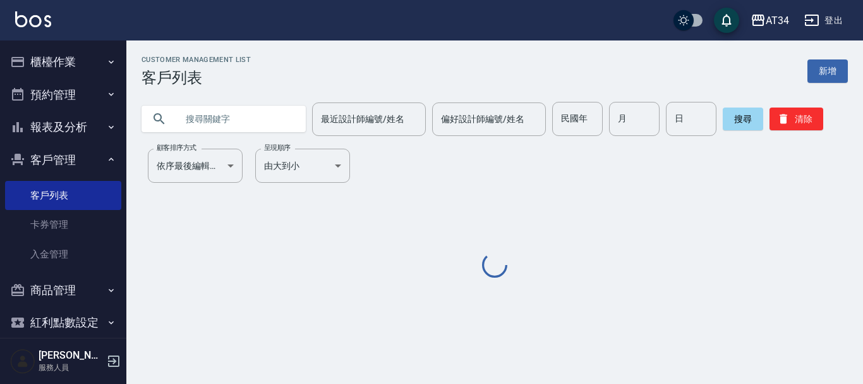
click at [264, 119] on input "text" at bounding box center [236, 119] width 119 height 34
paste input "[PERSON_NAME]"
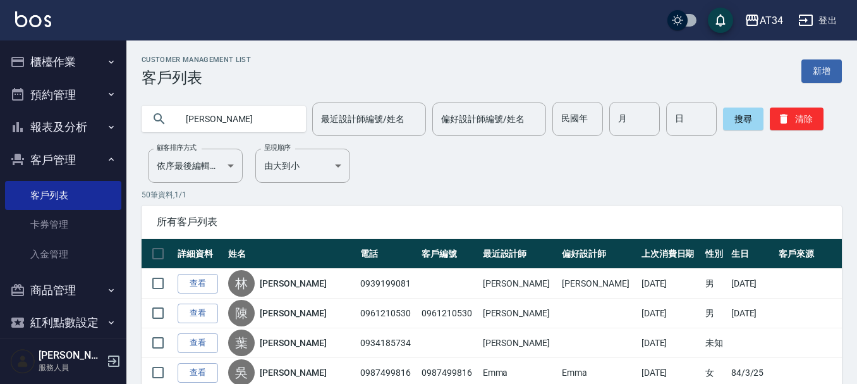
type input "[PERSON_NAME]"
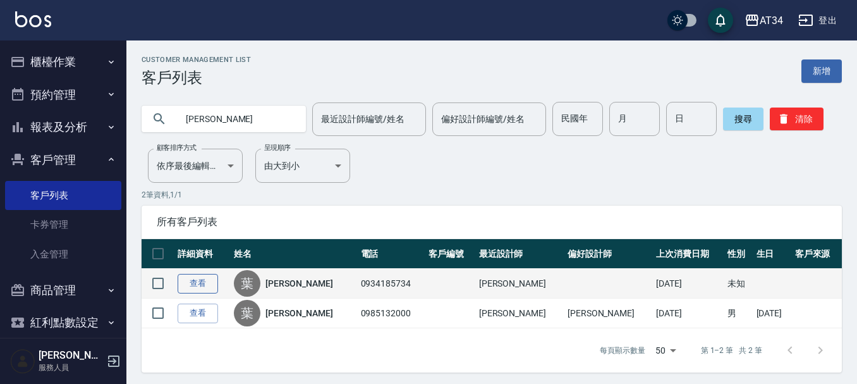
click at [210, 278] on link "查看" at bounding box center [198, 284] width 40 height 20
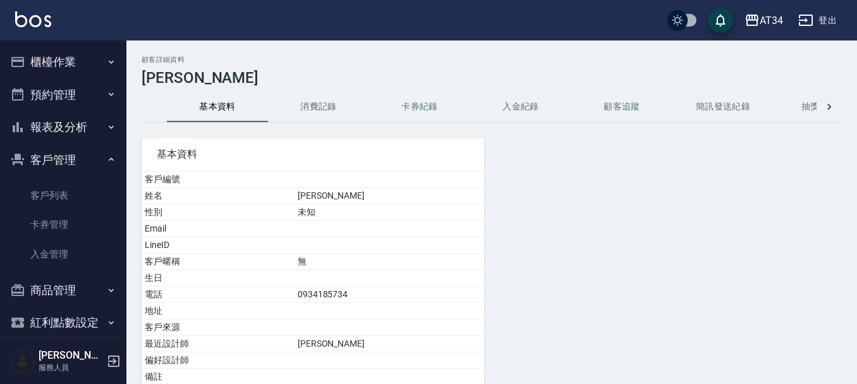
click at [331, 90] on div "顧客詳細資料 葉芷伶 基本資料 消費記錄 卡券紀錄 入金紀錄 顧客追蹤 簡訊發送紀錄 抽獎券紀錄 基本資料 客戶編號 姓名 葉芷伶 性別 未知 Email L…" at bounding box center [491, 269] width 731 height 427
click at [322, 97] on button "消費記錄" at bounding box center [318, 107] width 101 height 30
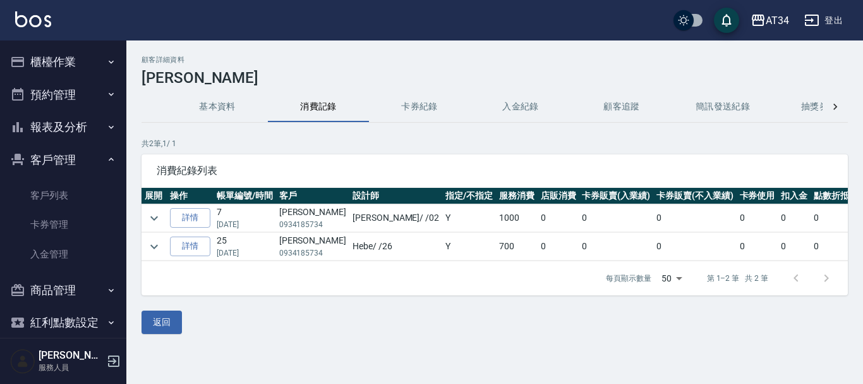
click at [74, 74] on button "櫃檯作業" at bounding box center [63, 62] width 116 height 33
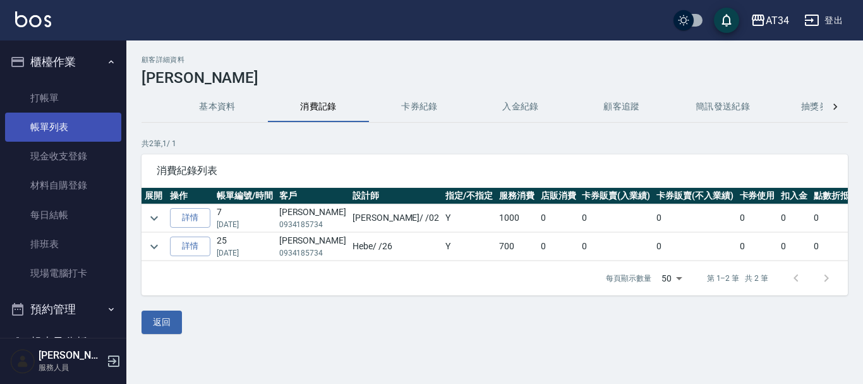
click at [60, 119] on link "帳單列表" at bounding box center [63, 126] width 116 height 29
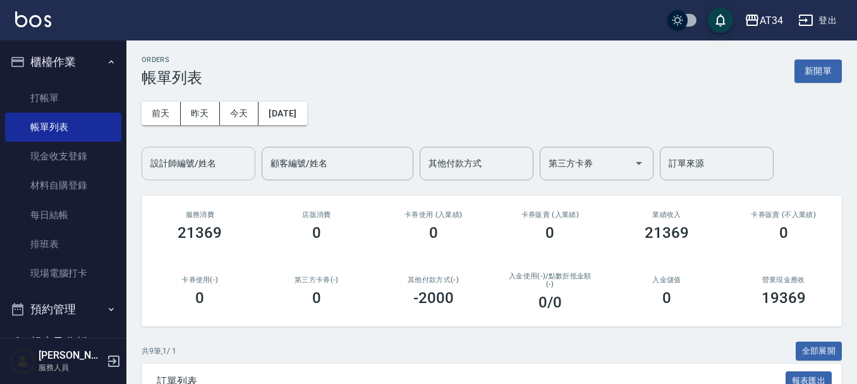
click at [218, 179] on div "設計師編號/姓名" at bounding box center [199, 163] width 114 height 33
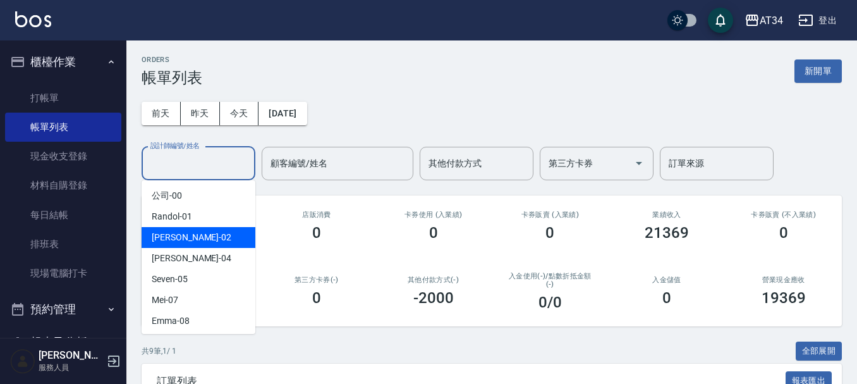
click at [218, 248] on div "Gina -04" at bounding box center [199, 258] width 114 height 21
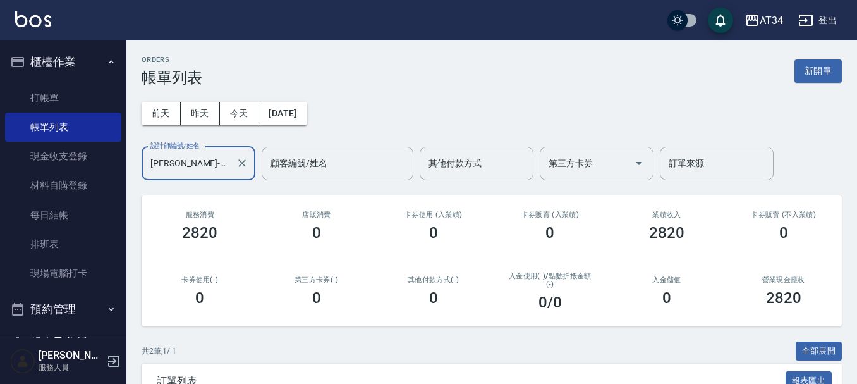
click at [192, 165] on input "Gina-04" at bounding box center [188, 163] width 83 height 22
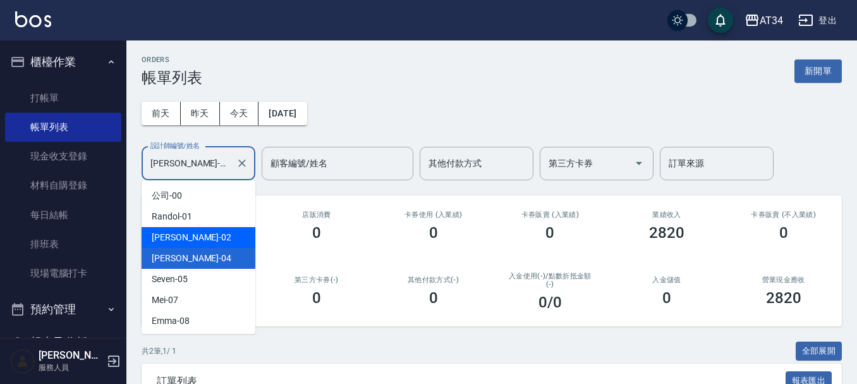
click at [180, 228] on div "Wendy -02" at bounding box center [199, 237] width 114 height 21
type input "Wendy-02"
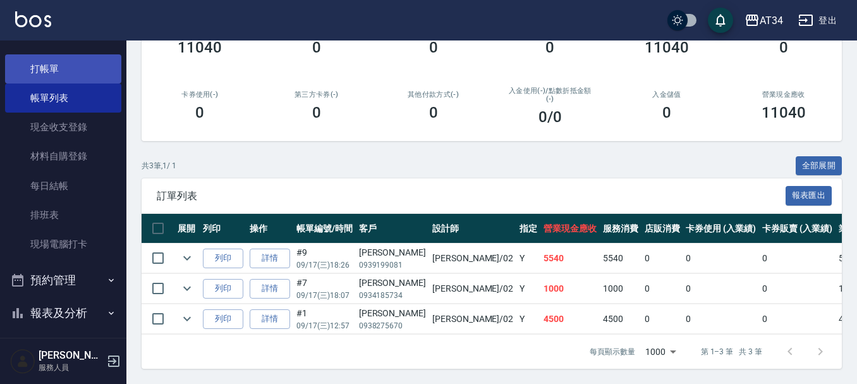
scroll to position [11, 0]
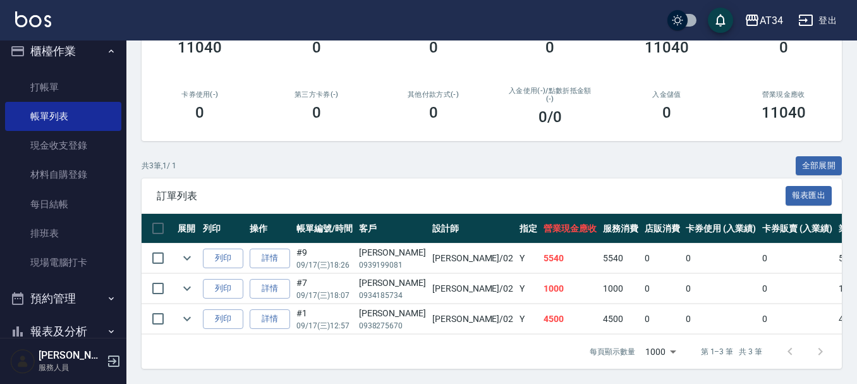
click at [76, 60] on button "櫃檯作業" at bounding box center [63, 51] width 116 height 33
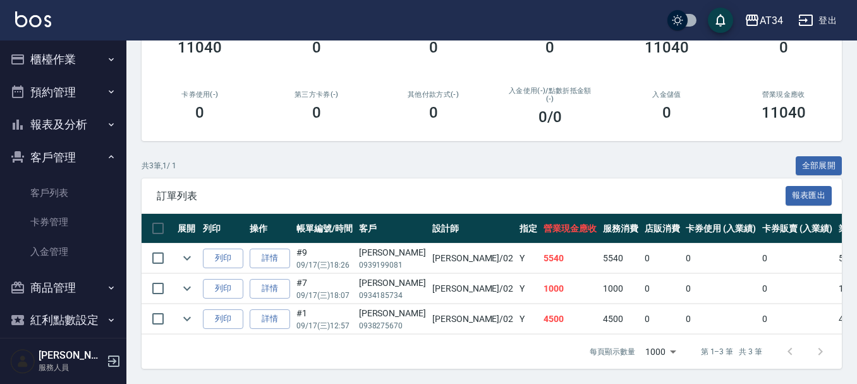
scroll to position [0, 0]
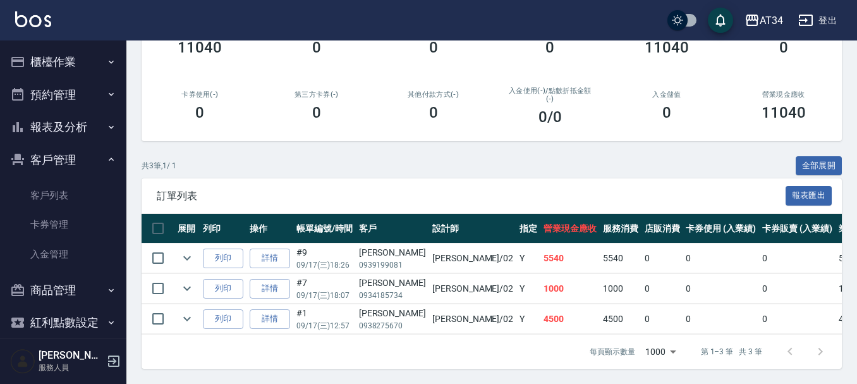
click at [85, 134] on button "報表及分析" at bounding box center [63, 127] width 116 height 33
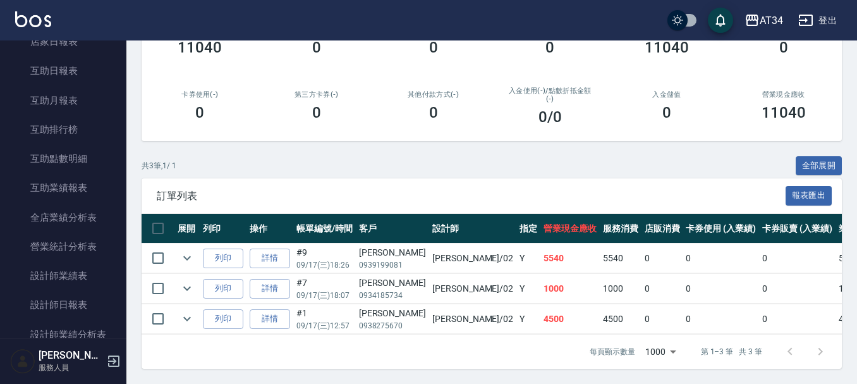
scroll to position [190, 0]
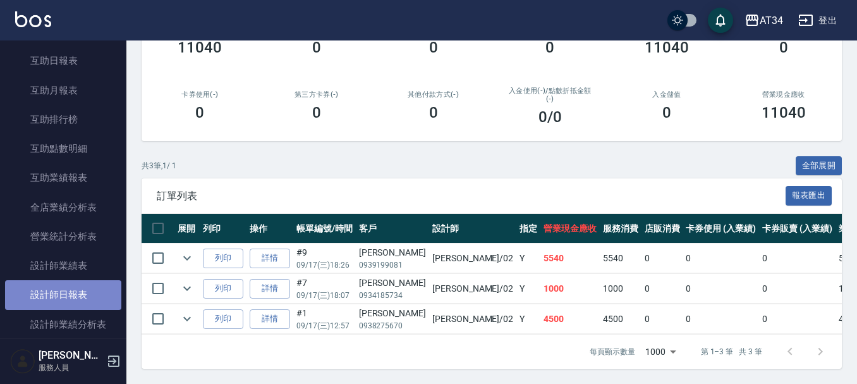
click at [80, 291] on link "設計師日報表" at bounding box center [63, 294] width 116 height 29
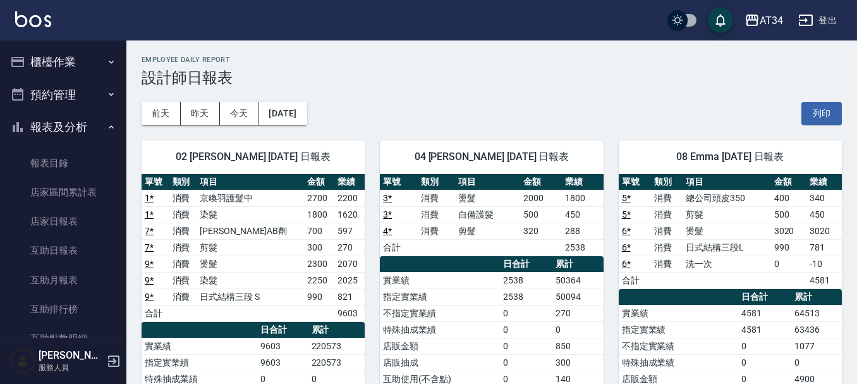
click at [106, 58] on icon "button" at bounding box center [111, 62] width 10 height 10
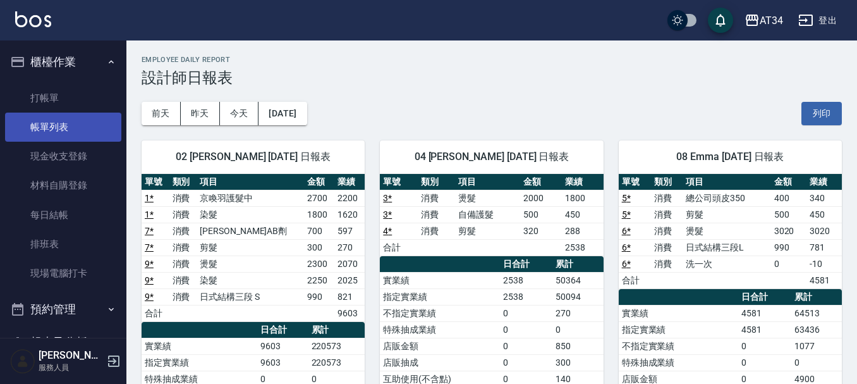
click at [102, 131] on link "帳單列表" at bounding box center [63, 126] width 116 height 29
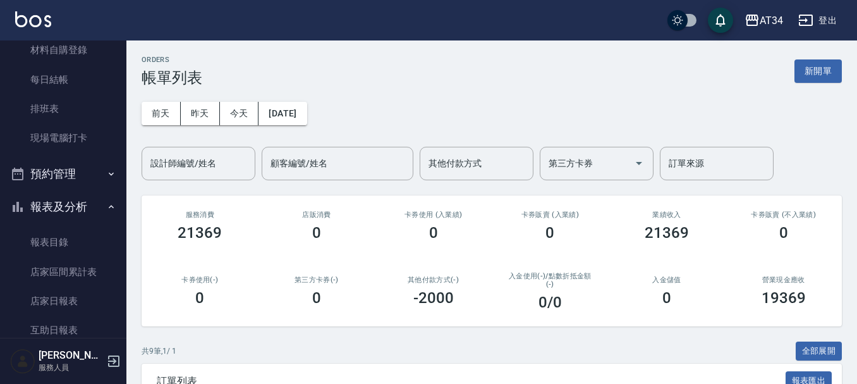
scroll to position [105, 0]
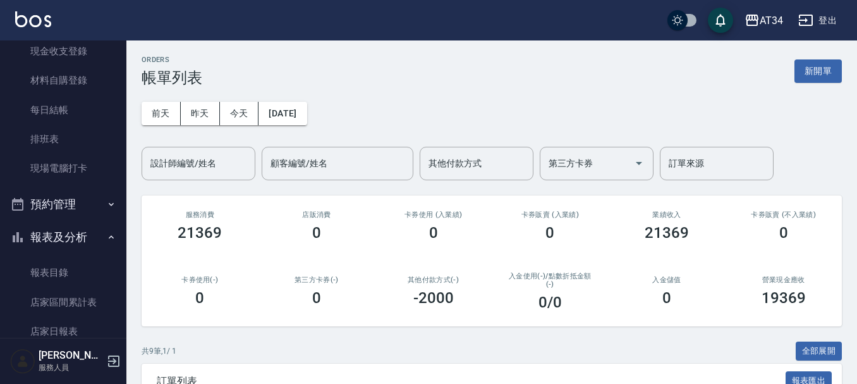
click at [101, 237] on button "報表及分析" at bounding box center [63, 237] width 116 height 33
click at [106, 206] on icon "button" at bounding box center [111, 204] width 10 height 10
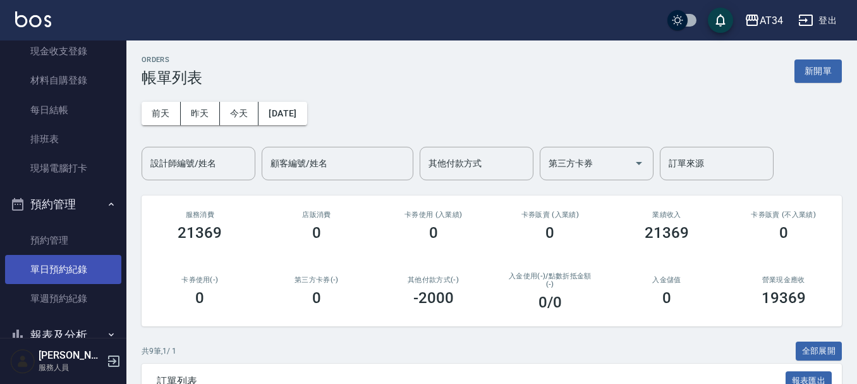
click at [102, 255] on link "單日預約紀錄" at bounding box center [63, 269] width 116 height 29
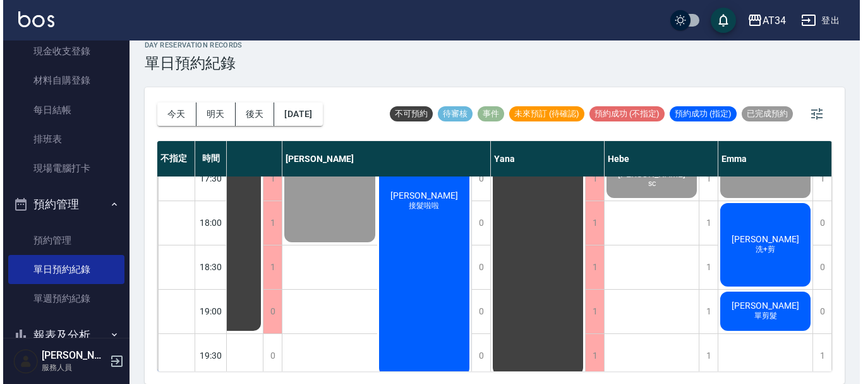
scroll to position [585, 709]
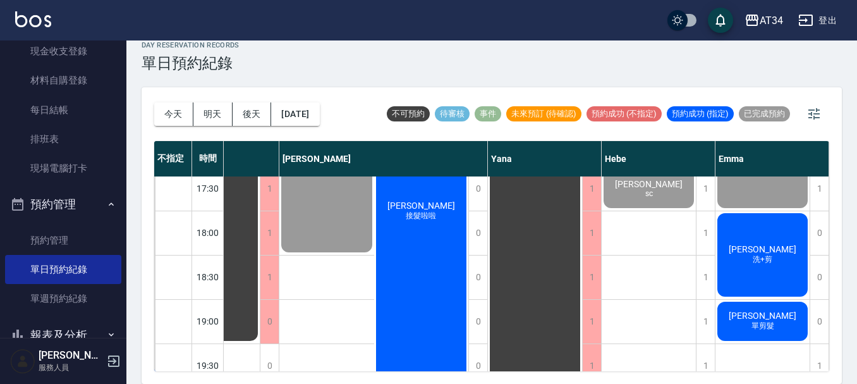
click at [752, 251] on span "[PERSON_NAME]" at bounding box center [762, 249] width 73 height 10
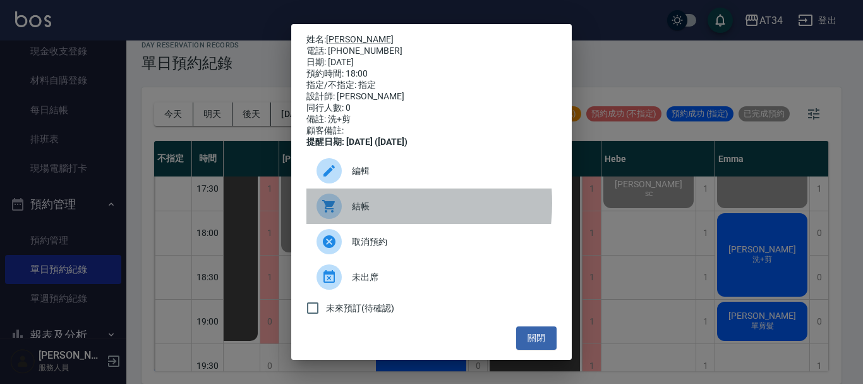
click at [356, 212] on span "結帳" at bounding box center [449, 206] width 195 height 13
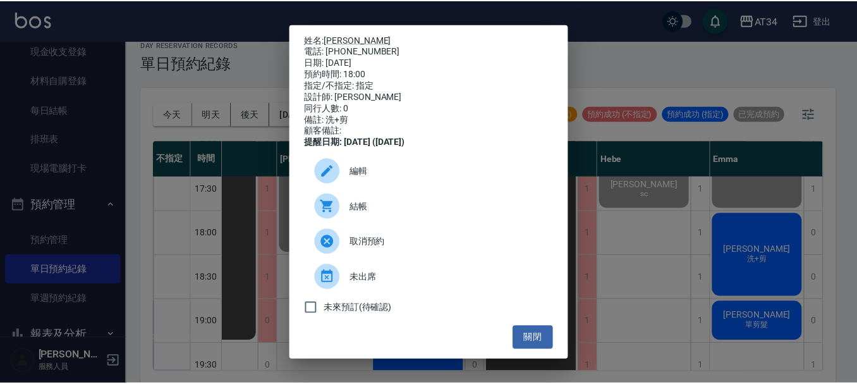
scroll to position [5, 0]
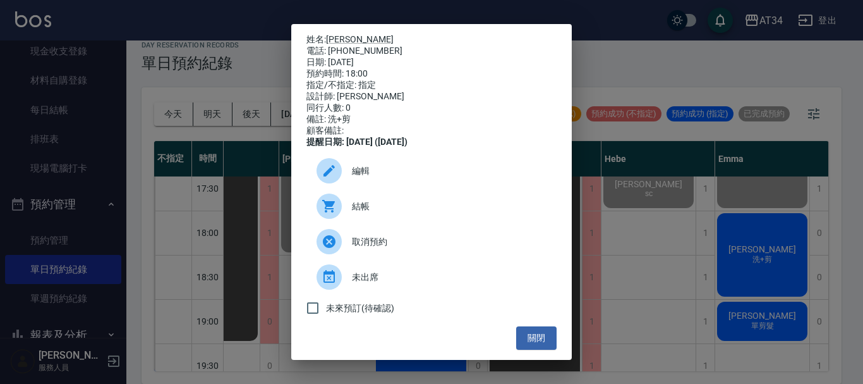
click at [92, 222] on div "姓名: 陳麒安 電話: 0976562909 日期: 2025/09/17 預約時間: 18:00 指定/不指定: 指定 設計師: Emma 同行人數: 0 …" at bounding box center [431, 192] width 863 height 384
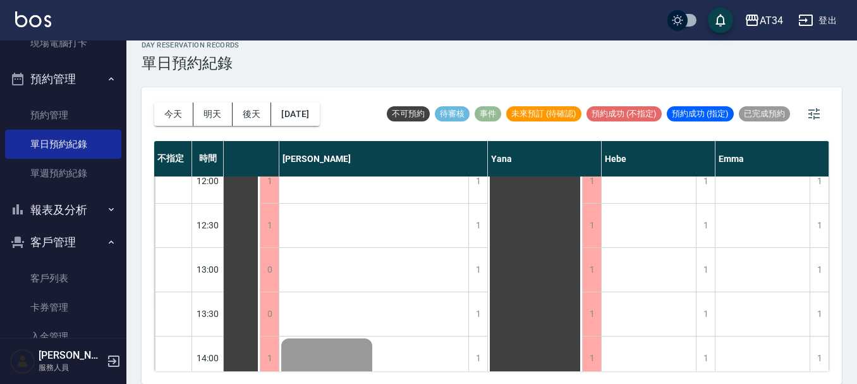
scroll to position [231, 0]
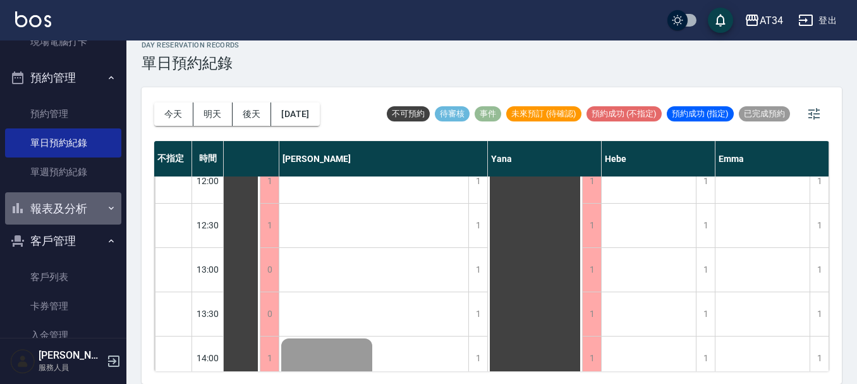
click at [69, 211] on button "報表及分析" at bounding box center [63, 208] width 116 height 33
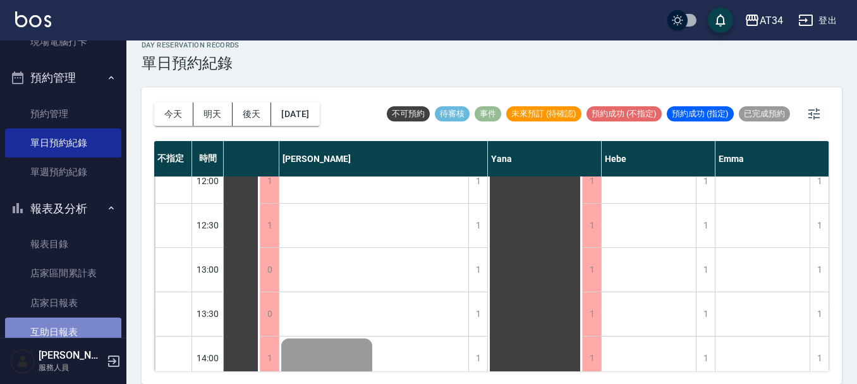
click at [106, 320] on link "互助日報表" at bounding box center [63, 331] width 116 height 29
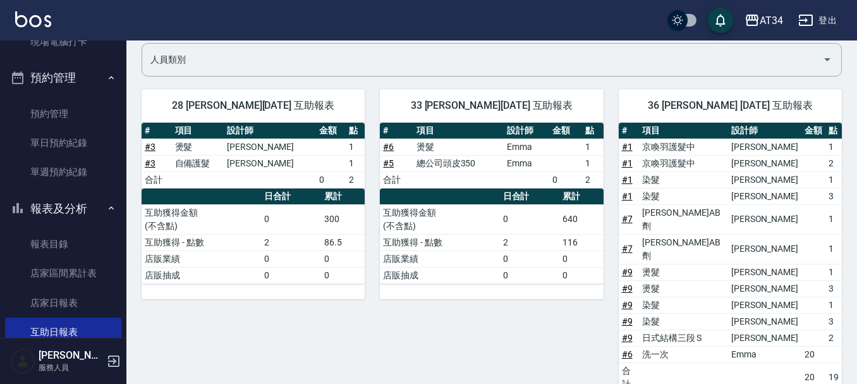
scroll to position [126, 0]
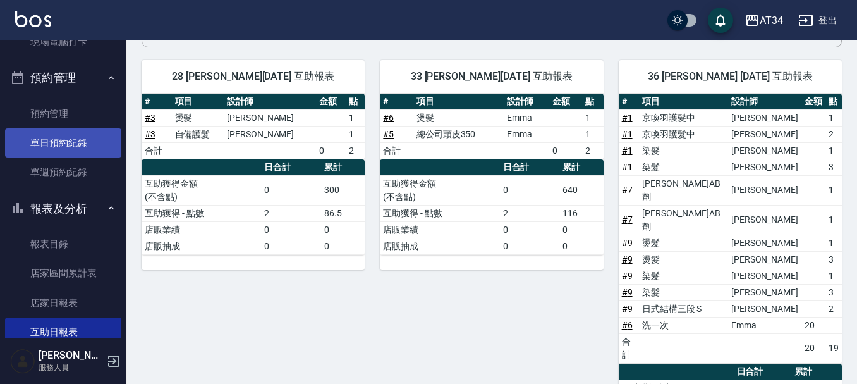
click at [58, 130] on link "單日預約紀錄" at bounding box center [63, 142] width 116 height 29
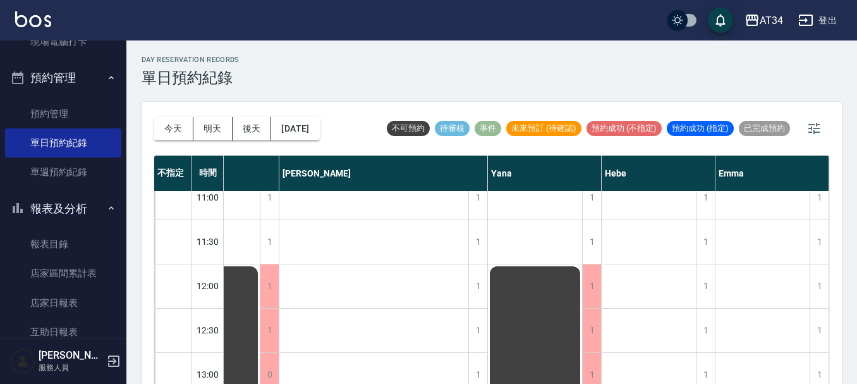
scroll to position [0, 709]
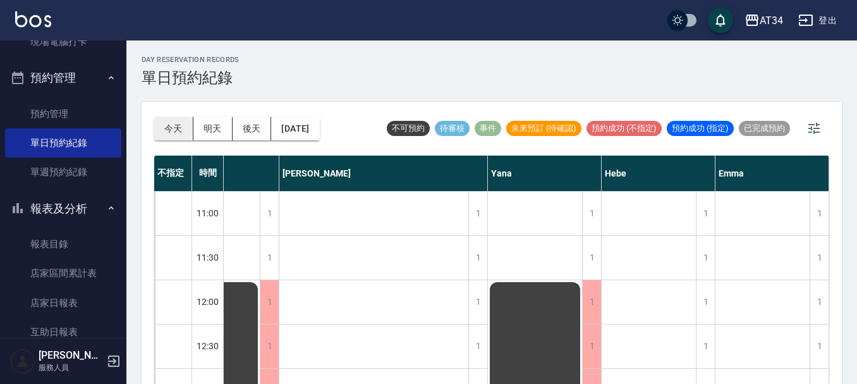
click at [180, 128] on button "今天" at bounding box center [173, 128] width 39 height 23
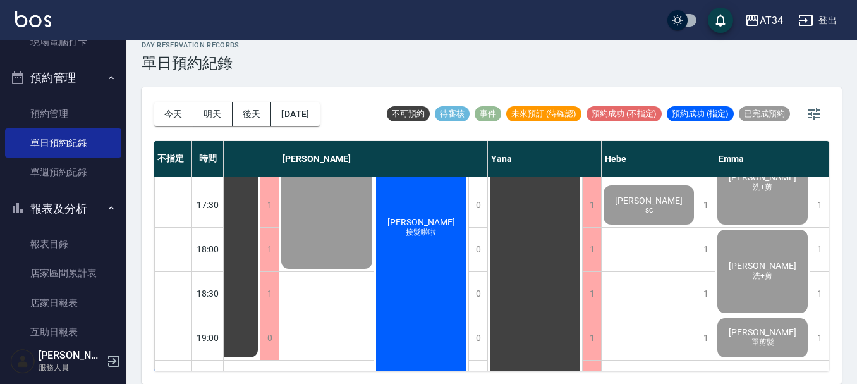
scroll to position [612, 709]
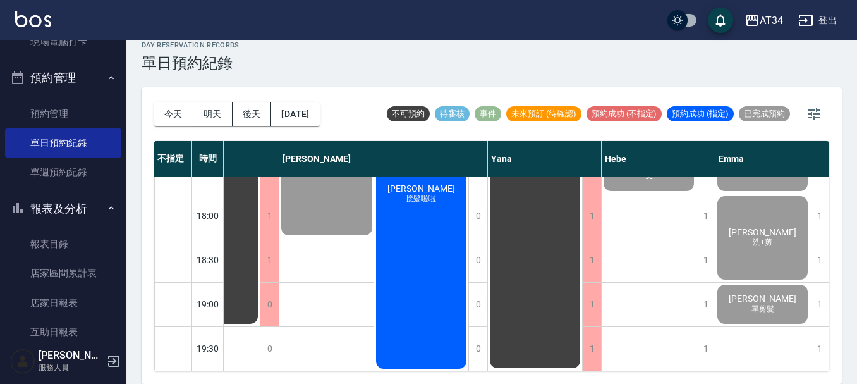
click at [443, 294] on div "Emily 接髮啦啦" at bounding box center [421, 194] width 95 height 353
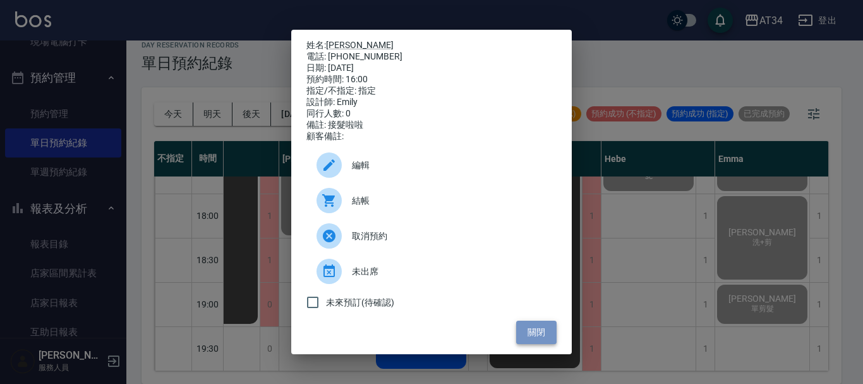
click at [542, 339] on button "關閉" at bounding box center [536, 331] width 40 height 23
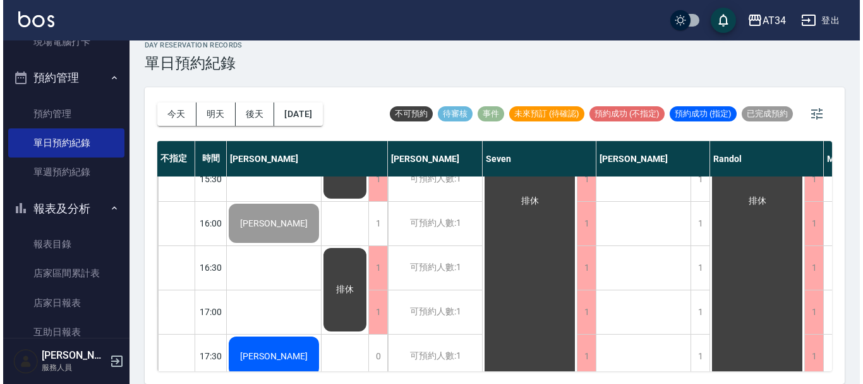
scroll to position [485, 0]
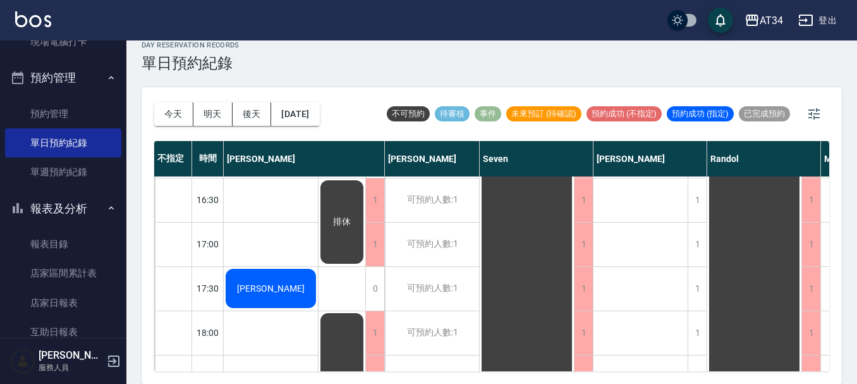
click at [262, 283] on span "雷進遠" at bounding box center [270, 288] width 73 height 10
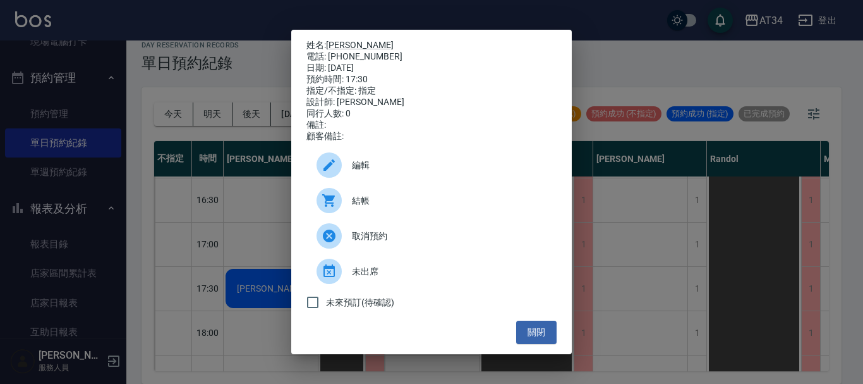
click at [370, 204] on span "結帳" at bounding box center [449, 200] width 195 height 13
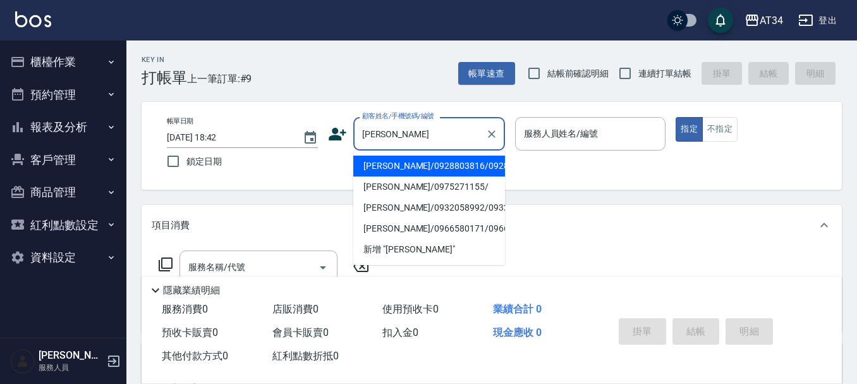
click at [405, 169] on li "[PERSON_NAME]/0928803816/0928803816" at bounding box center [429, 165] width 152 height 21
type input "[PERSON_NAME]/0928803816/0928803816"
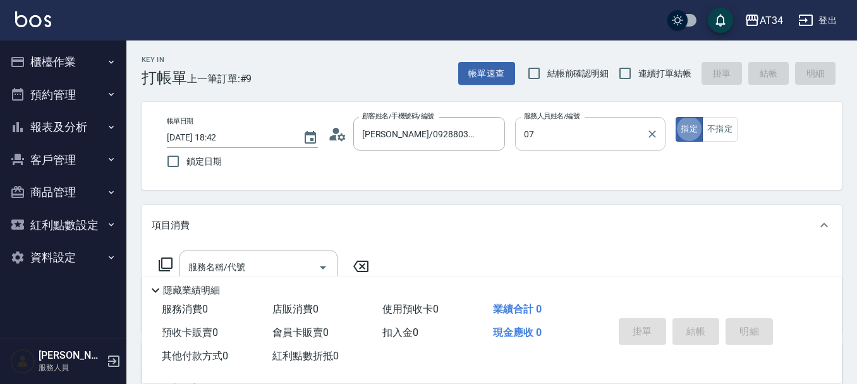
type input "Mei-07"
type button "true"
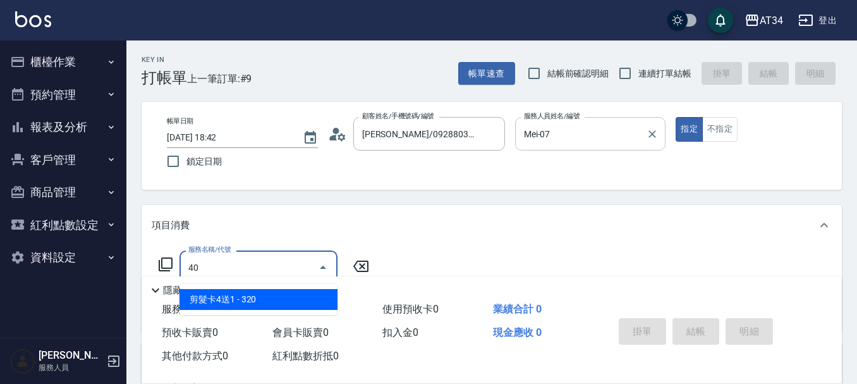
type input "401"
type input "20"
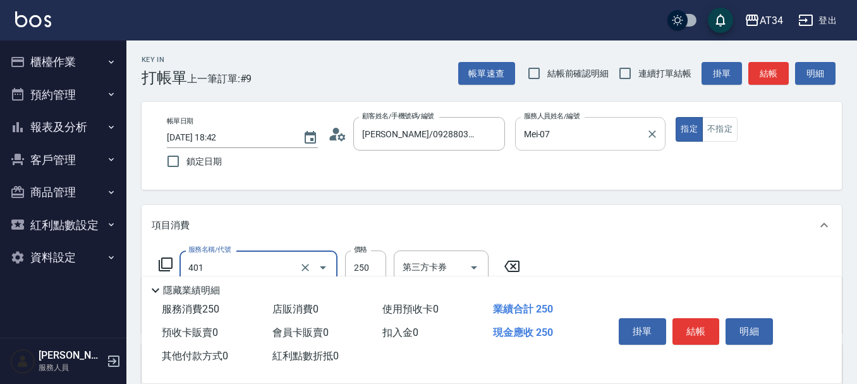
type input "剪髮(401)"
type input "3"
type input "0"
type input "30"
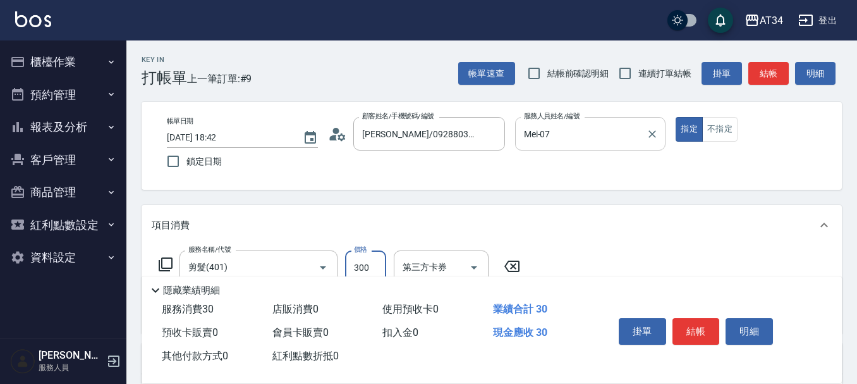
type input "300"
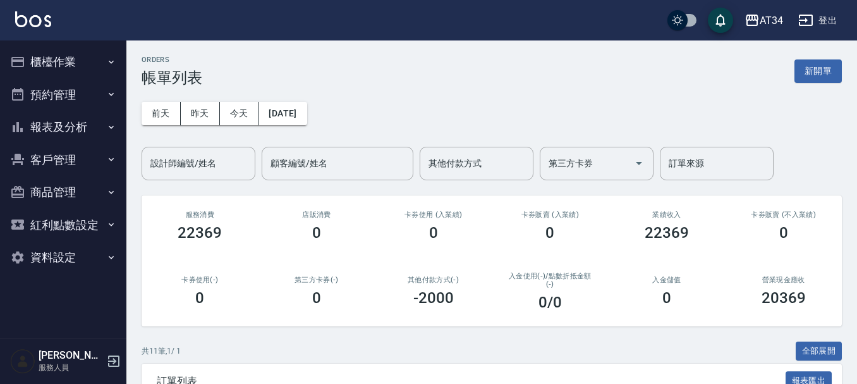
click at [54, 71] on button "櫃檯作業" at bounding box center [63, 62] width 116 height 33
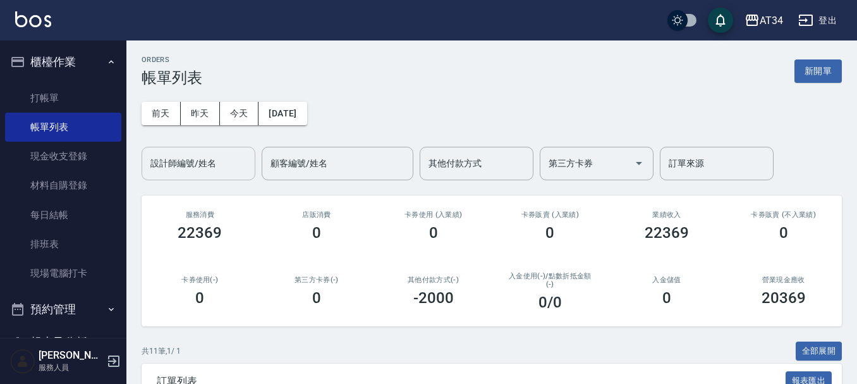
click at [218, 162] on input "設計師編號/姓名" at bounding box center [198, 163] width 102 height 22
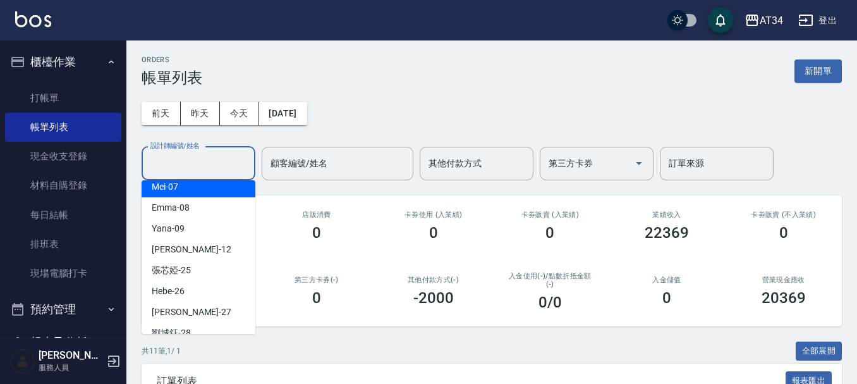
scroll to position [126, 0]
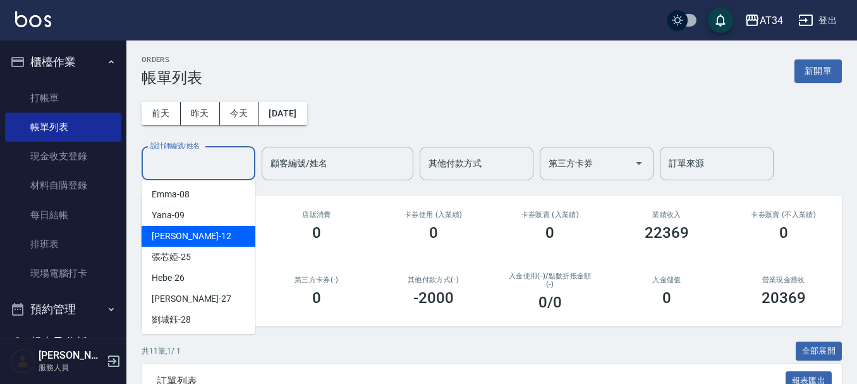
click at [191, 231] on div "[PERSON_NAME] -12" at bounding box center [199, 236] width 114 height 21
type input "[PERSON_NAME]-12"
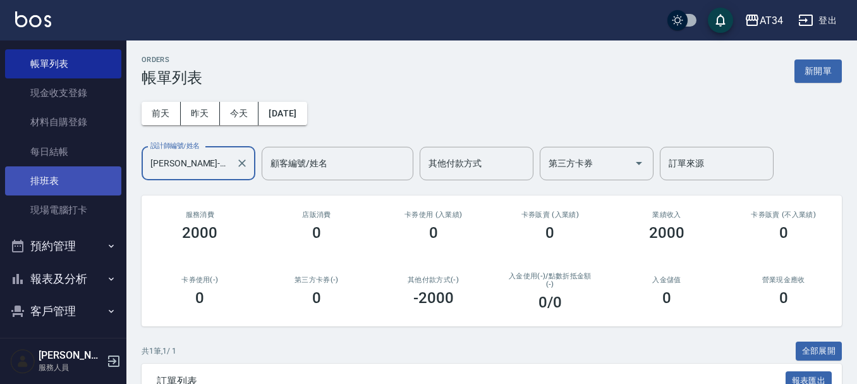
scroll to position [166, 0]
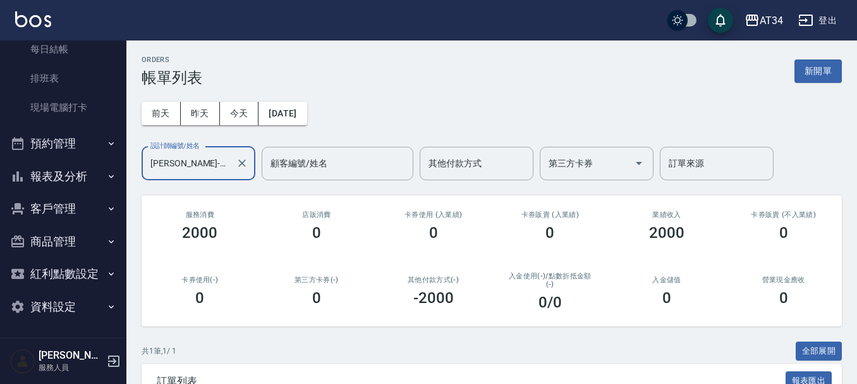
click at [58, 169] on button "報表及分析" at bounding box center [63, 176] width 116 height 33
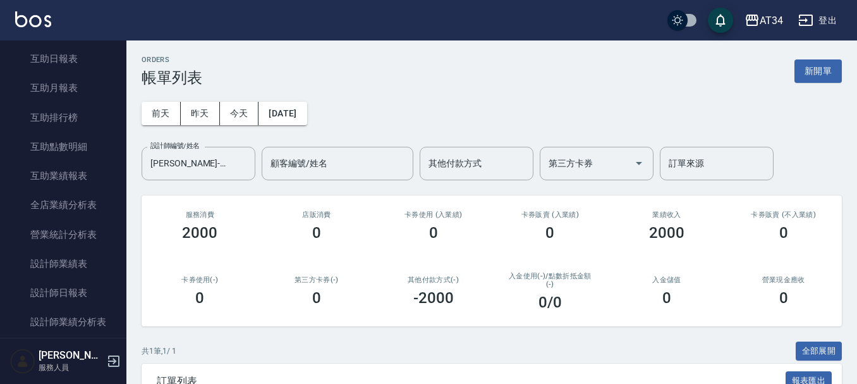
scroll to position [418, 0]
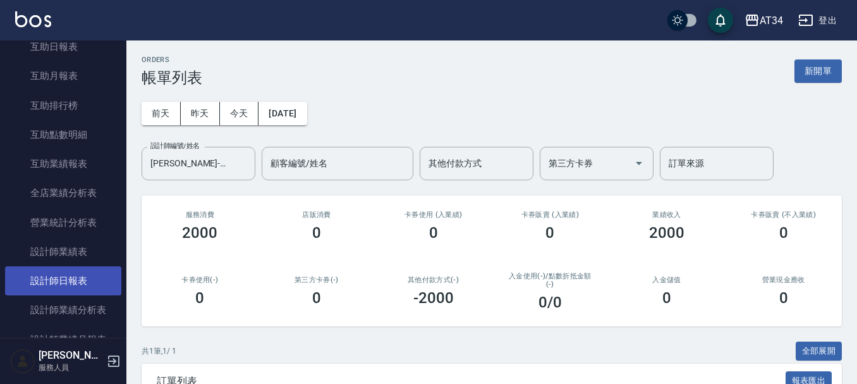
click at [73, 279] on link "設計師日報表" at bounding box center [63, 280] width 116 height 29
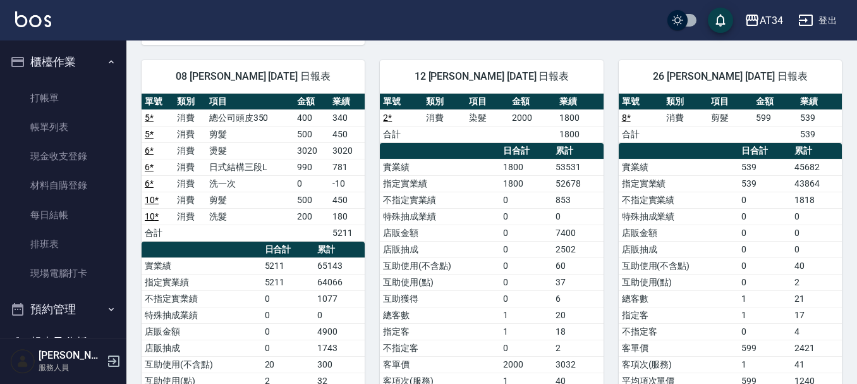
click at [75, 82] on ul "打帳單 帳單列表 現金收支登錄 材料自購登錄 每日結帳 排班表 現場電腦打卡" at bounding box center [63, 185] width 116 height 215
click at [74, 90] on link "打帳單" at bounding box center [63, 97] width 116 height 29
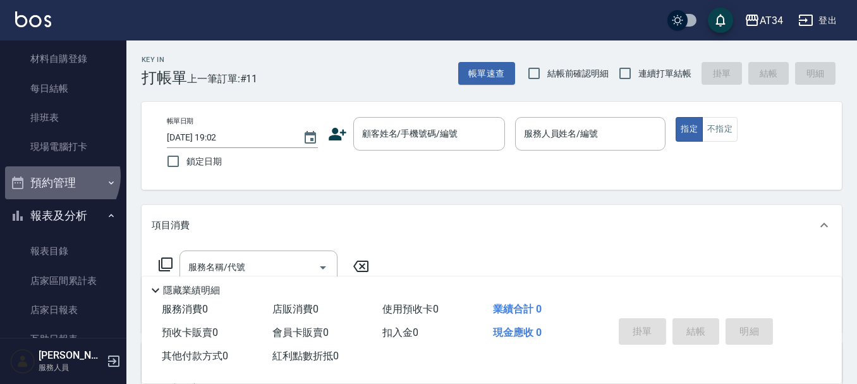
click at [60, 176] on button "預約管理" at bounding box center [63, 182] width 116 height 33
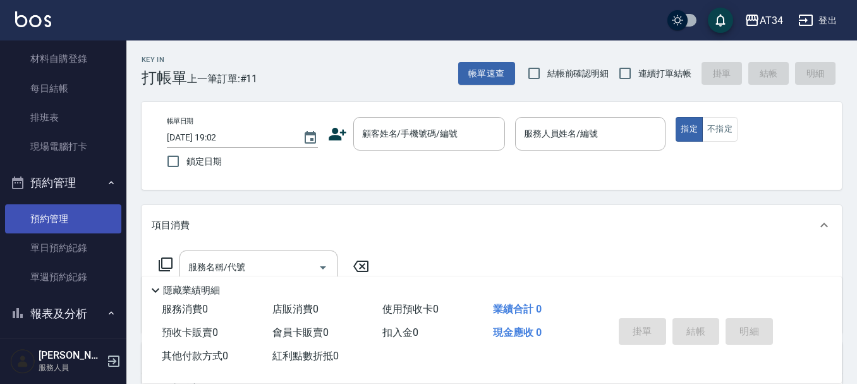
scroll to position [190, 0]
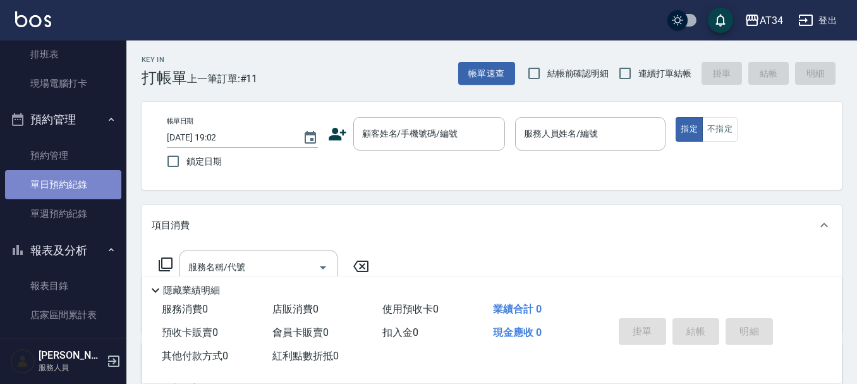
click at [83, 195] on link "單日預約紀錄" at bounding box center [63, 184] width 116 height 29
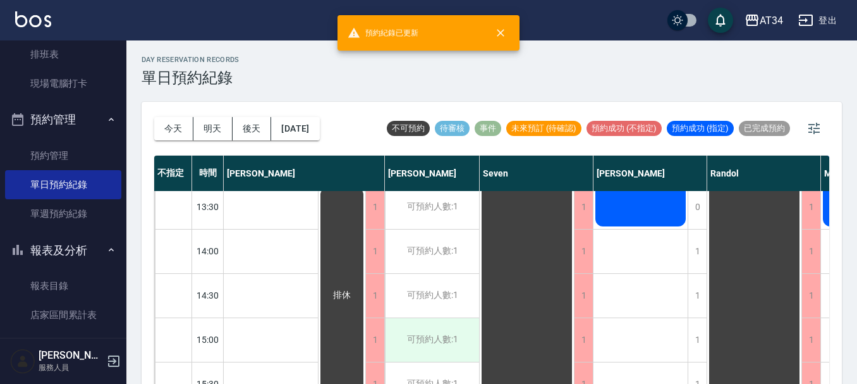
scroll to position [253, 0]
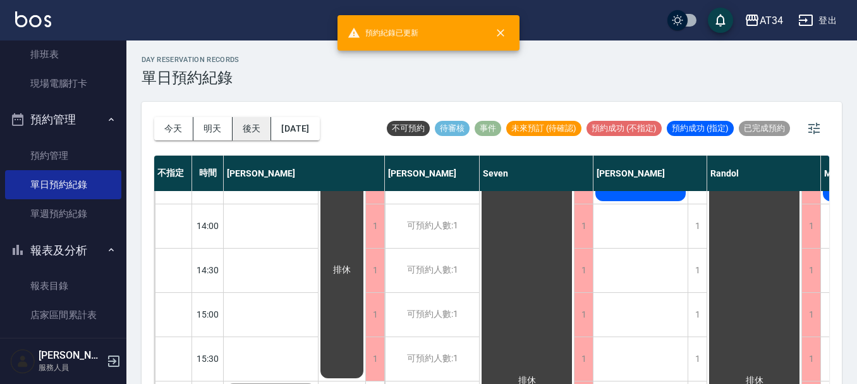
click at [246, 131] on button "後天" at bounding box center [252, 128] width 39 height 23
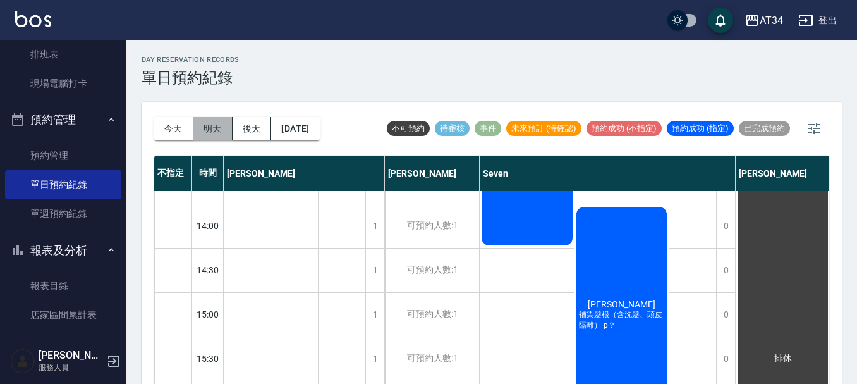
click at [205, 132] on button "明天" at bounding box center [212, 128] width 39 height 23
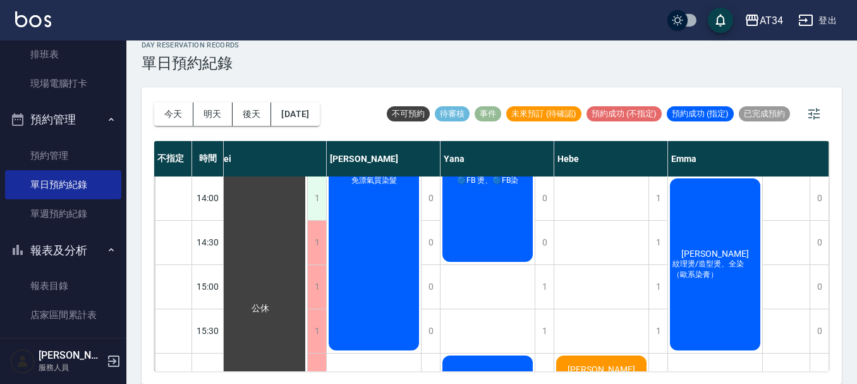
scroll to position [296, 662]
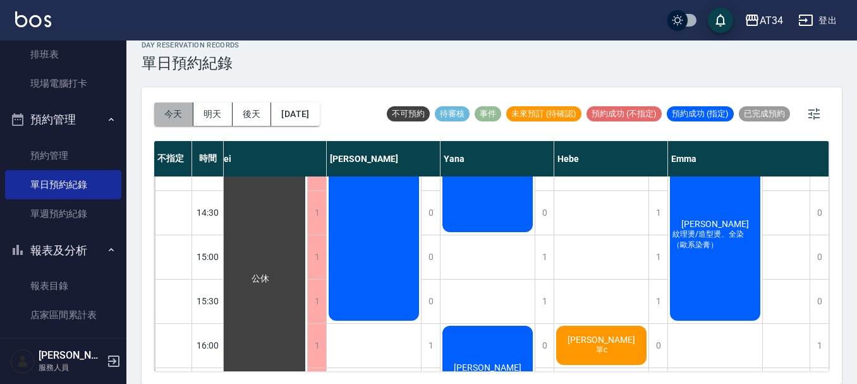
click at [165, 106] on button "今天" at bounding box center [173, 113] width 39 height 23
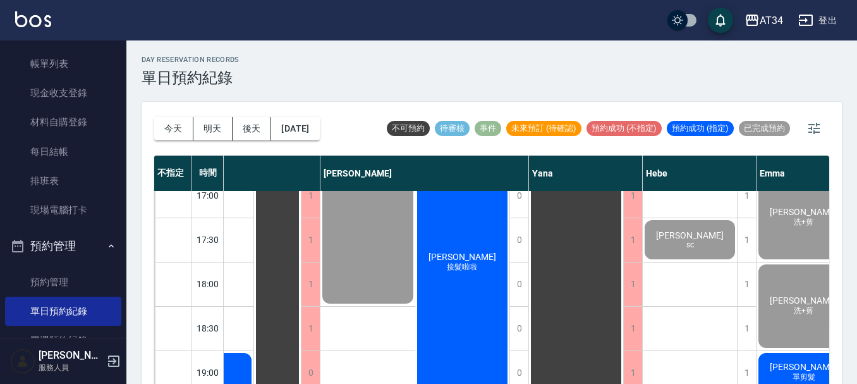
scroll to position [612, 662]
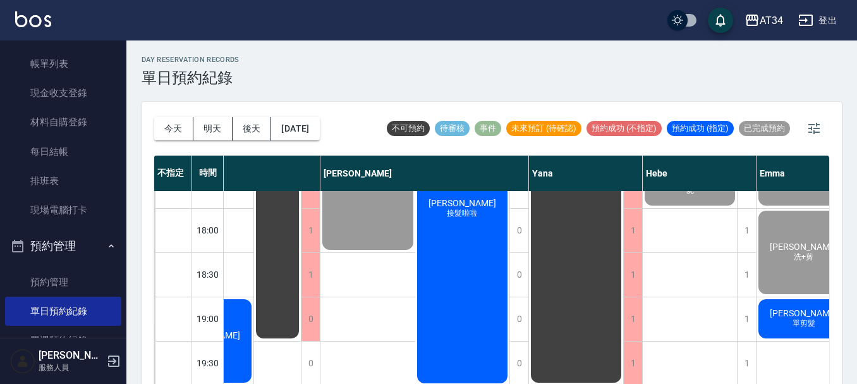
click at [815, 308] on span "[PERSON_NAME]" at bounding box center [803, 313] width 73 height 10
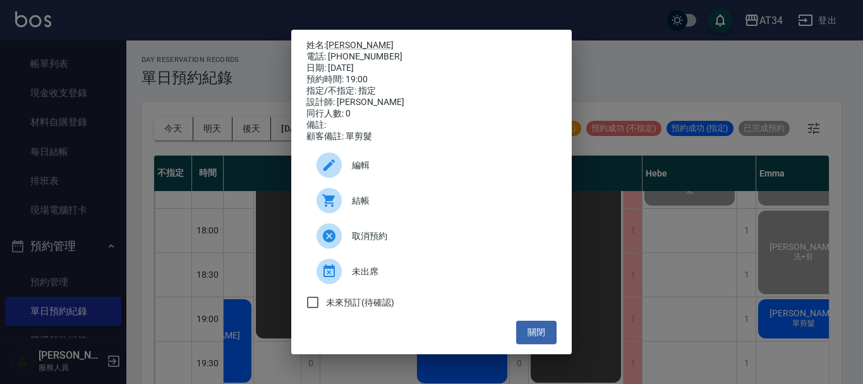
click at [373, 205] on span "結帳" at bounding box center [449, 200] width 195 height 13
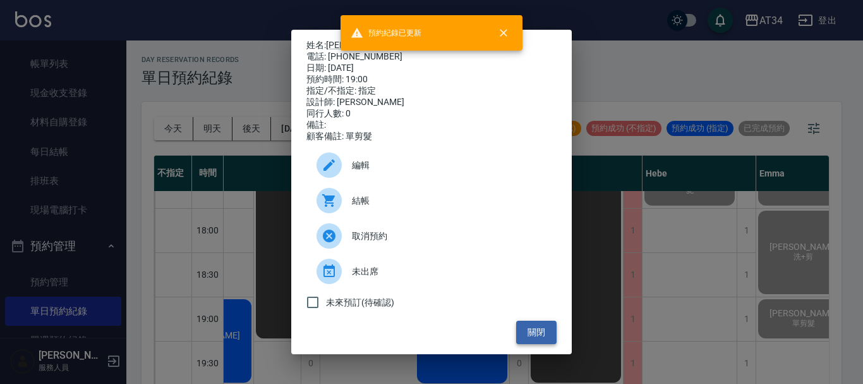
click at [529, 337] on button "關閉" at bounding box center [536, 331] width 40 height 23
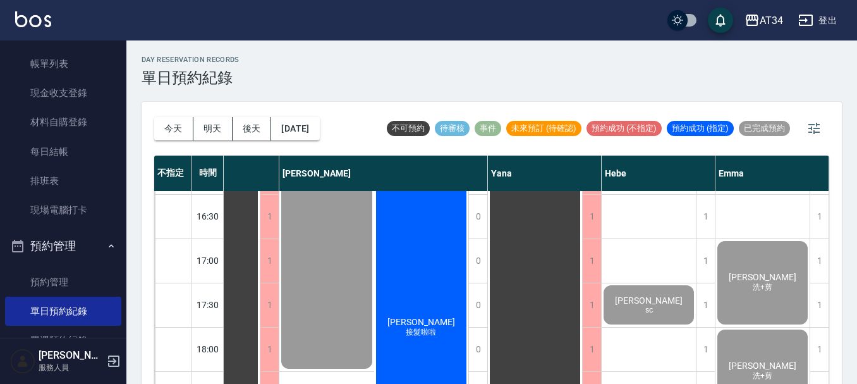
scroll to position [233, 709]
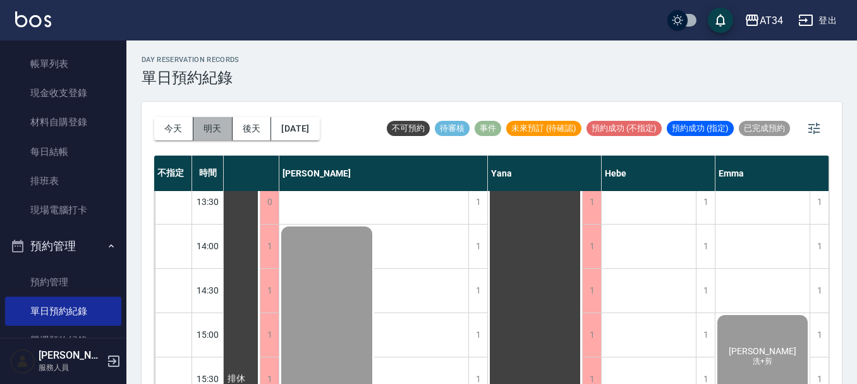
click at [209, 136] on button "明天" at bounding box center [212, 128] width 39 height 23
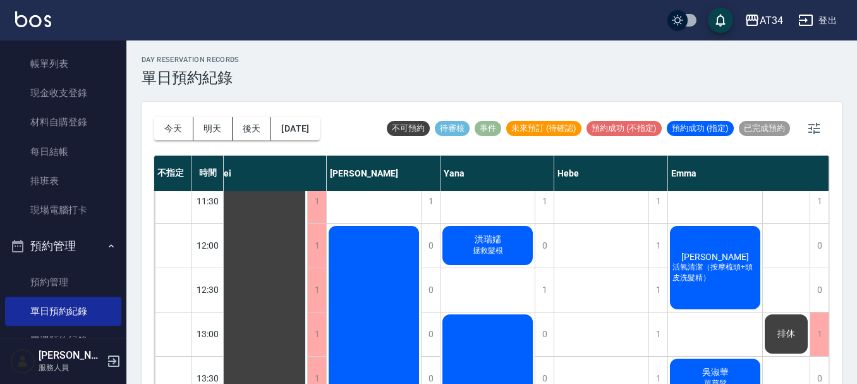
scroll to position [43, 662]
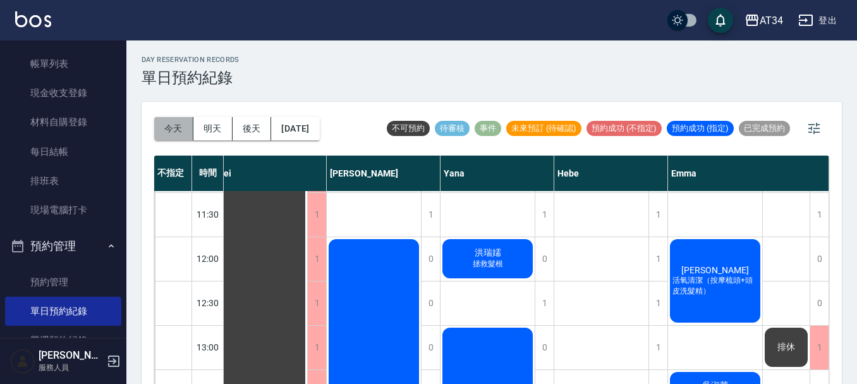
click at [172, 130] on button "今天" at bounding box center [173, 128] width 39 height 23
click at [172, 130] on div at bounding box center [428, 192] width 857 height 384
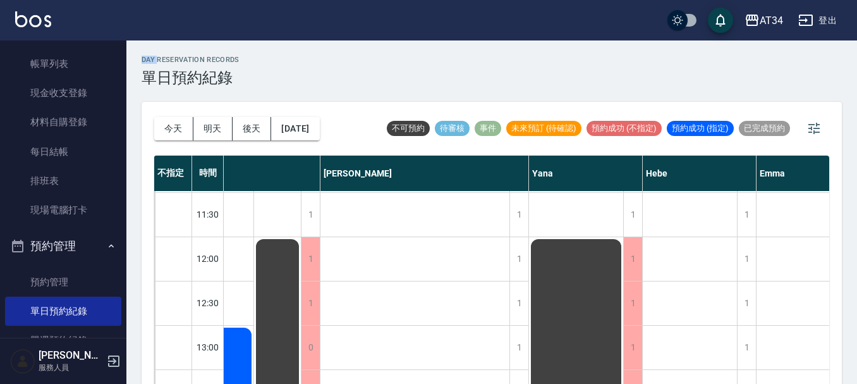
scroll to position [316, 0]
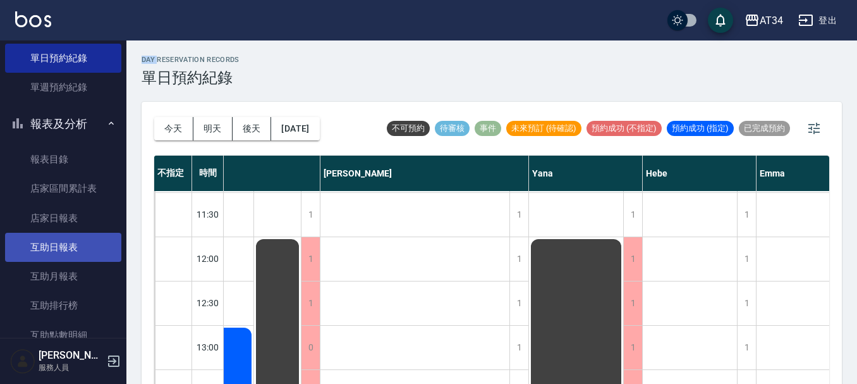
click at [65, 240] on link "互助日報表" at bounding box center [63, 247] width 116 height 29
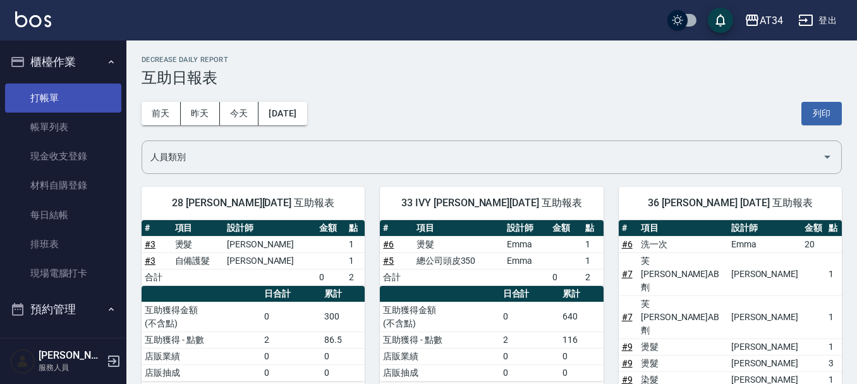
click at [66, 98] on link "打帳單" at bounding box center [63, 97] width 116 height 29
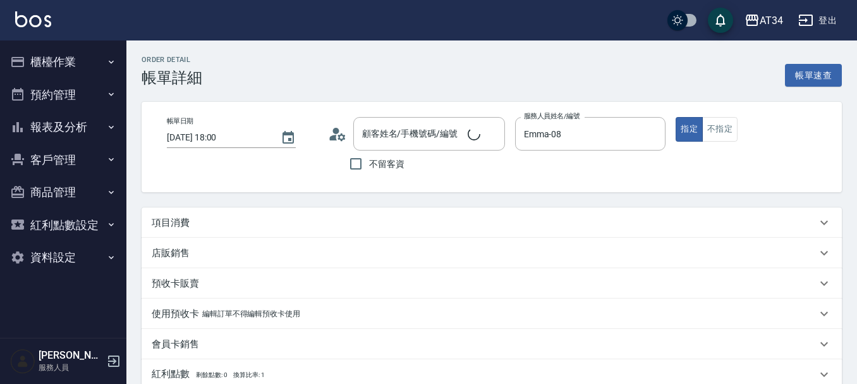
type input "[DATE] 18:00"
type input "Emma-08"
type input "洗+剪"
type input "[PERSON_NAME]/0976562909/0976562909"
drag, startPoint x: 178, startPoint y: 216, endPoint x: 174, endPoint y: 224, distance: 8.5
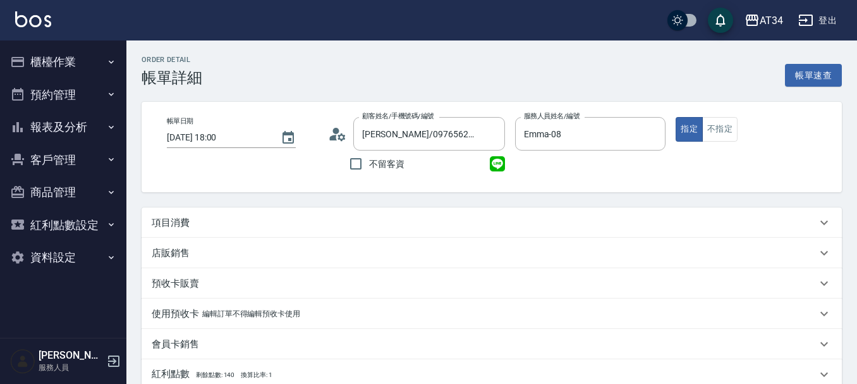
click at [179, 216] on p "項目消費" at bounding box center [171, 222] width 38 height 13
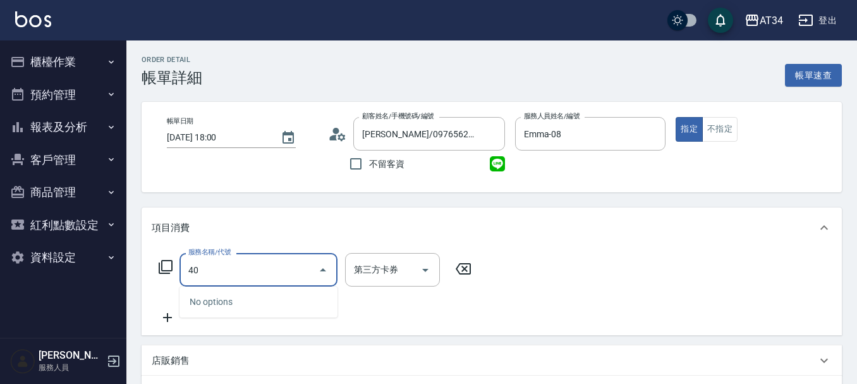
type input "401"
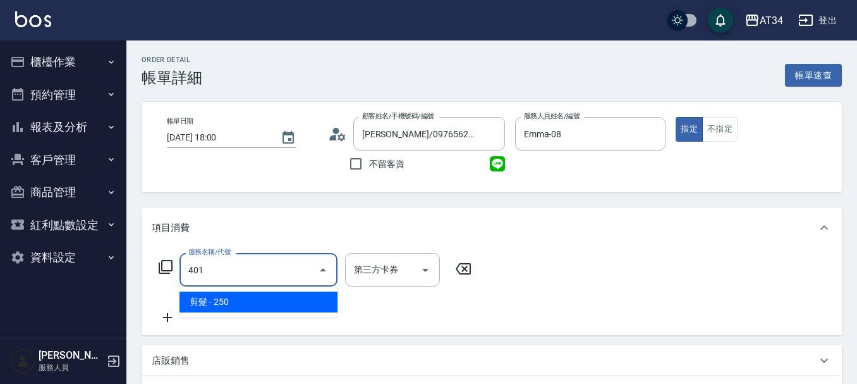
type input "20"
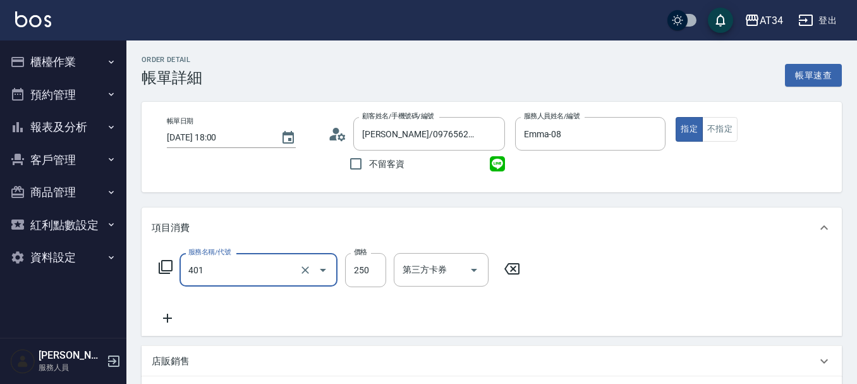
type input "剪髮(401)"
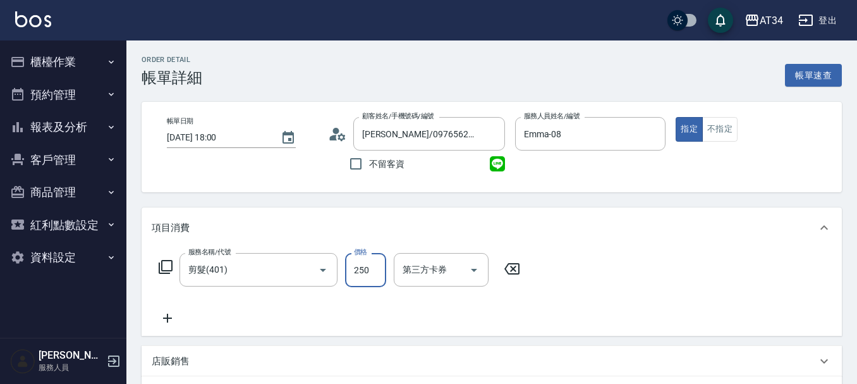
type input "5"
type input "0"
type input "50"
type input "500"
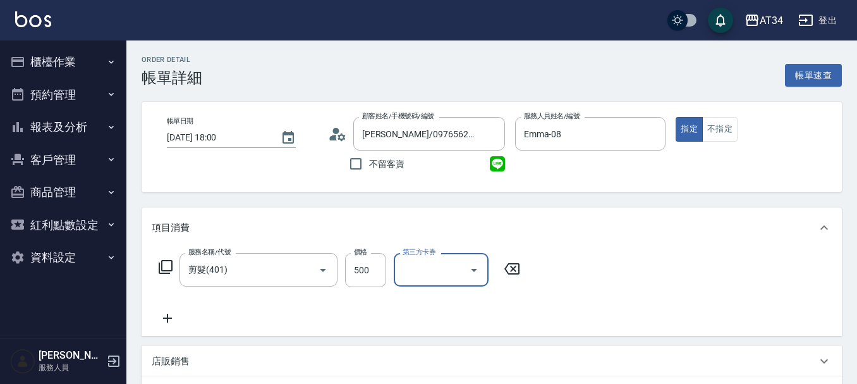
click at [173, 325] on icon at bounding box center [168, 317] width 32 height 15
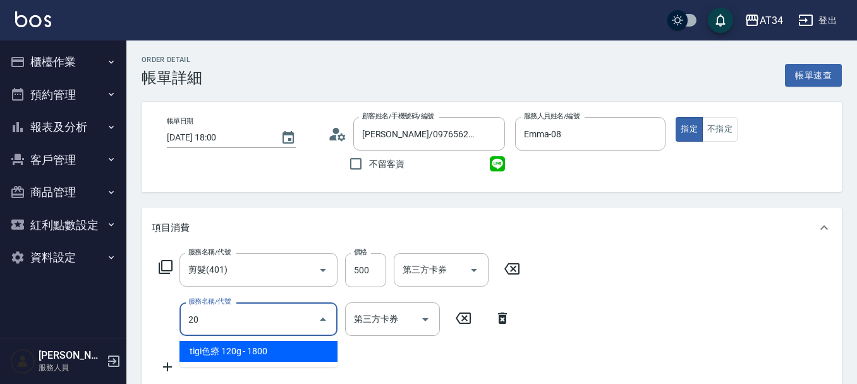
type input "201"
type input "80"
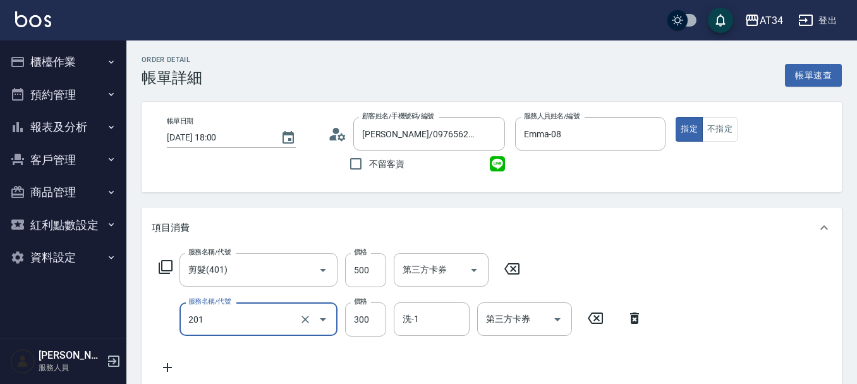
type input "洗髮(201)"
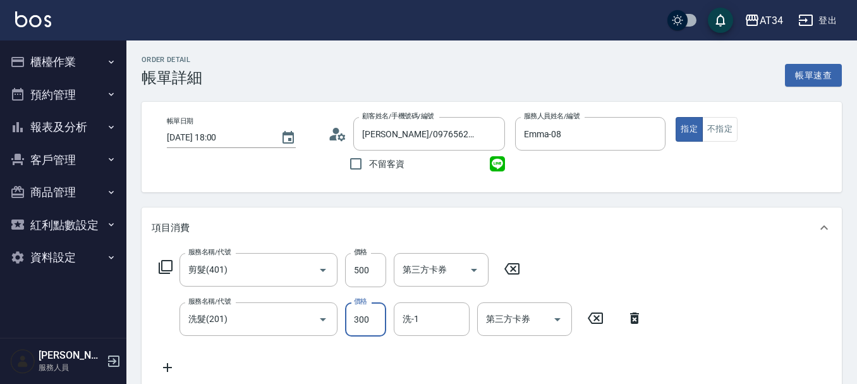
type input "2"
type input "50"
type input "200"
type input "70"
type input "200"
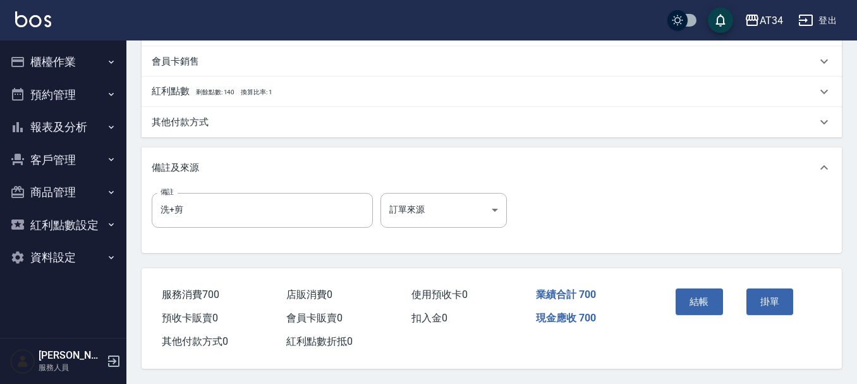
scroll to position [442, 0]
click at [718, 305] on button "結帳" at bounding box center [699, 301] width 47 height 27
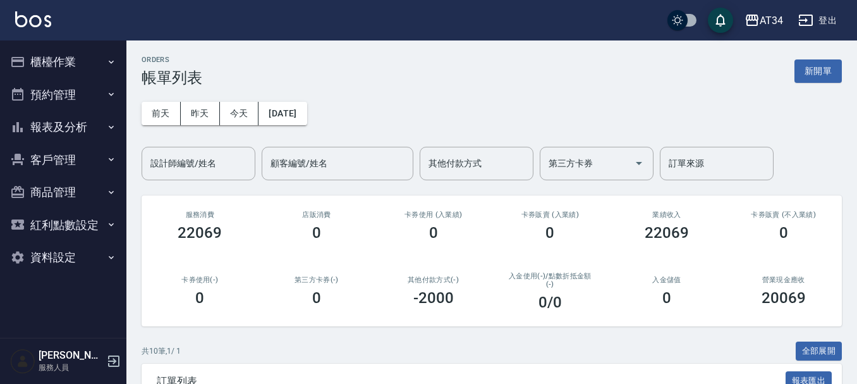
click at [70, 47] on button "櫃檯作業" at bounding box center [63, 62] width 116 height 33
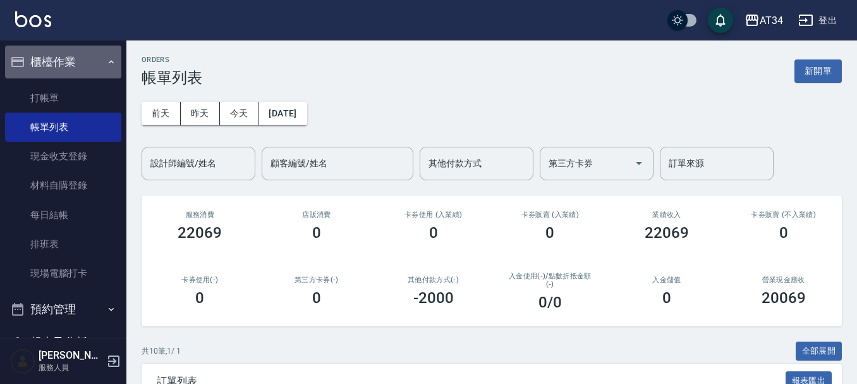
click at [70, 47] on button "櫃檯作業" at bounding box center [63, 62] width 116 height 33
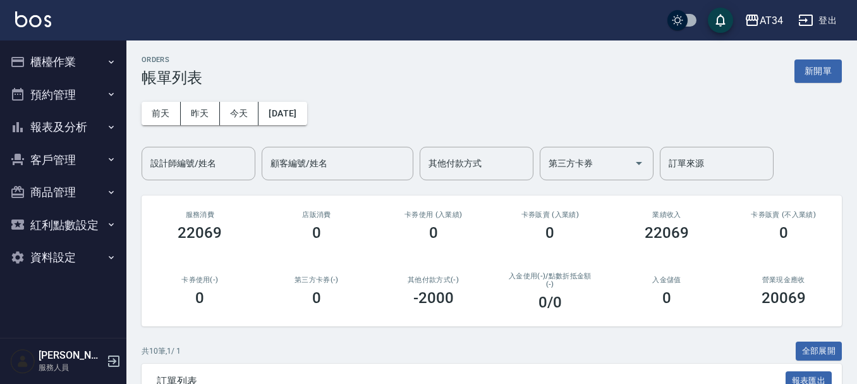
click at [93, 134] on button "報表及分析" at bounding box center [63, 127] width 116 height 33
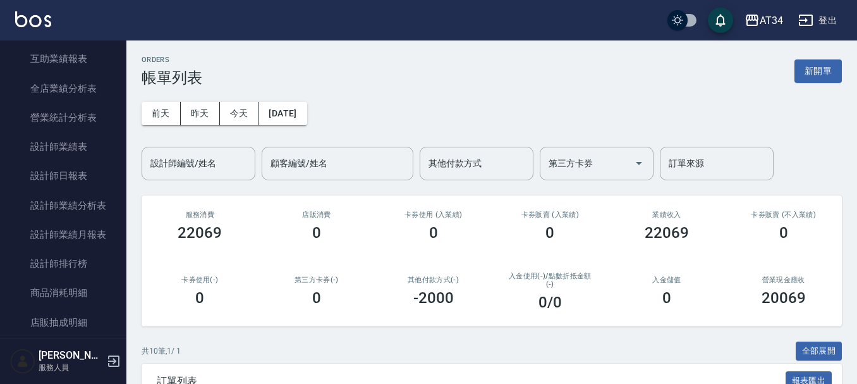
scroll to position [316, 0]
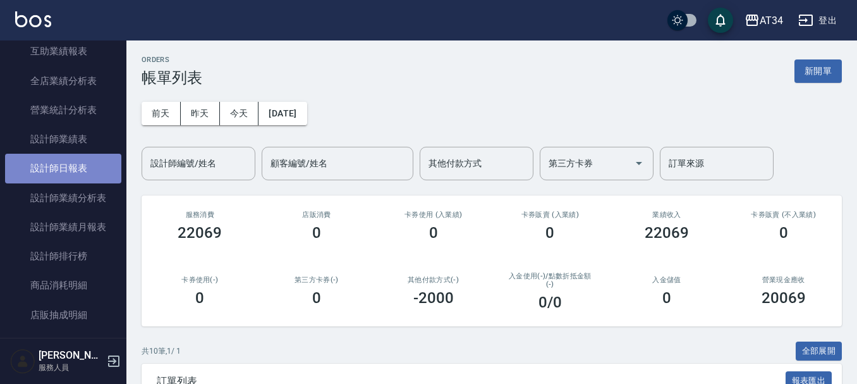
click at [94, 161] on link "設計師日報表" at bounding box center [63, 168] width 116 height 29
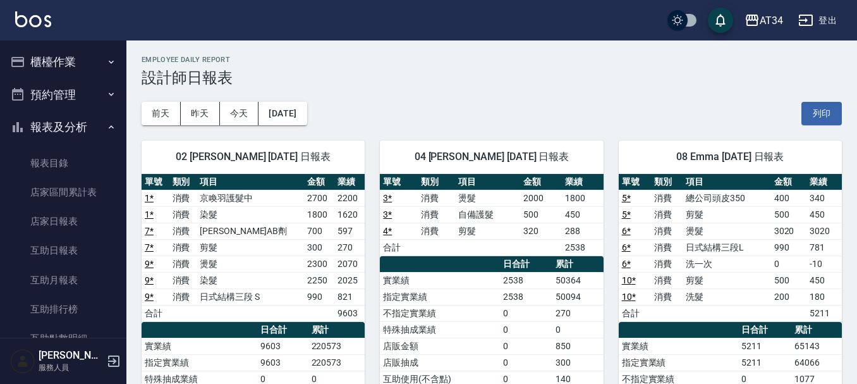
click at [83, 64] on button "櫃檯作業" at bounding box center [63, 62] width 116 height 33
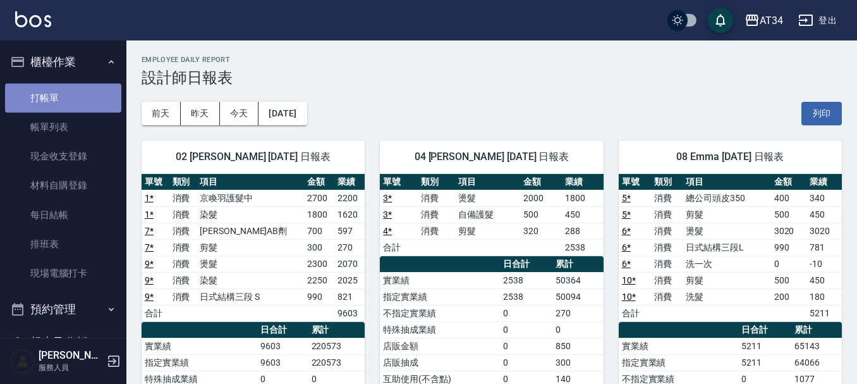
click at [90, 90] on link "打帳單" at bounding box center [63, 97] width 116 height 29
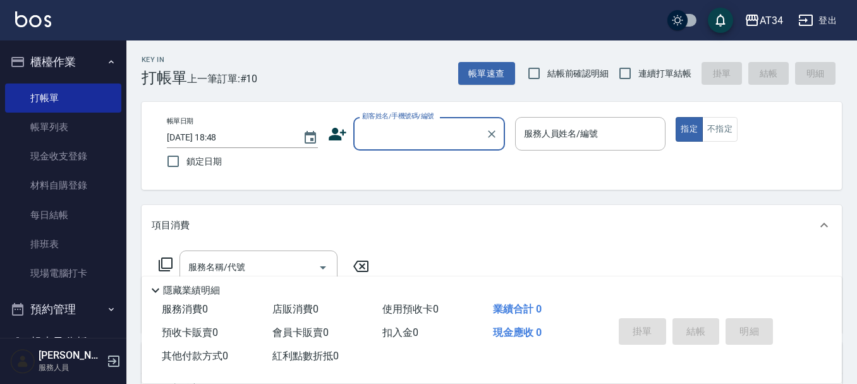
type input "ㄕ"
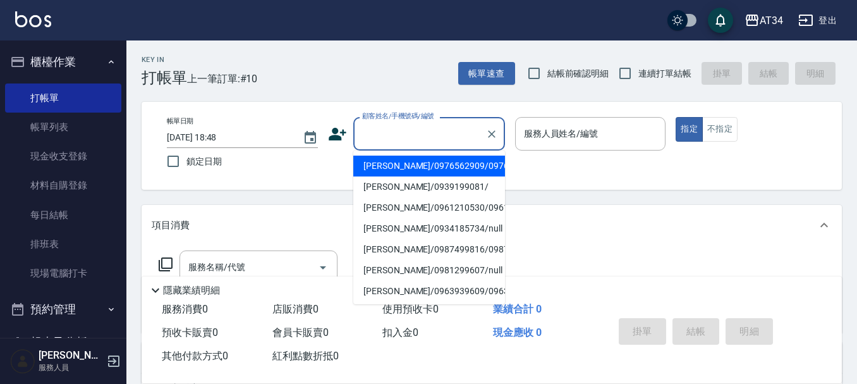
type input "ㄑ"
type input "ㄋ"
type input "ㄊ"
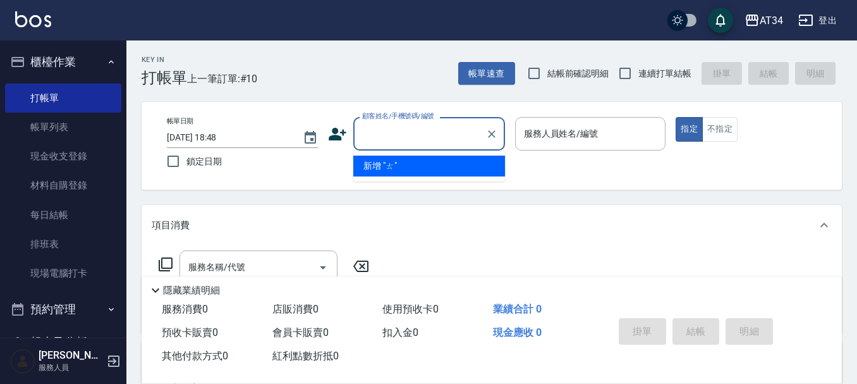
type input "ㄍ"
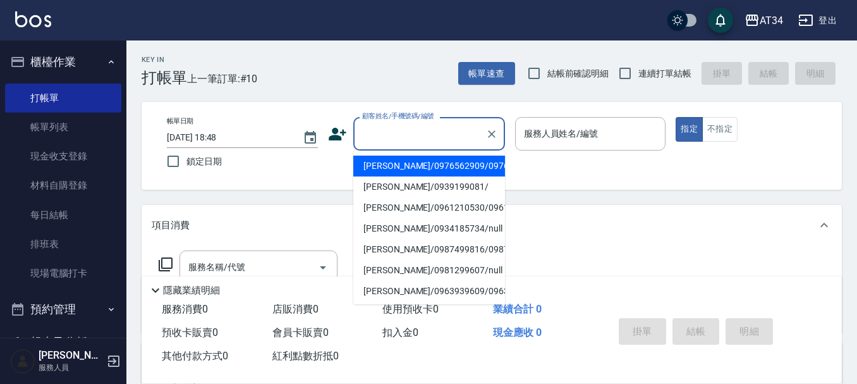
type input "ㄊ"
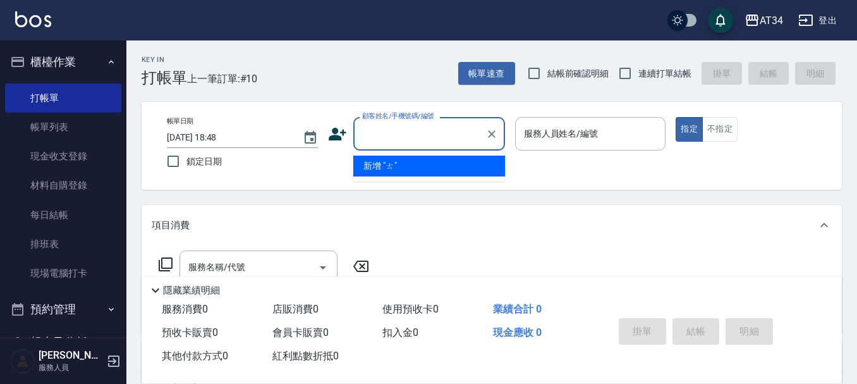
type input "ㄆ"
type input "ㄊ"
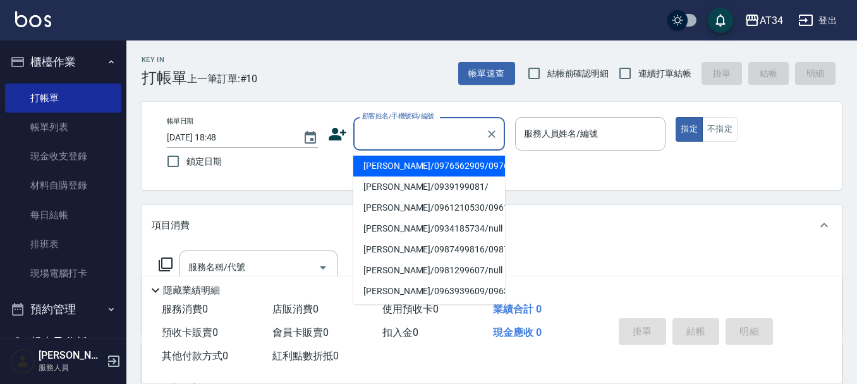
type input "ㄍ"
type input "ㄐ"
type input "ㄑ"
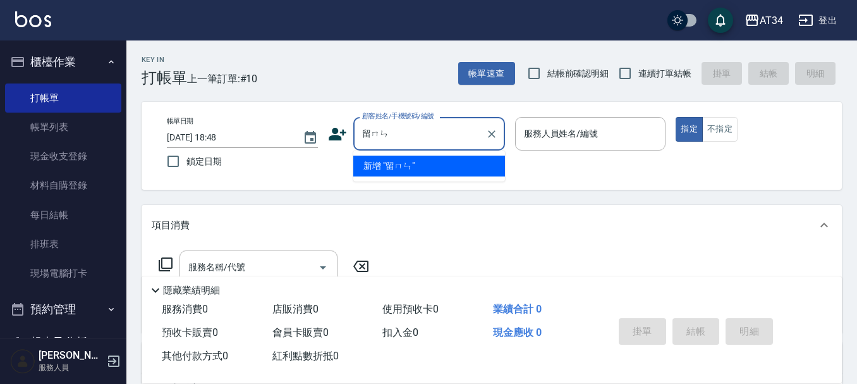
type input "留ㄇㄧㄣ"
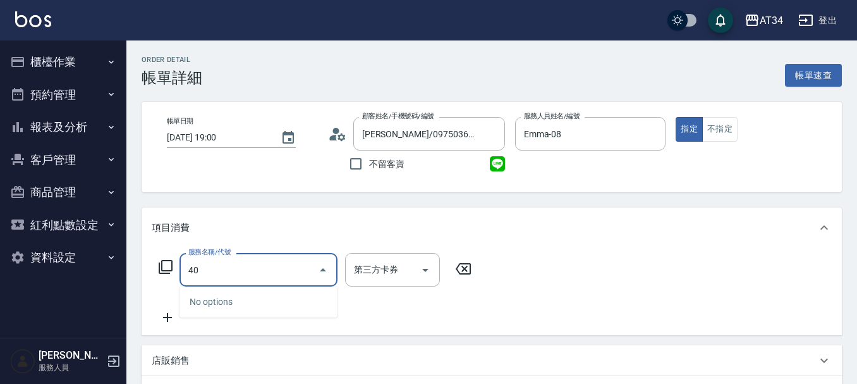
type input "401"
type input "20"
type input "剪髮(401)"
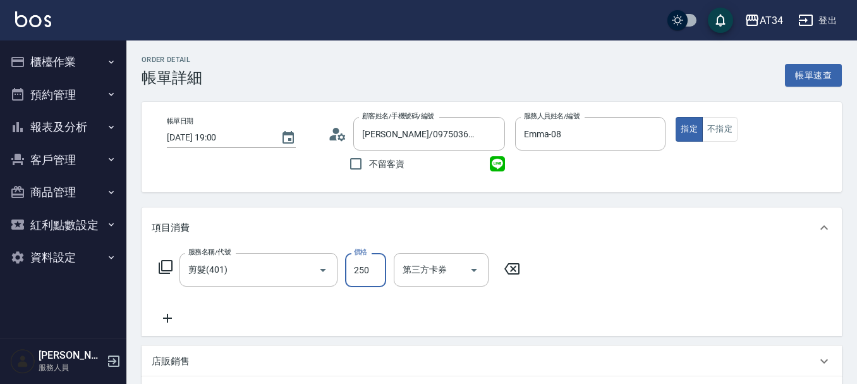
type input "5"
type input "0"
type input "50"
type input "500"
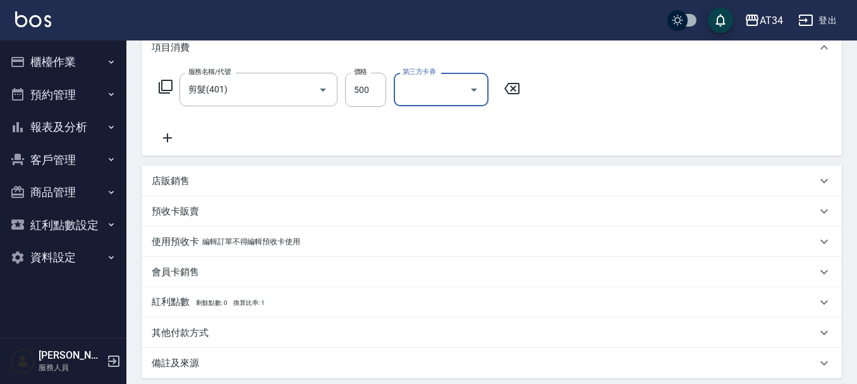
scroll to position [311, 0]
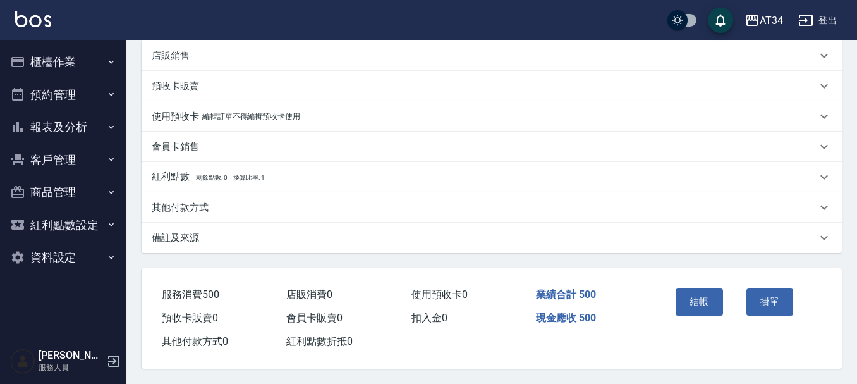
click at [731, 291] on div "結帳" at bounding box center [706, 310] width 71 height 55
click at [710, 294] on button "結帳" at bounding box center [699, 301] width 47 height 27
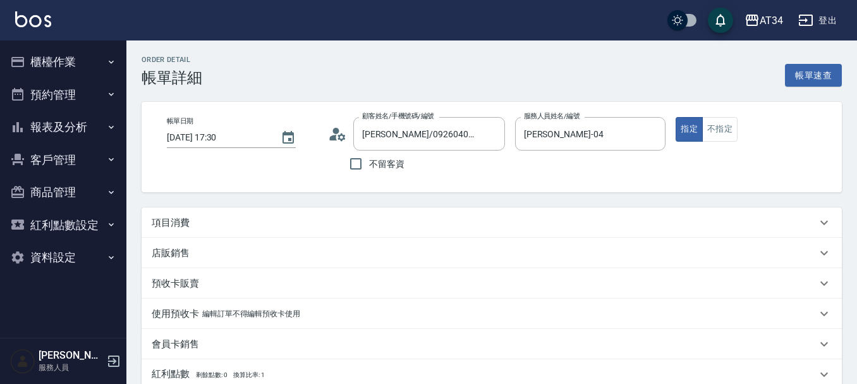
click at [211, 218] on div "項目消費" at bounding box center [484, 222] width 665 height 13
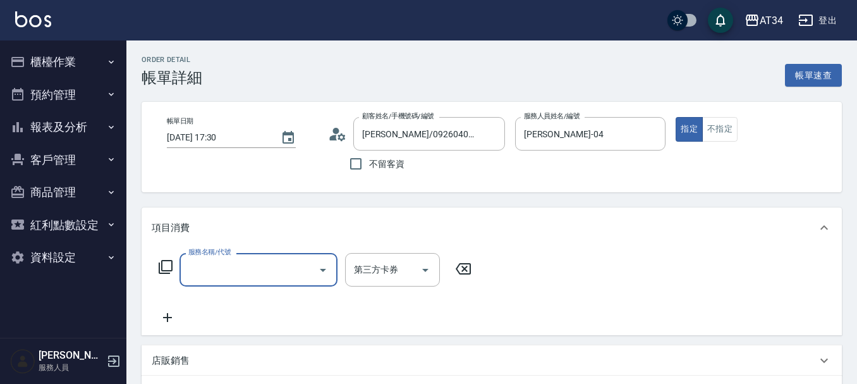
type input "5"
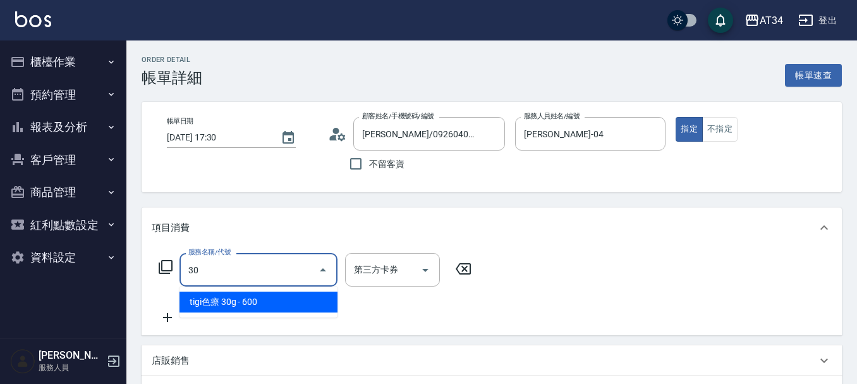
type input "301"
type input "150"
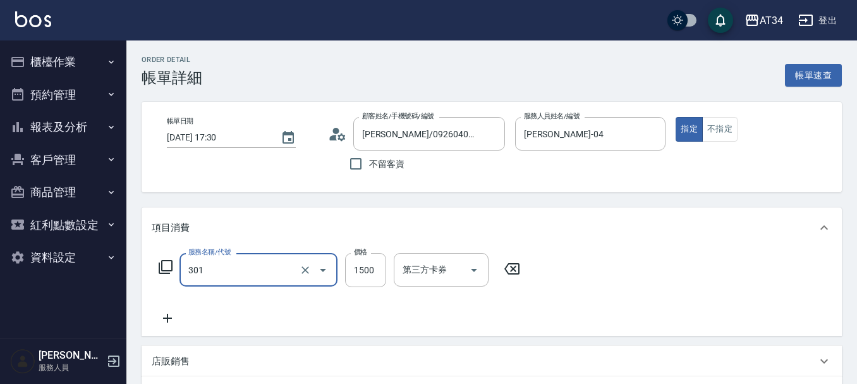
type input "燙髮(301)"
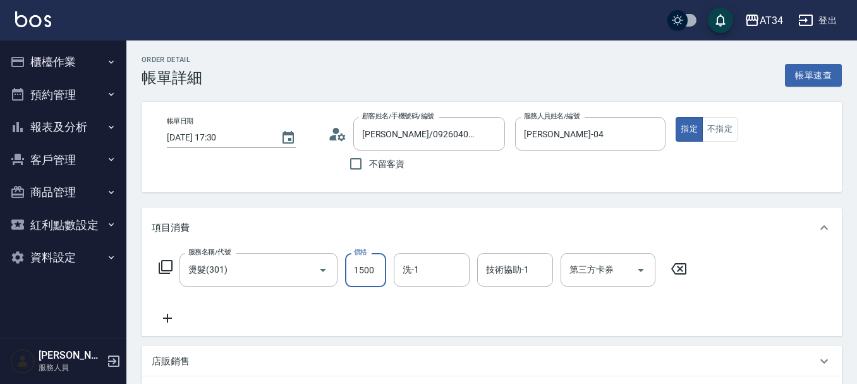
type input "0"
type input "18"
type input "10"
type input "180"
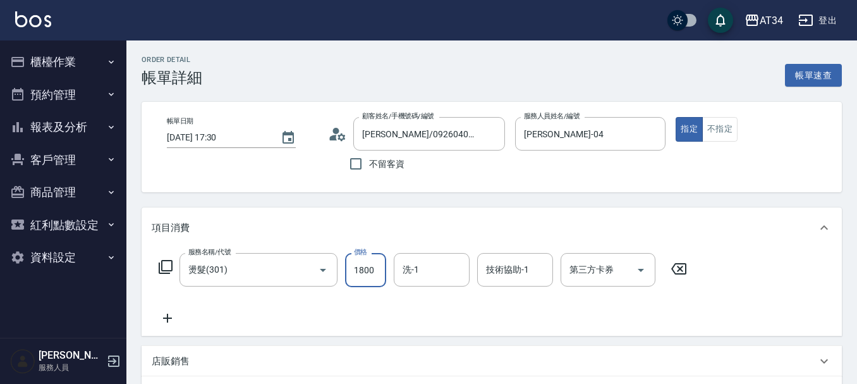
type input "1800"
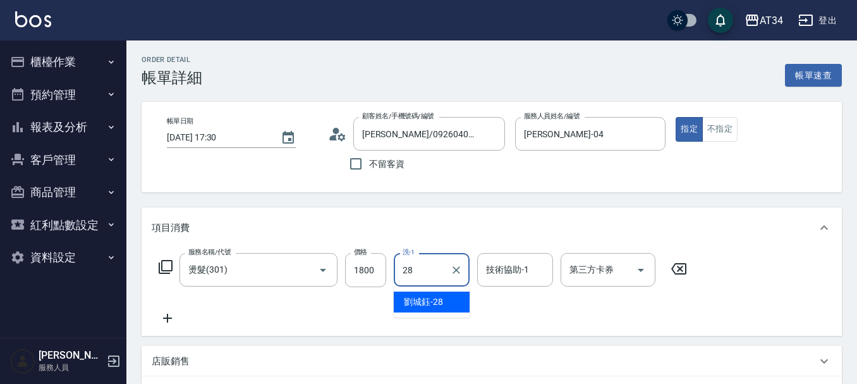
type input "[PERSON_NAME]-28"
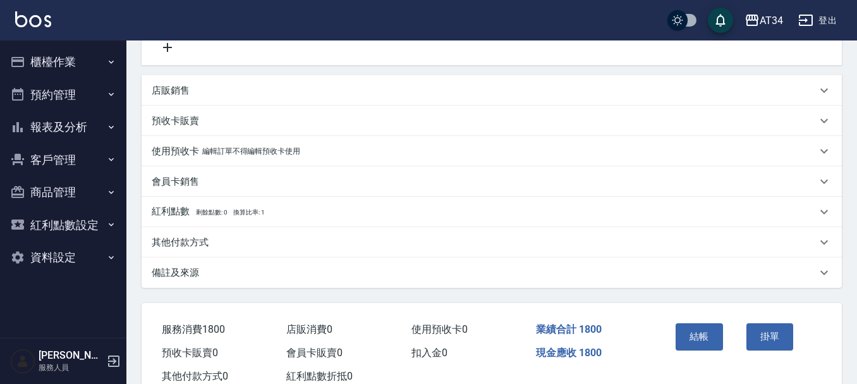
scroll to position [311, 0]
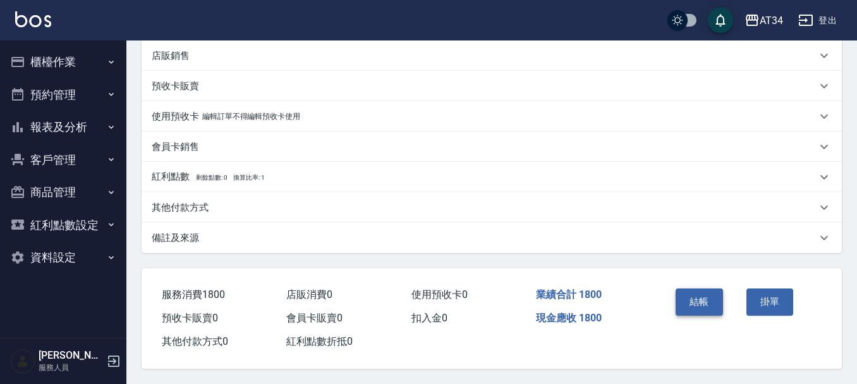
click at [700, 289] on button "結帳" at bounding box center [699, 301] width 47 height 27
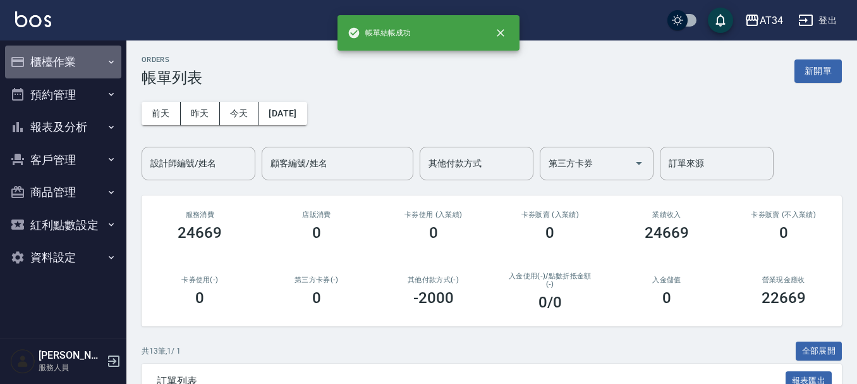
click at [42, 62] on button "櫃檯作業" at bounding box center [63, 62] width 116 height 33
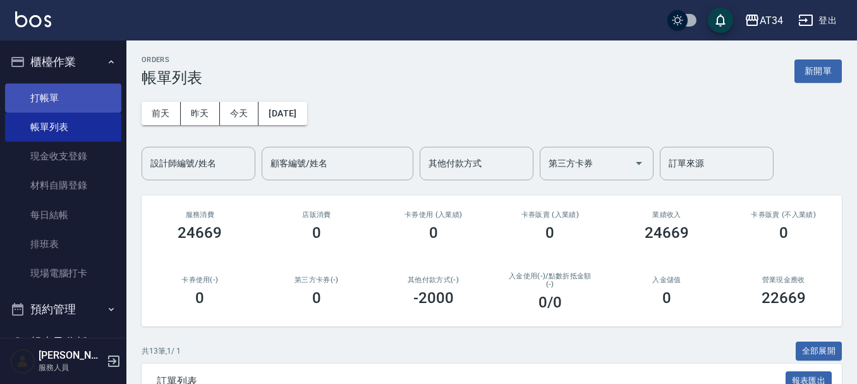
click at [71, 101] on link "打帳單" at bounding box center [63, 97] width 116 height 29
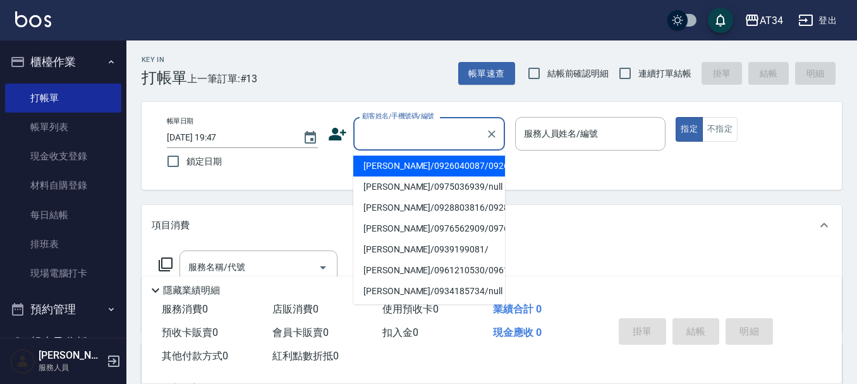
click at [390, 137] on input "顧客姓名/手機號碼/編號" at bounding box center [419, 134] width 121 height 22
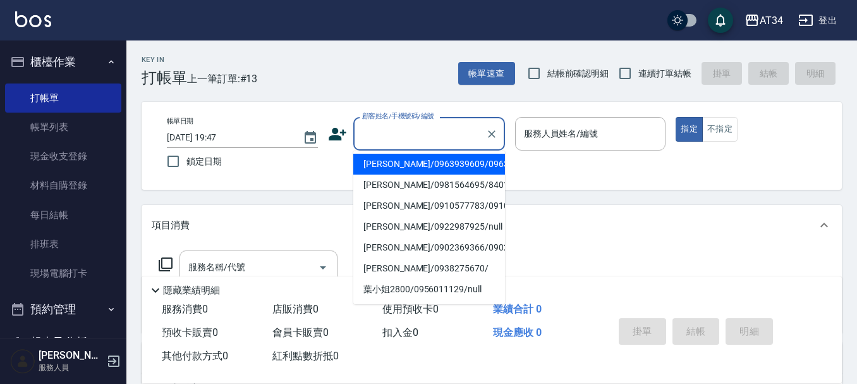
scroll to position [253, 0]
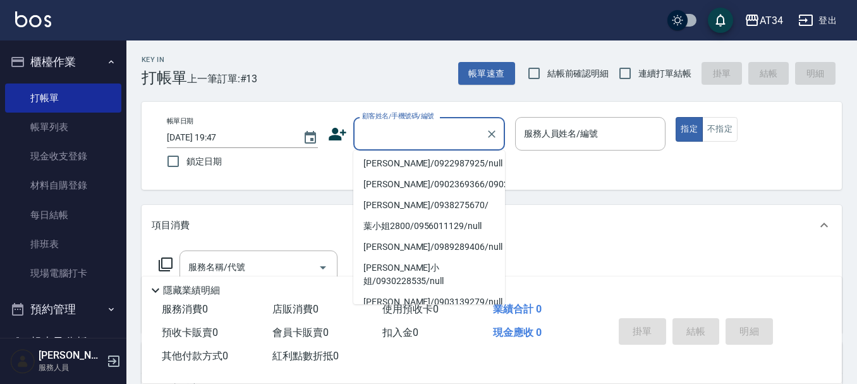
click at [398, 132] on li "[PERSON_NAME]/0981564695/840104" at bounding box center [429, 121] width 152 height 21
type input "[PERSON_NAME]/0981564695/840104"
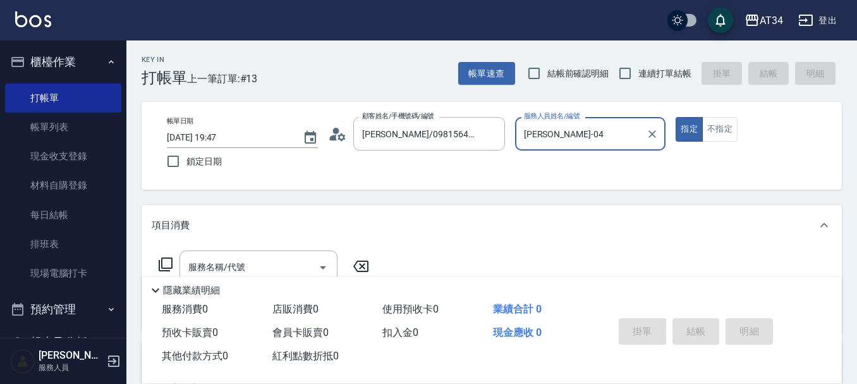
type input "[PERSON_NAME]-04"
click at [229, 262] on div "服務名稱/代號 服務名稱/代號" at bounding box center [258, 266] width 158 height 33
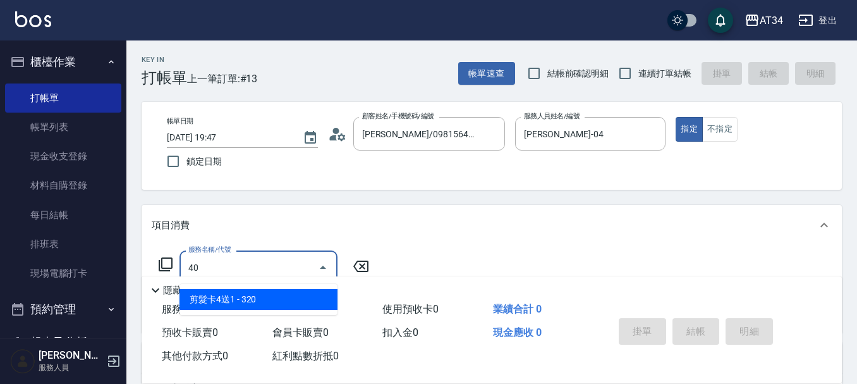
type input "401"
type input "20"
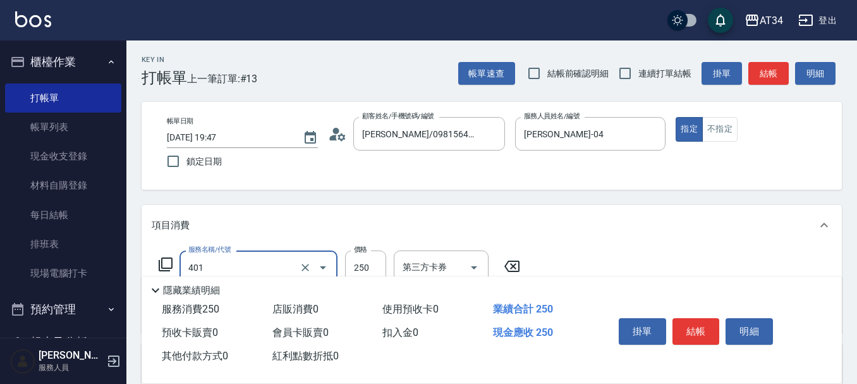
type input "剪髮(401)"
type input "4"
type input "0"
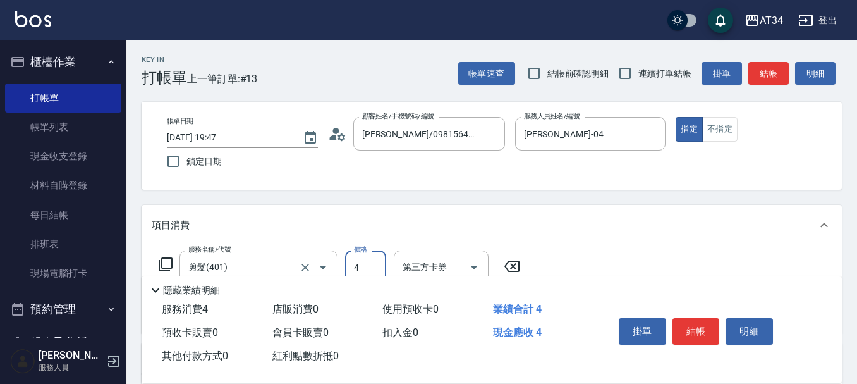
type input "40"
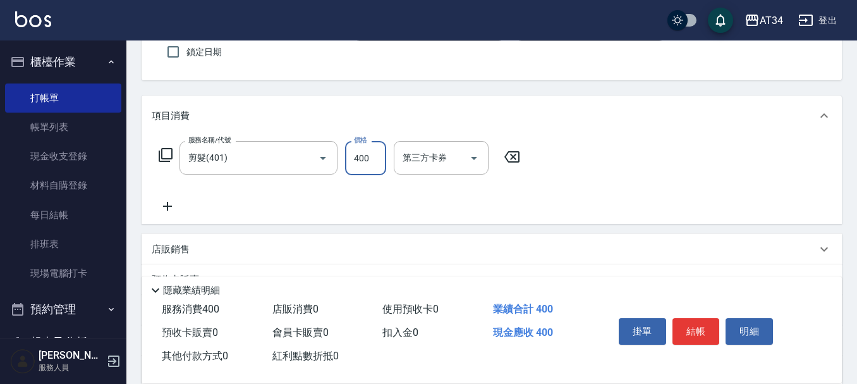
scroll to position [126, 0]
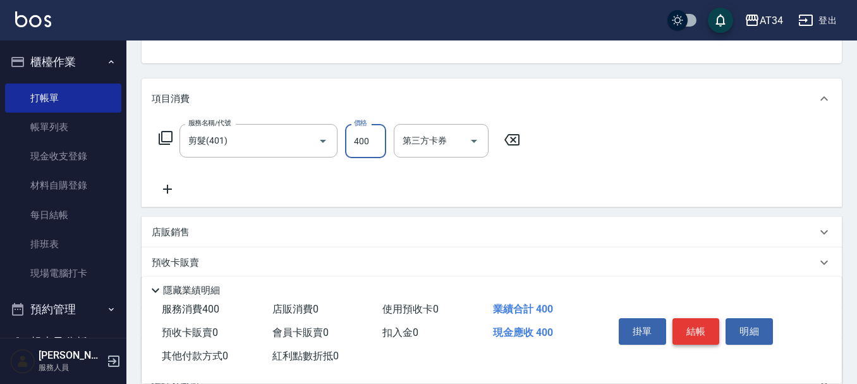
type input "400"
click at [711, 330] on button "結帳" at bounding box center [695, 331] width 47 height 27
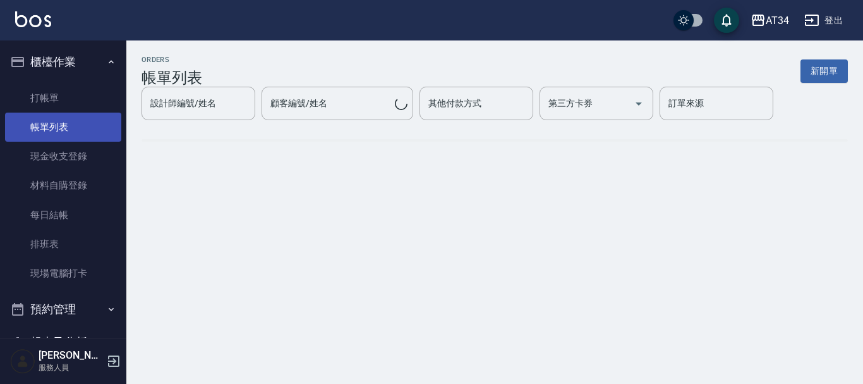
click at [50, 127] on link "帳單列表" at bounding box center [63, 126] width 116 height 29
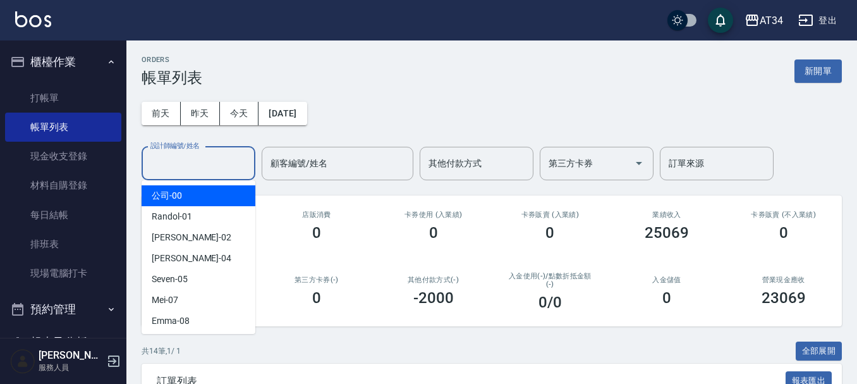
click at [175, 173] on input "設計師編號/姓名" at bounding box center [198, 163] width 102 height 22
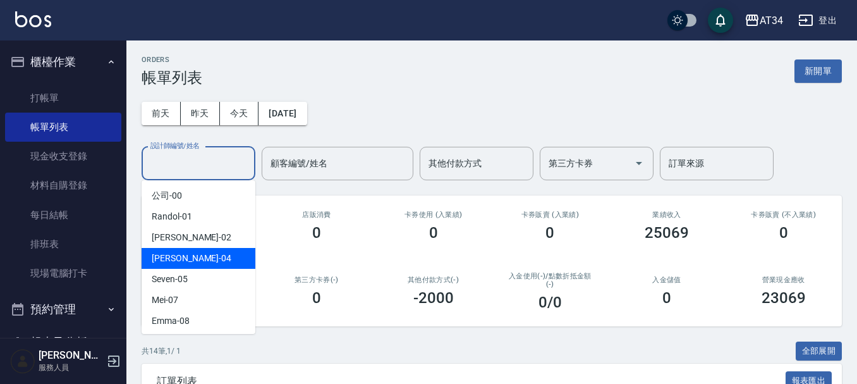
click at [190, 253] on div "[PERSON_NAME] -04" at bounding box center [199, 258] width 114 height 21
type input "[PERSON_NAME]-04"
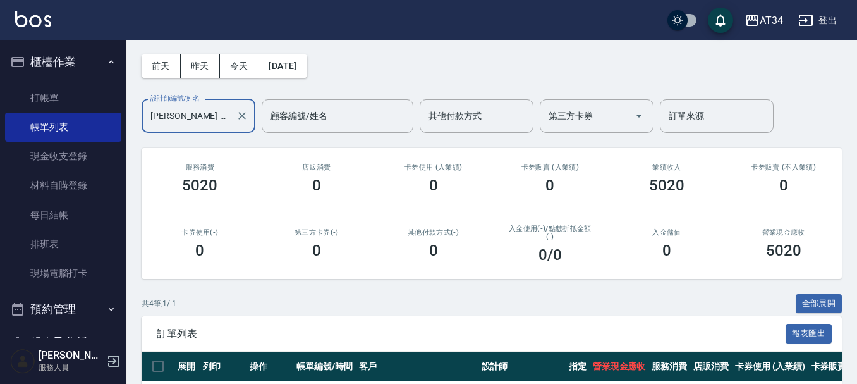
scroll to position [225, 0]
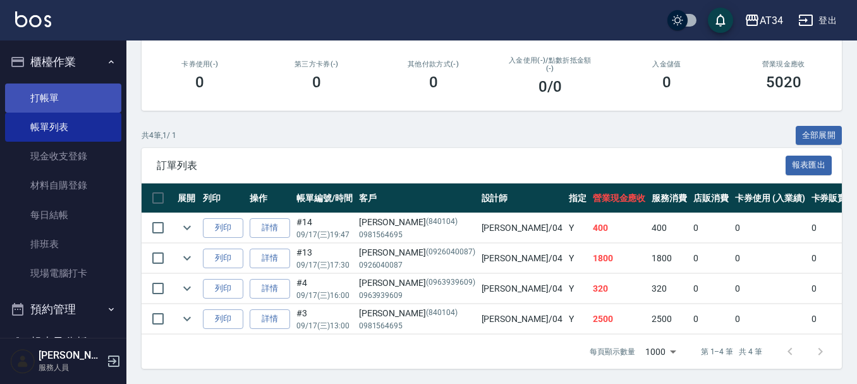
click at [46, 93] on link "打帳單" at bounding box center [63, 97] width 116 height 29
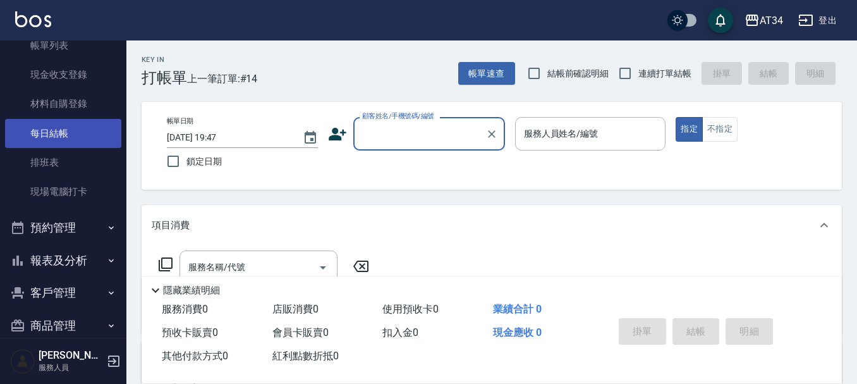
scroll to position [166, 0]
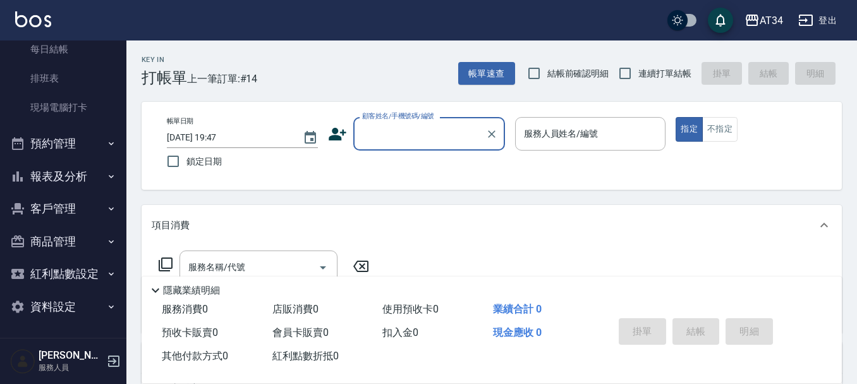
click at [63, 138] on button "預約管理" at bounding box center [63, 143] width 116 height 33
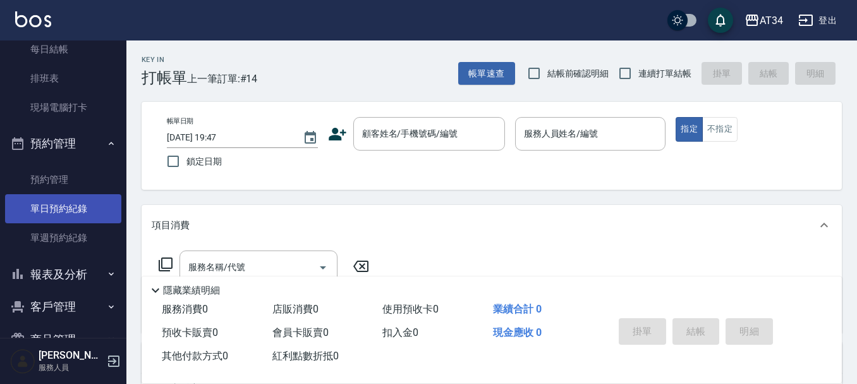
click at [69, 209] on link "單日預約紀錄" at bounding box center [63, 208] width 116 height 29
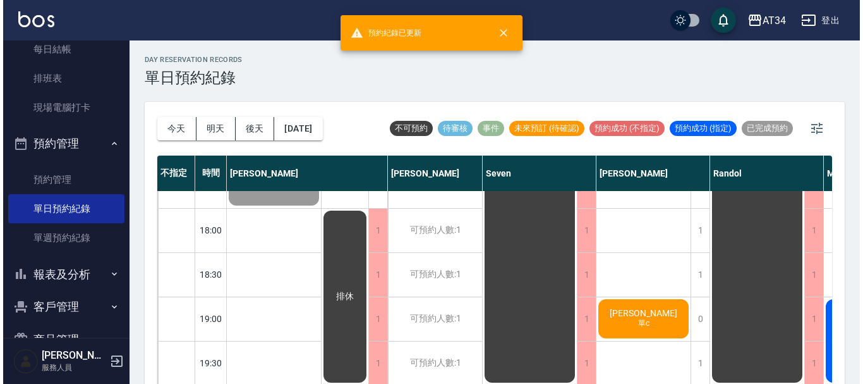
scroll to position [612, 0]
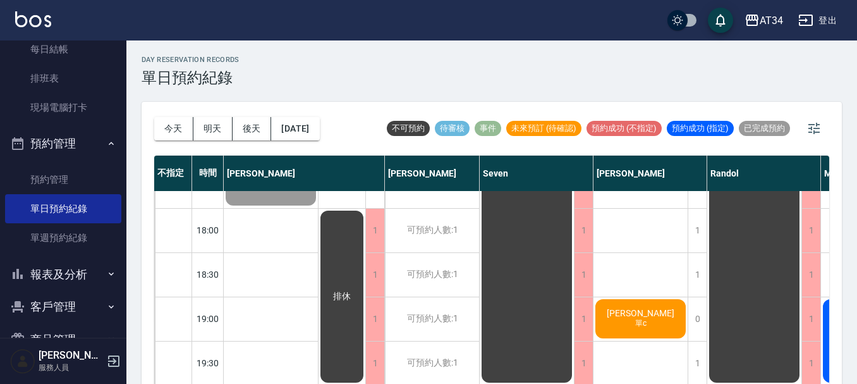
click at [635, 308] on span "[PERSON_NAME]" at bounding box center [640, 313] width 73 height 10
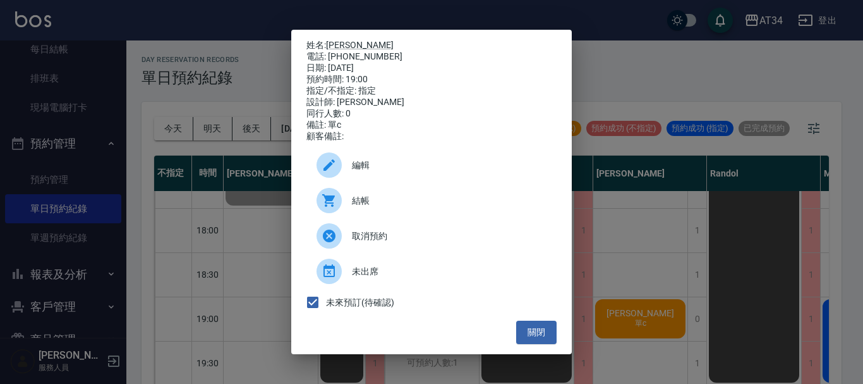
click at [394, 205] on span "結帳" at bounding box center [449, 200] width 195 height 13
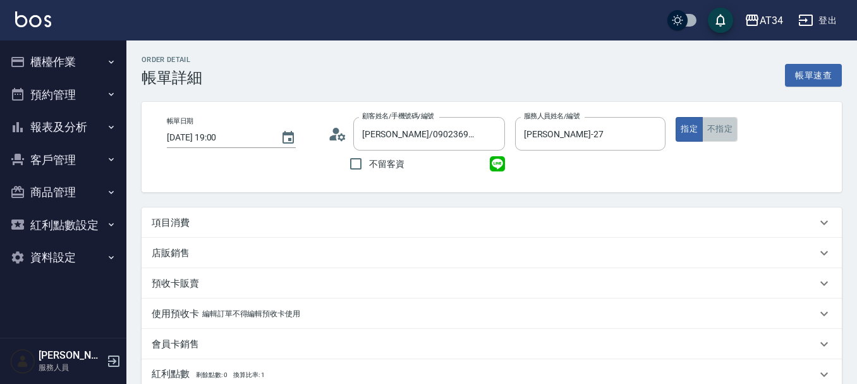
click at [713, 127] on button "不指定" at bounding box center [719, 129] width 35 height 25
click at [210, 228] on div "項目消費" at bounding box center [484, 222] width 665 height 13
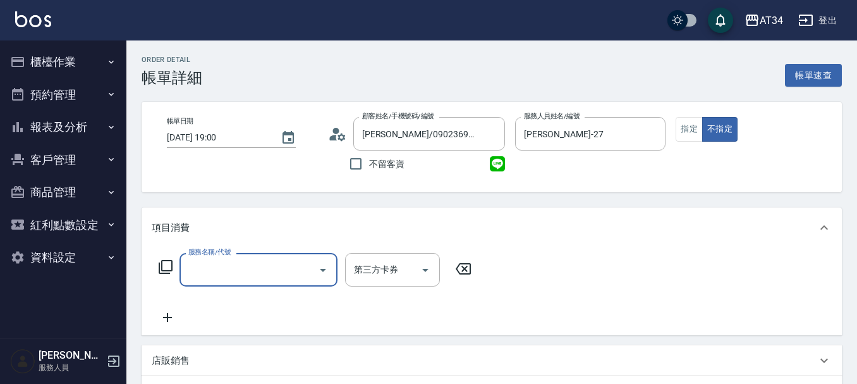
click at [245, 272] on input "服務名稱/代號" at bounding box center [249, 269] width 128 height 22
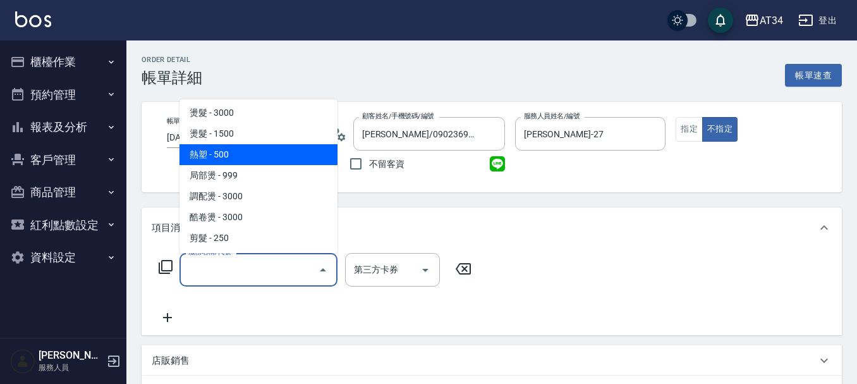
scroll to position [253, 0]
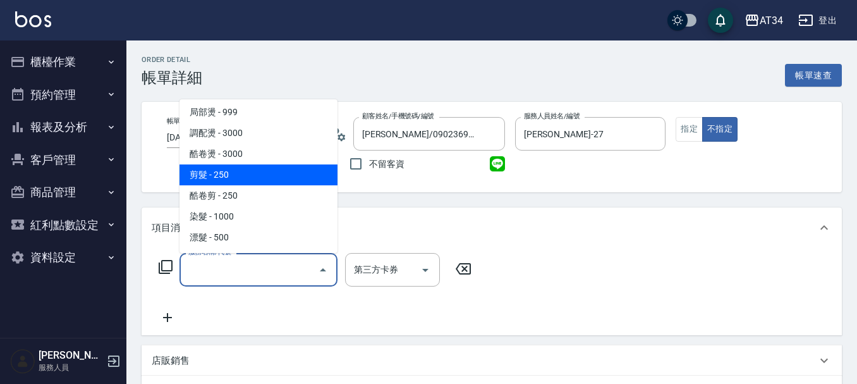
click at [247, 171] on span "剪髮 - 250" at bounding box center [258, 174] width 158 height 21
type input "剪髮(401)"
type input "20"
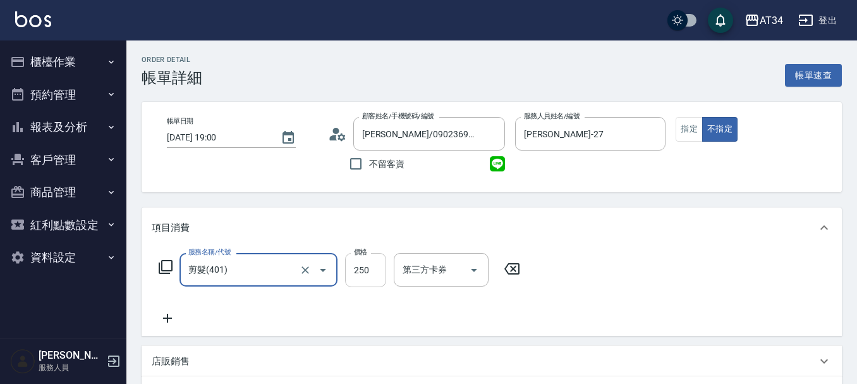
click at [367, 273] on input "250" at bounding box center [365, 270] width 41 height 34
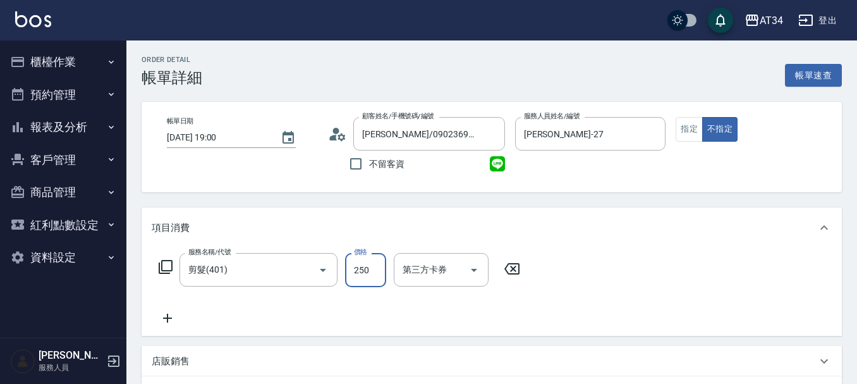
type input "2"
type input "0"
type input "299"
type input "20"
type input "299"
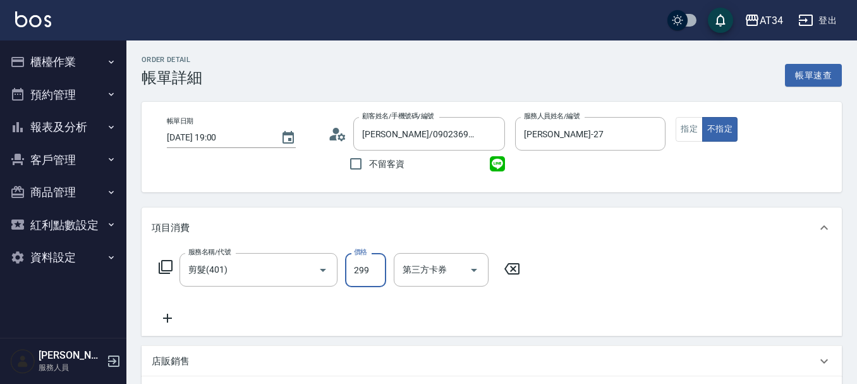
click at [671, 264] on div "服務名稱/代號 剪髮(401) 服務名稱/代號 價格 299 價格 第三方卡券 第三方卡券" at bounding box center [492, 292] width 700 height 88
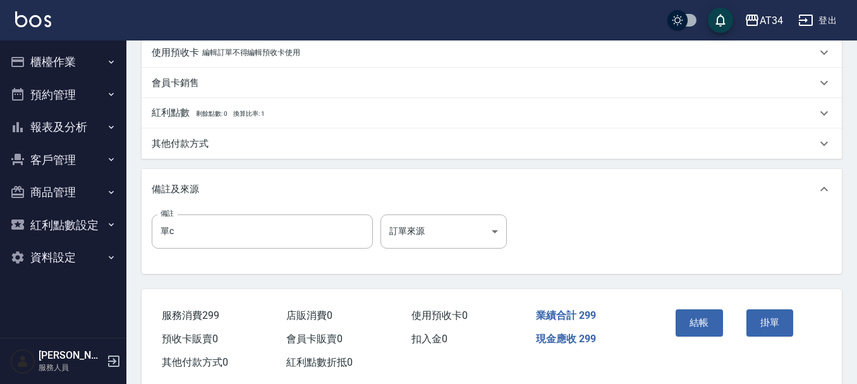
scroll to position [379, 0]
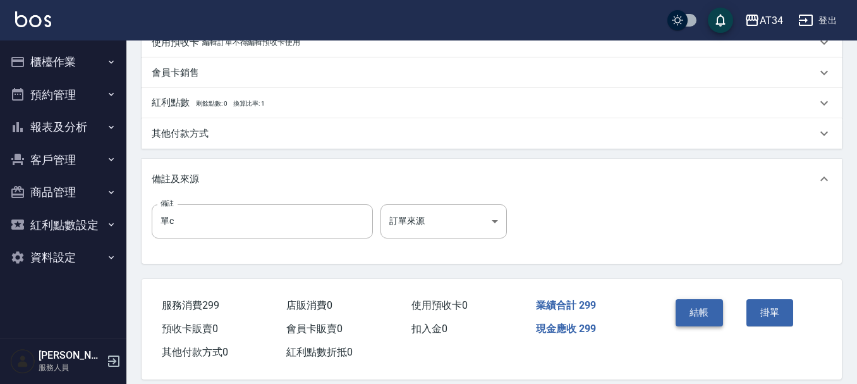
click at [688, 312] on button "結帳" at bounding box center [699, 312] width 47 height 27
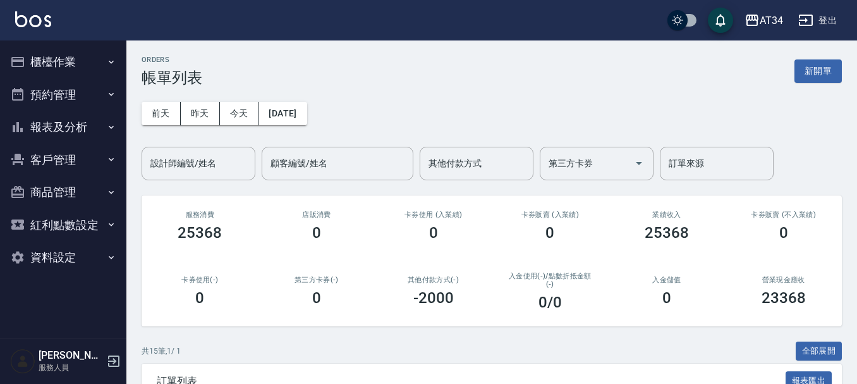
click at [87, 59] on button "櫃檯作業" at bounding box center [63, 62] width 116 height 33
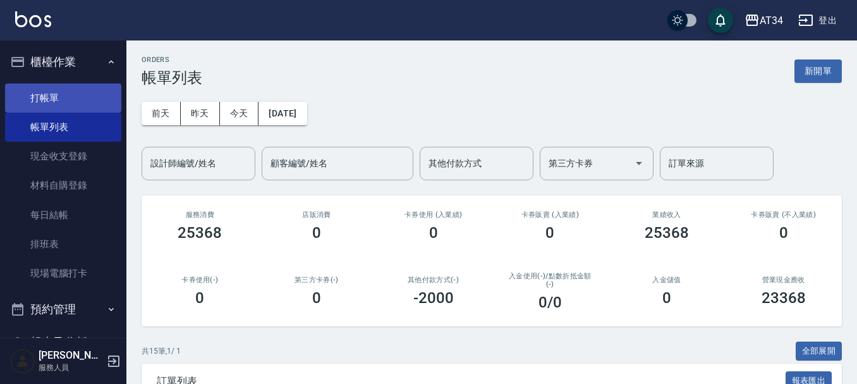
click at [83, 102] on link "打帳單" at bounding box center [63, 97] width 116 height 29
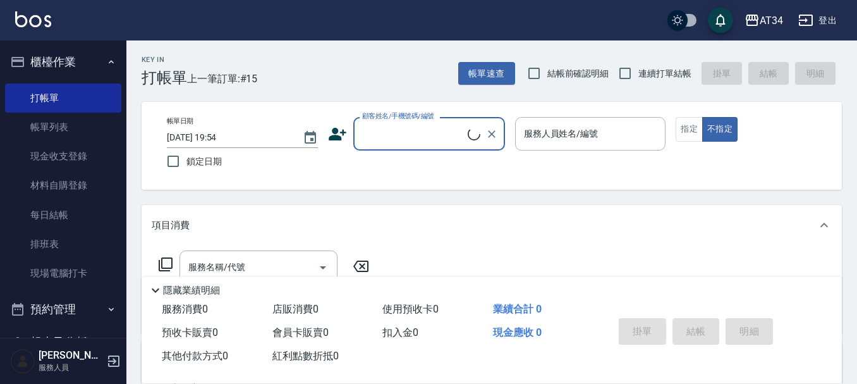
click at [419, 122] on div "顧客姓名/手機號碼/編號 顧客姓名/手機號碼/編號" at bounding box center [429, 133] width 152 height 33
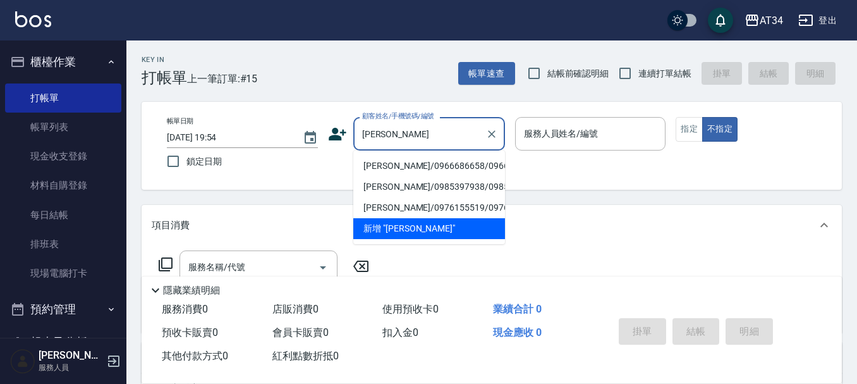
click at [410, 166] on li "[PERSON_NAME]/0966686658/0966686658" at bounding box center [429, 165] width 152 height 21
type input "[PERSON_NAME]/0966686658/0966686658"
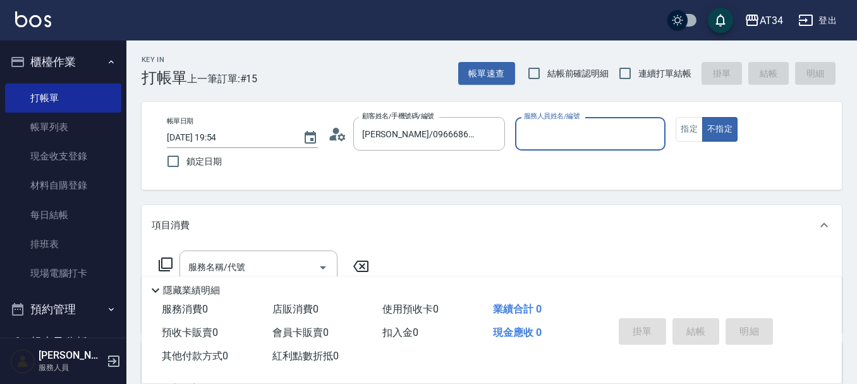
type input "Mei-07"
click at [699, 129] on button "指定" at bounding box center [689, 129] width 27 height 25
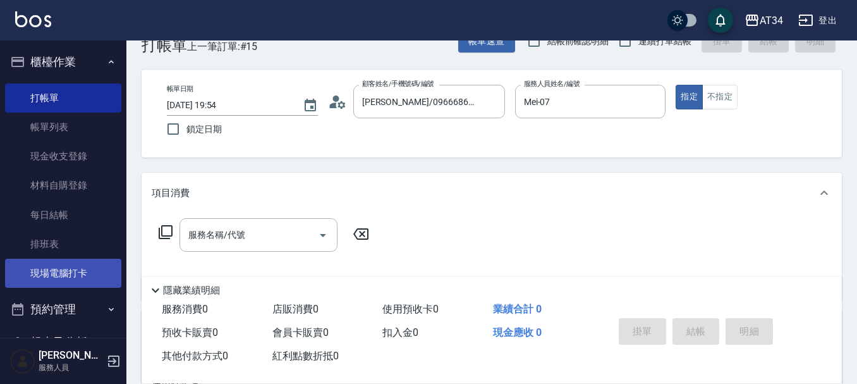
scroll to position [63, 0]
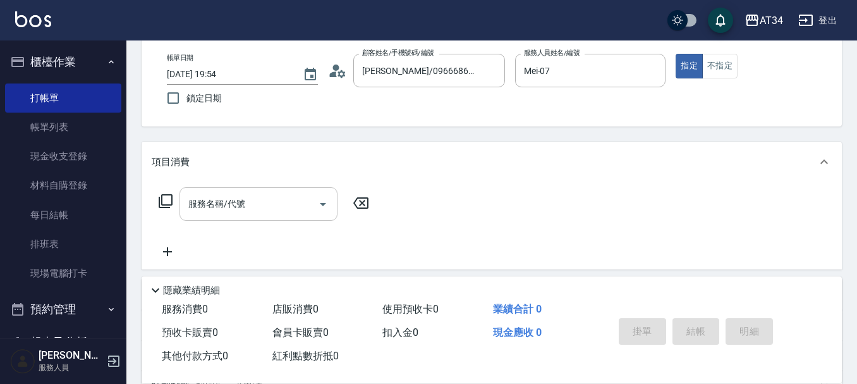
click at [252, 210] on input "服務名稱/代號" at bounding box center [249, 204] width 128 height 22
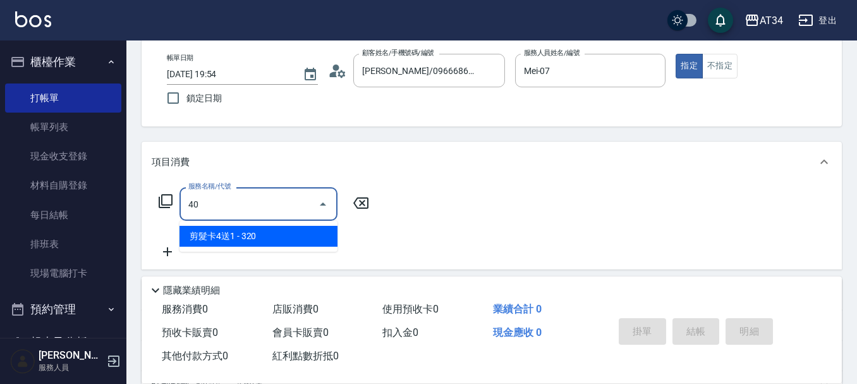
type input "401"
type input "20"
type input "剪髮(401)"
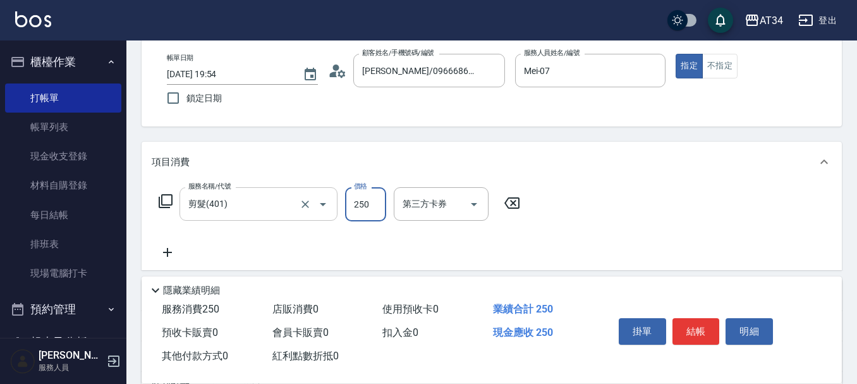
type input "0"
type input "300"
type input "30"
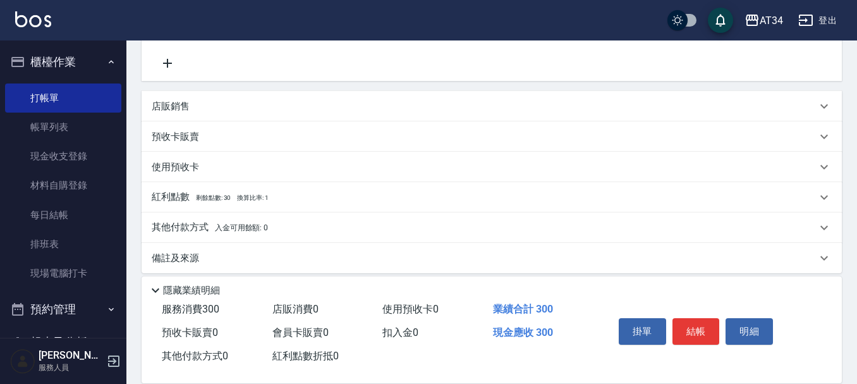
scroll to position [253, 0]
type input "300"
click at [216, 231] on span "入金可用餘額: 0" at bounding box center [242, 226] width 54 height 9
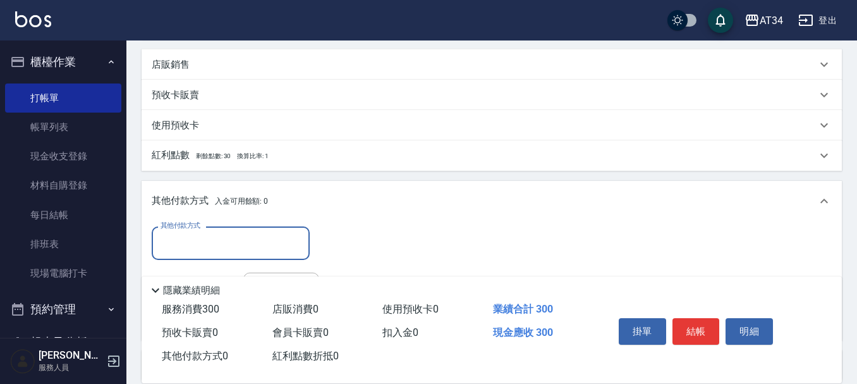
scroll to position [316, 0]
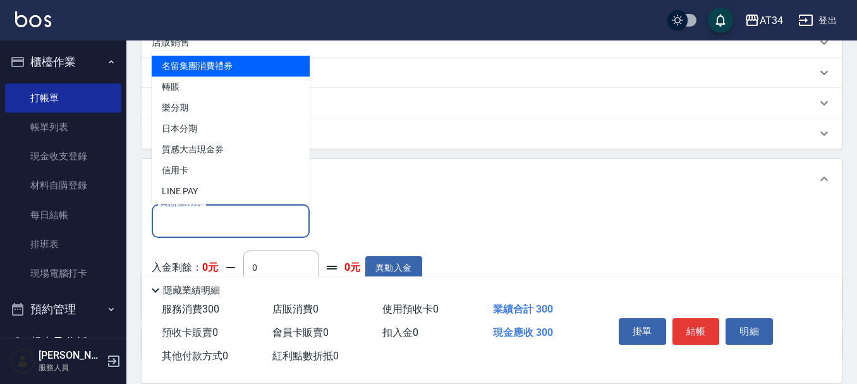
click at [185, 219] on input "其他付款方式" at bounding box center [230, 221] width 147 height 22
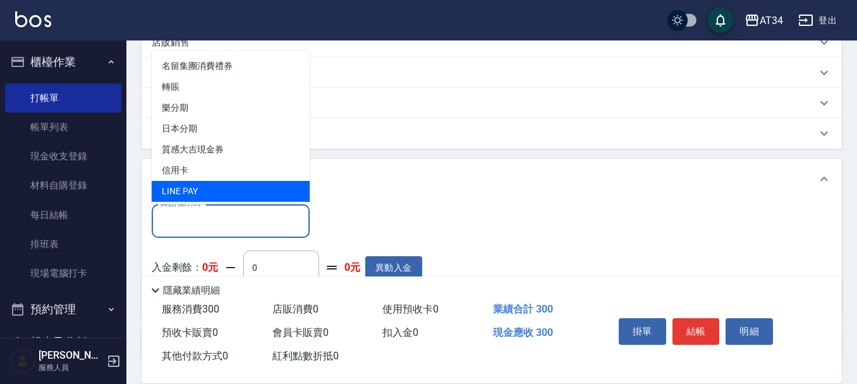
click at [439, 137] on div "紅利點數 剩餘點數: 30 換算比率: 1" at bounding box center [484, 133] width 665 height 14
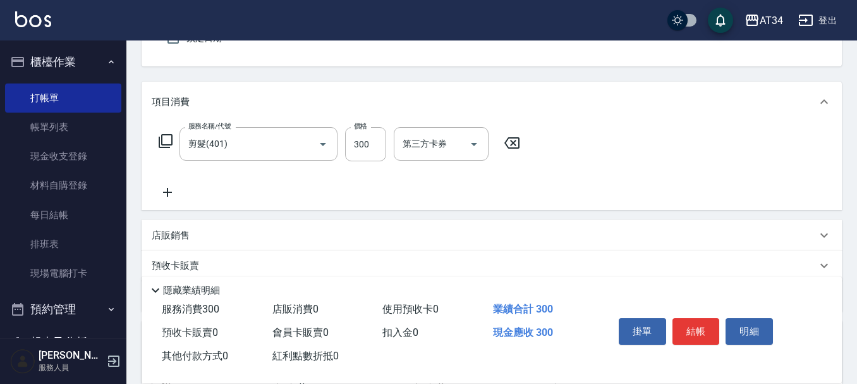
scroll to position [126, 0]
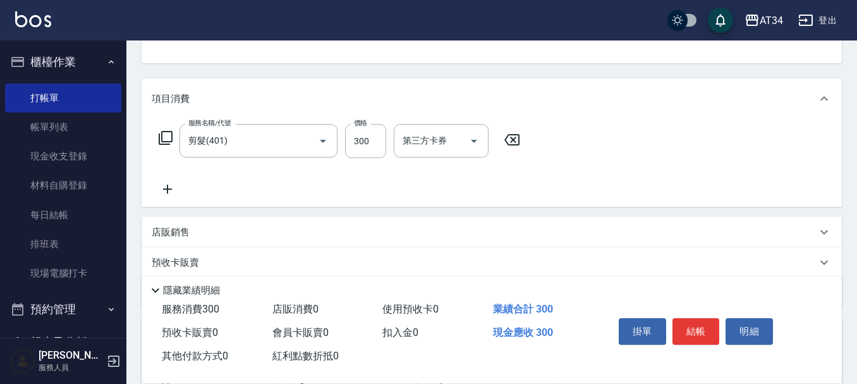
click at [200, 226] on div "店販銷售" at bounding box center [484, 232] width 665 height 13
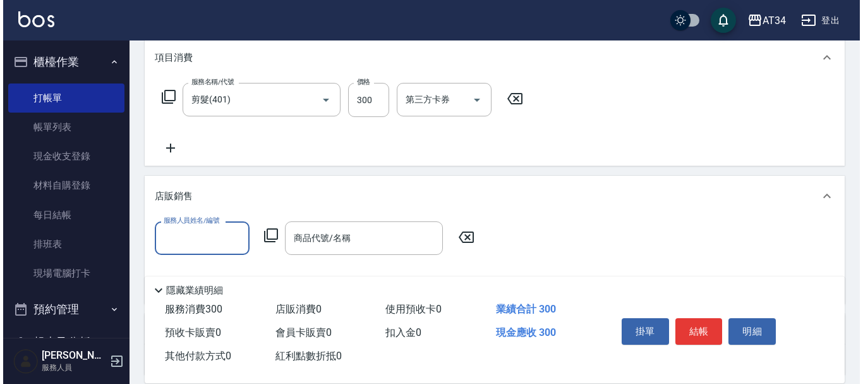
scroll to position [190, 0]
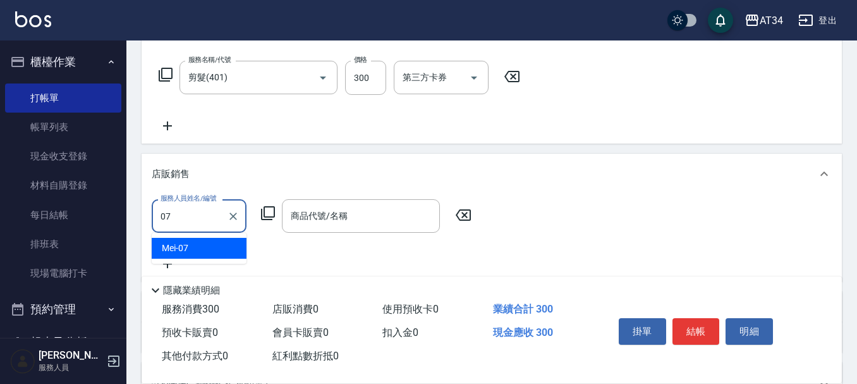
type input "Mei-07"
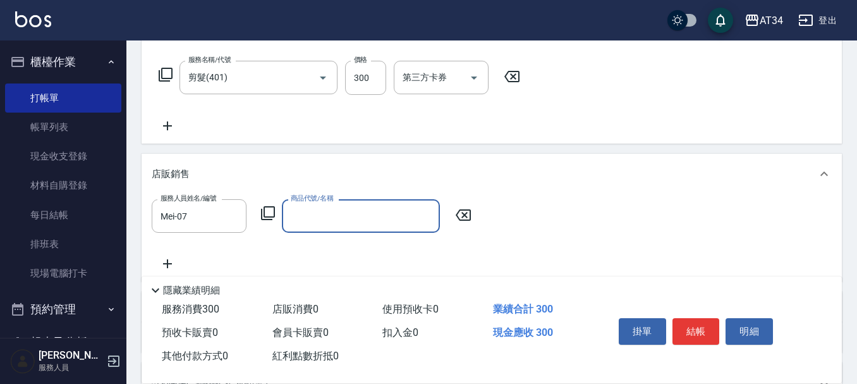
click at [312, 208] on input "商品代號/名稱" at bounding box center [361, 216] width 147 height 22
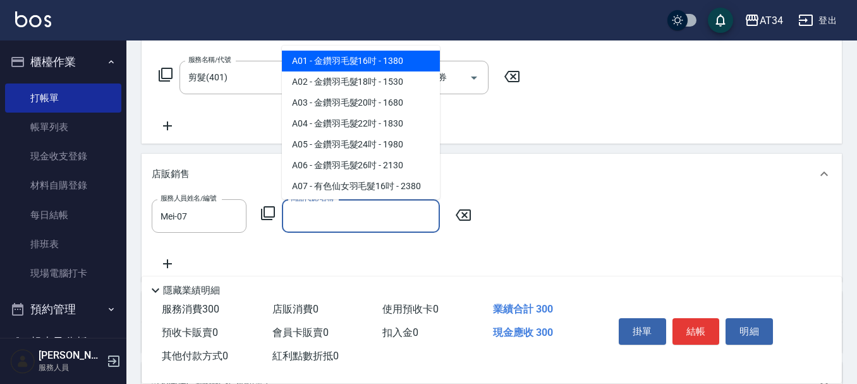
click at [268, 209] on icon at bounding box center [267, 212] width 15 height 15
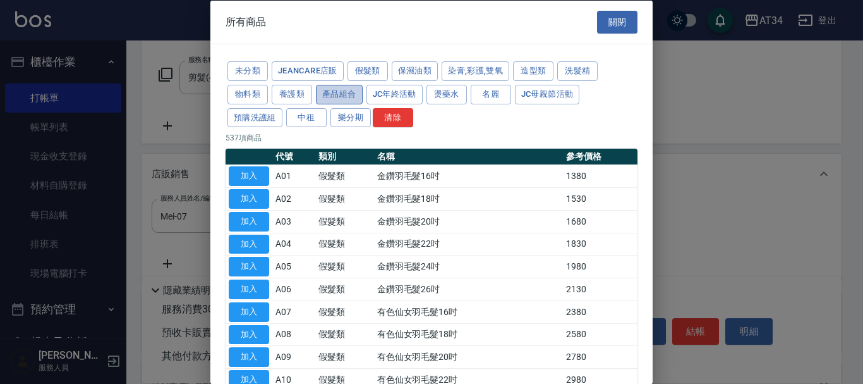
click at [331, 95] on button "產品組合" at bounding box center [339, 94] width 47 height 20
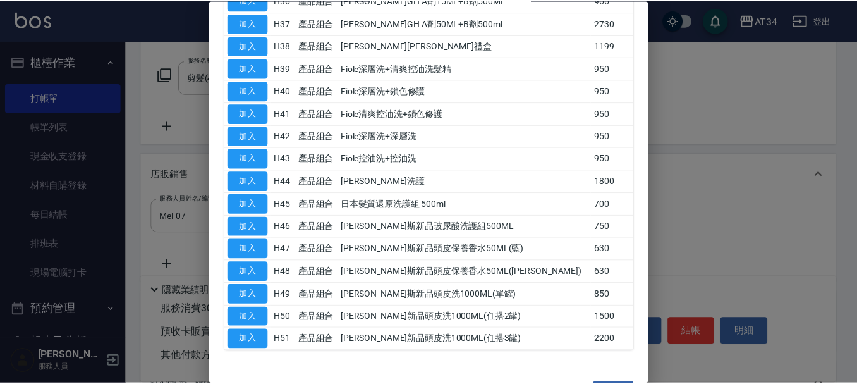
scroll to position [957, 0]
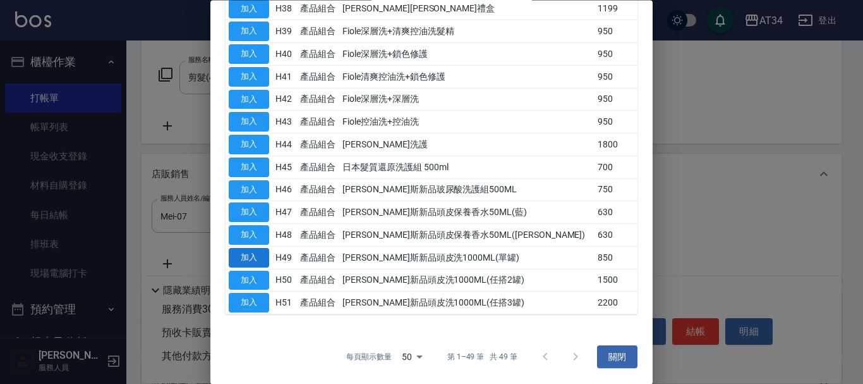
click at [258, 251] on button "加入" at bounding box center [249, 258] width 40 height 20
type input "[PERSON_NAME]斯新品頭皮洗1000ML(單罐)"
type input "110"
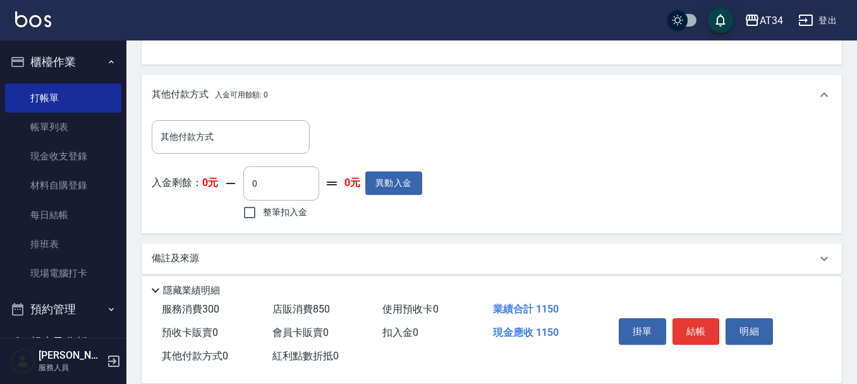
scroll to position [605, 0]
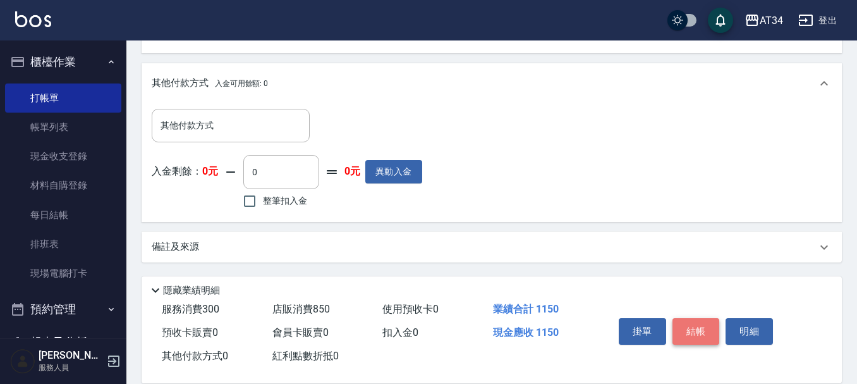
click at [694, 320] on button "結帳" at bounding box center [695, 331] width 47 height 27
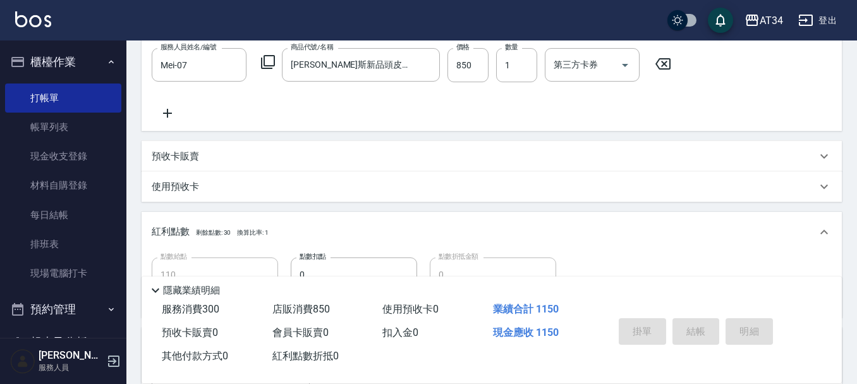
scroll to position [226, 0]
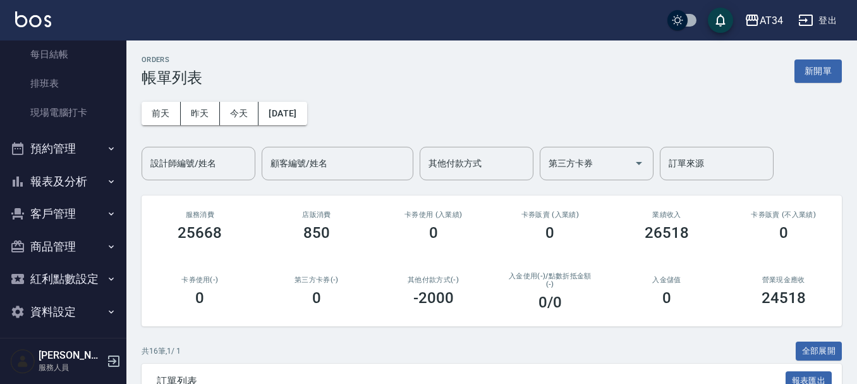
scroll to position [166, 0]
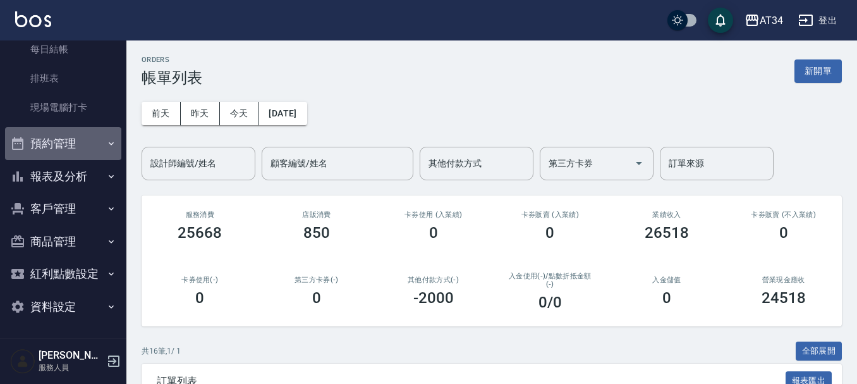
click at [64, 156] on button "預約管理" at bounding box center [63, 143] width 116 height 33
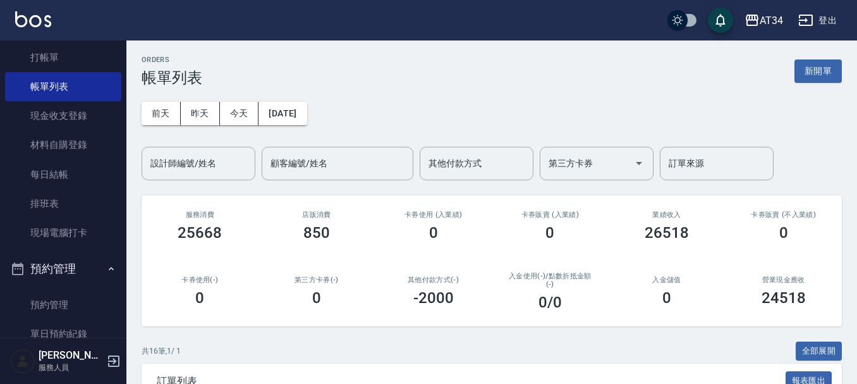
scroll to position [39, 0]
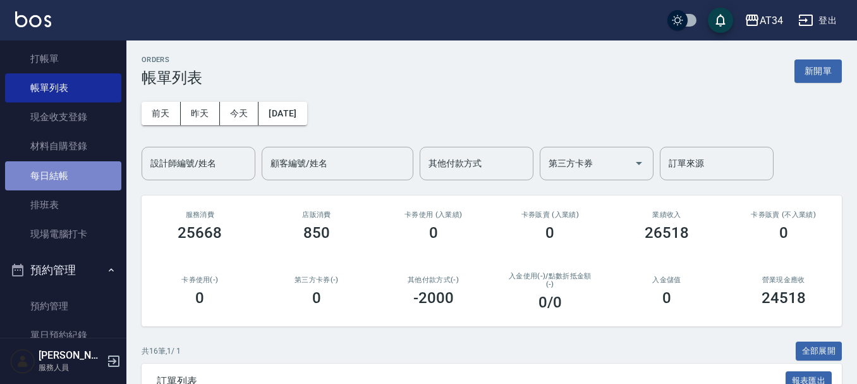
click at [64, 184] on link "每日結帳" at bounding box center [63, 175] width 116 height 29
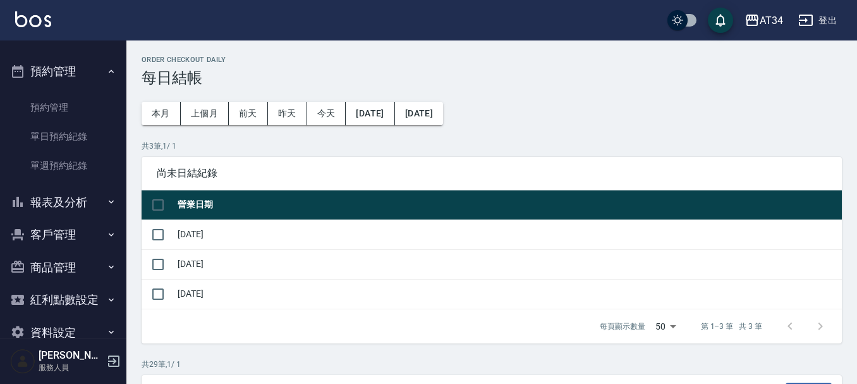
scroll to position [264, 0]
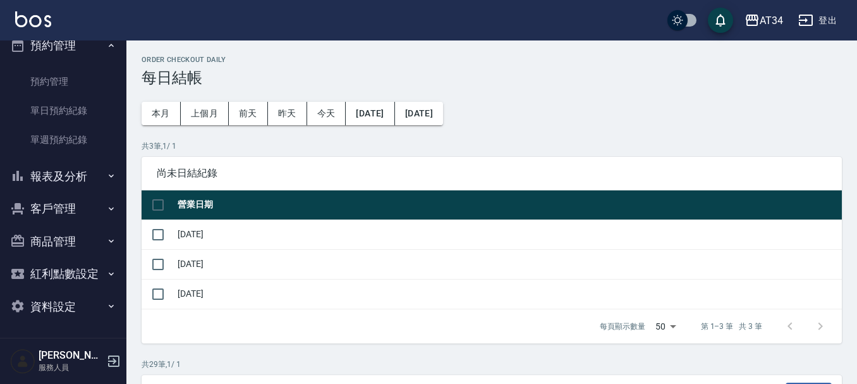
click at [64, 182] on button "報表及分析" at bounding box center [63, 176] width 116 height 33
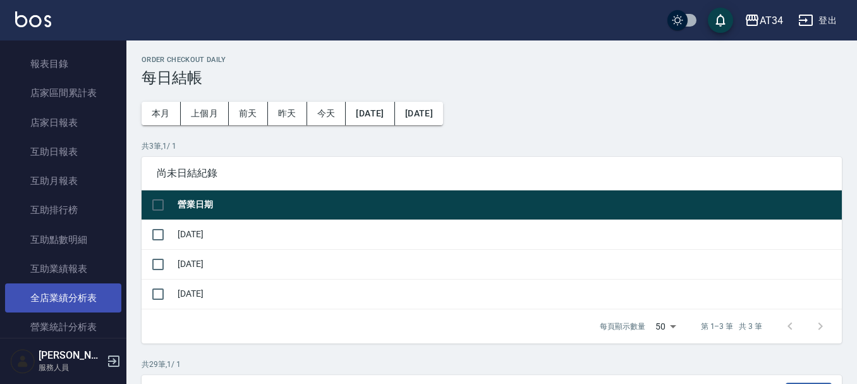
scroll to position [390, 0]
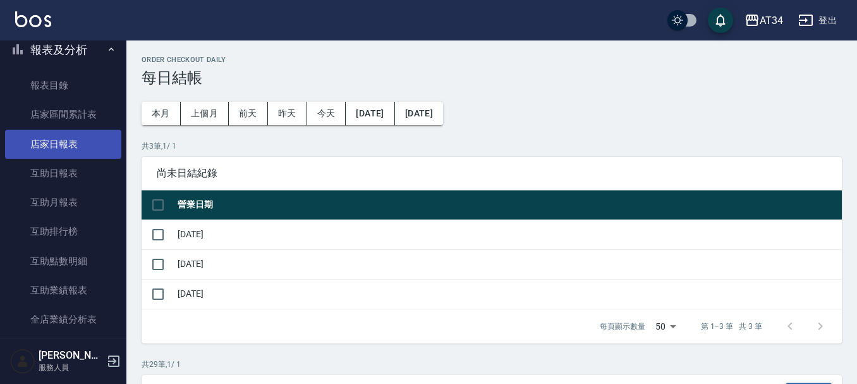
click at [73, 138] on link "店家日報表" at bounding box center [63, 144] width 116 height 29
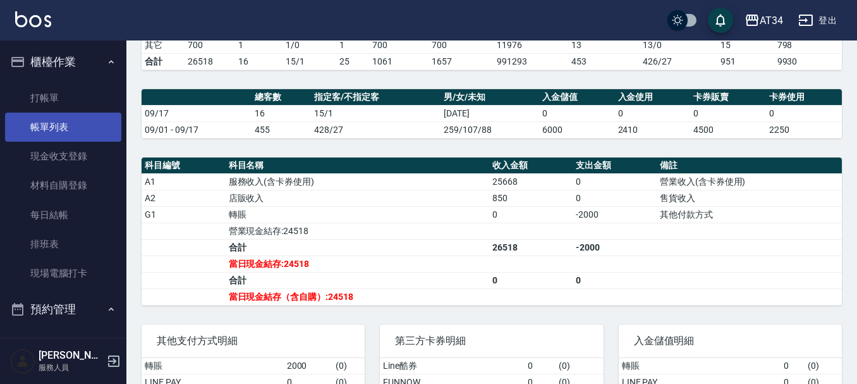
click at [64, 114] on link "帳單列表" at bounding box center [63, 126] width 116 height 29
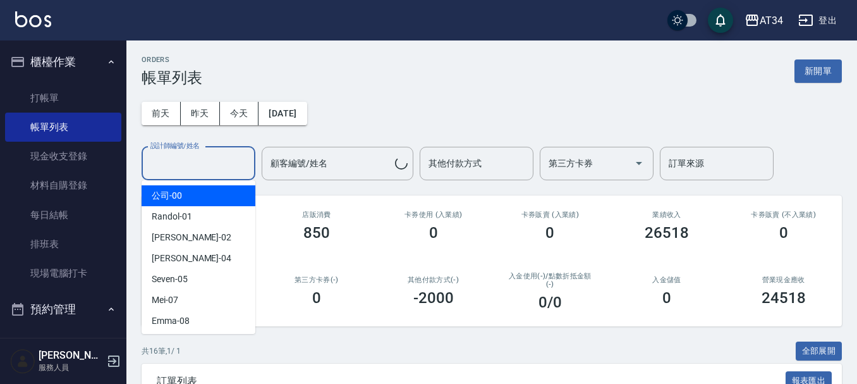
click at [182, 164] on div "設計師編號/姓名 設計師編號/姓名" at bounding box center [199, 163] width 114 height 33
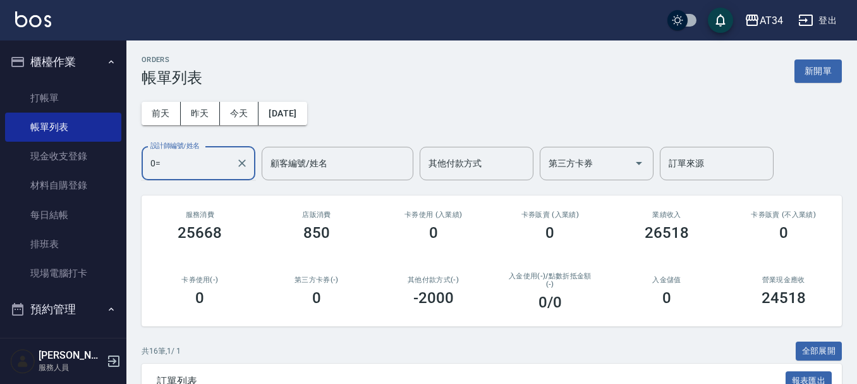
type input "0"
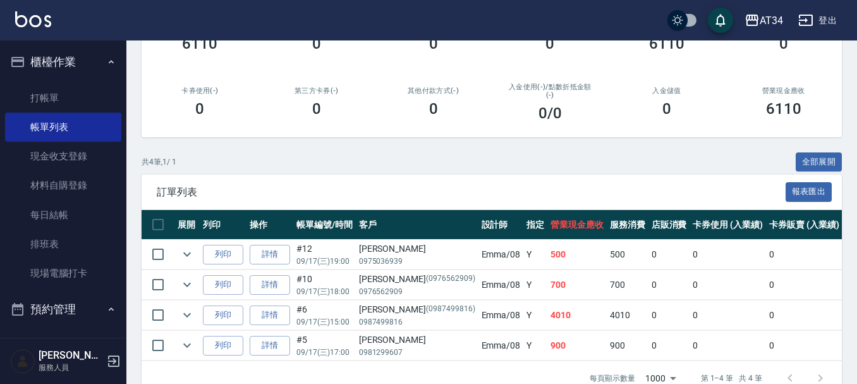
scroll to position [225, 0]
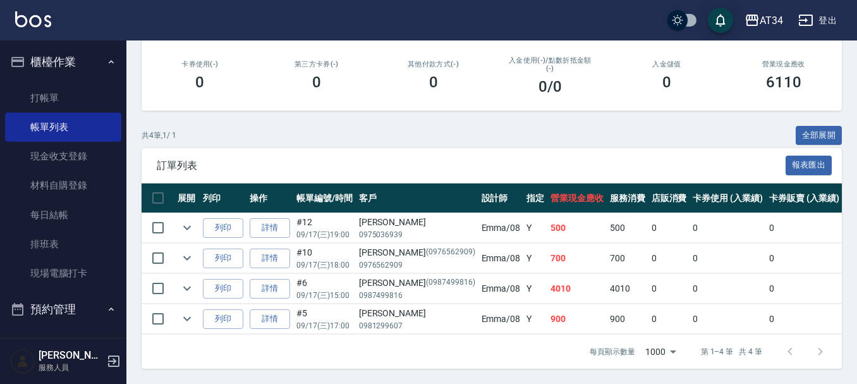
type input "Emma-08"
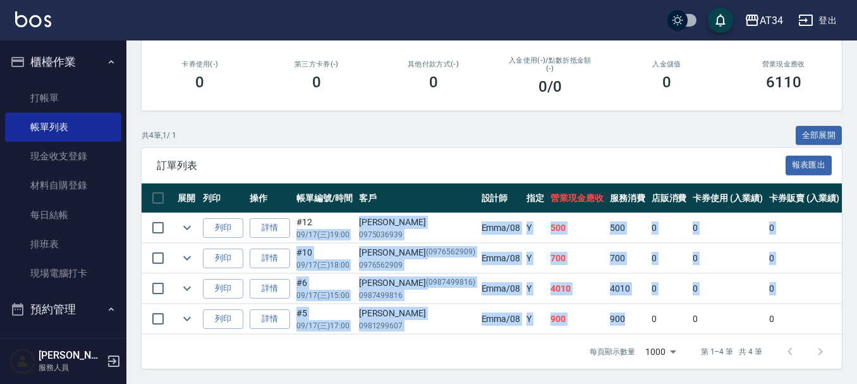
drag, startPoint x: 327, startPoint y: 214, endPoint x: 588, endPoint y: 317, distance: 281.2
click at [588, 317] on tbody "列印 詳情 #12 09/17 (三) 19:00 [PERSON_NAME]0975036939 [PERSON_NAME] /08 Y 500 500 0…" at bounding box center [741, 273] width 1199 height 121
click at [557, 313] on td "900" at bounding box center [576, 319] width 59 height 30
drag, startPoint x: 643, startPoint y: 309, endPoint x: 290, endPoint y: 221, distance: 363.4
click at [290, 221] on tbody "列印 詳情 #12 09/17 (三) 19:00 [PERSON_NAME]0975036939 [PERSON_NAME] /08 Y 500 500 0…" at bounding box center [741, 273] width 1199 height 121
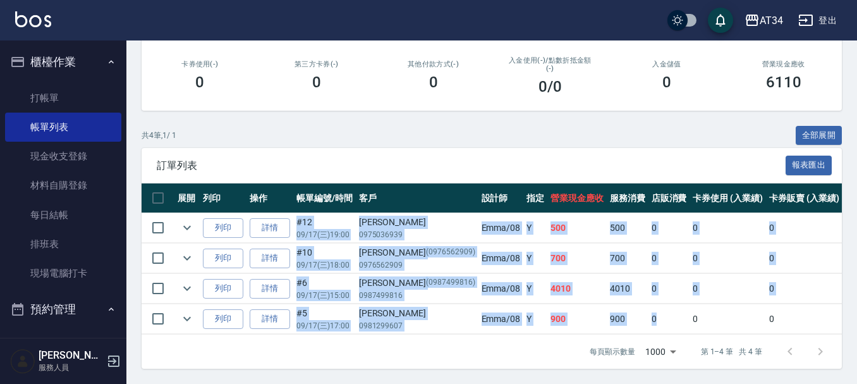
click at [334, 213] on td "#12 09/17 (三) 19:00" at bounding box center [324, 228] width 63 height 30
drag, startPoint x: 301, startPoint y: 208, endPoint x: 662, endPoint y: 308, distance: 374.4
click at [662, 308] on tbody "列印 詳情 #12 09/17 (三) 19:00 [PERSON_NAME]0975036939 [PERSON_NAME] /08 Y 500 500 0…" at bounding box center [741, 273] width 1199 height 121
click at [689, 308] on td "0" at bounding box center [727, 319] width 76 height 30
drag, startPoint x: 696, startPoint y: 314, endPoint x: 301, endPoint y: 214, distance: 407.4
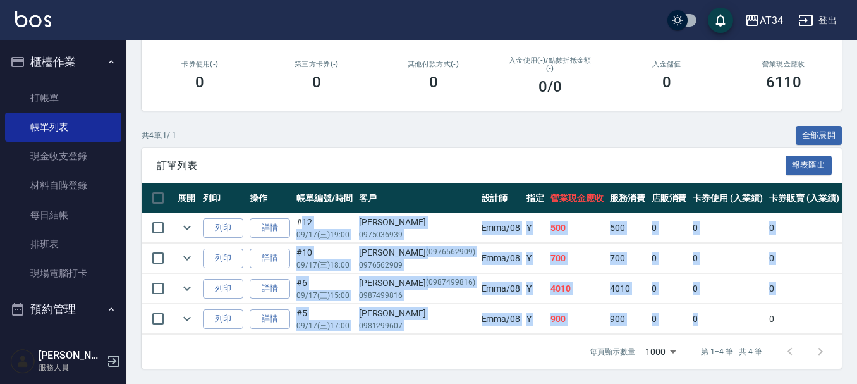
click at [301, 214] on tbody "列印 詳情 #12 09/17 (三) 19:00 [PERSON_NAME]0975036939 [PERSON_NAME] /08 Y 500 500 0…" at bounding box center [741, 273] width 1199 height 121
click at [364, 229] on p "0975036939" at bounding box center [417, 234] width 116 height 11
drag, startPoint x: 298, startPoint y: 209, endPoint x: 804, endPoint y: 339, distance: 522.7
click at [804, 339] on div "訂單列表 報表匯出 展開 列印 操作 帳單編號/時間 客戶 設計師 指定 營業現金應收 服務消費 店販消費 卡券使用 (入業績) 卡券販賣 (入業績) 業績收…" at bounding box center [492, 258] width 700 height 221
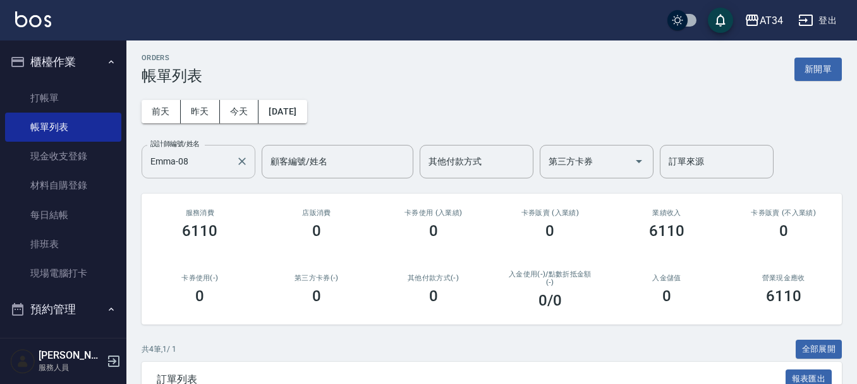
scroll to position [0, 0]
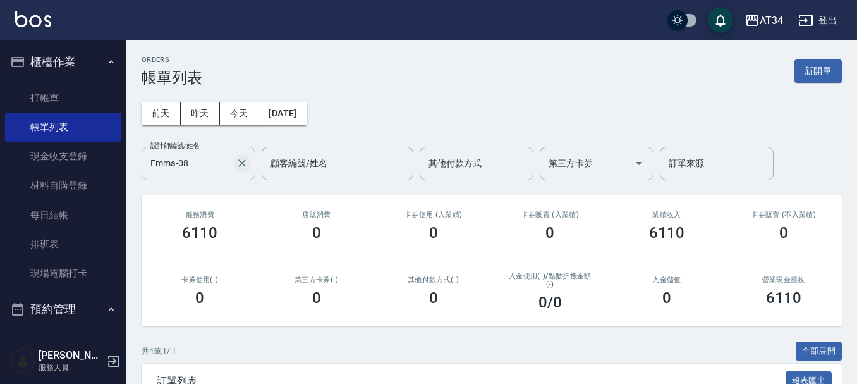
click at [231, 152] on div "Emma-08 設計師編號/姓名" at bounding box center [199, 163] width 114 height 33
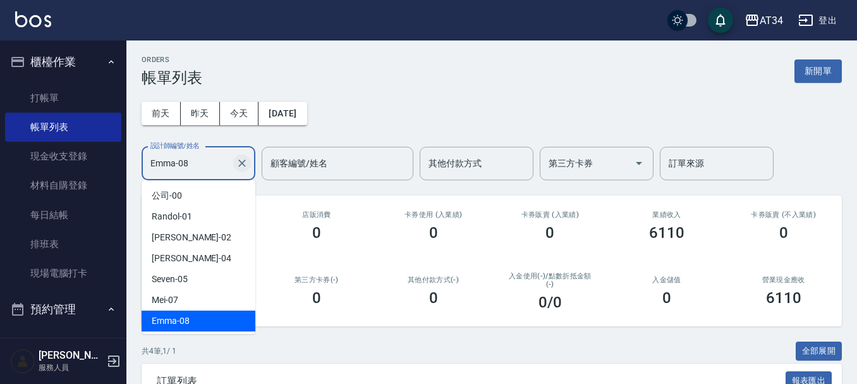
click at [243, 164] on icon "Clear" at bounding box center [242, 163] width 8 height 8
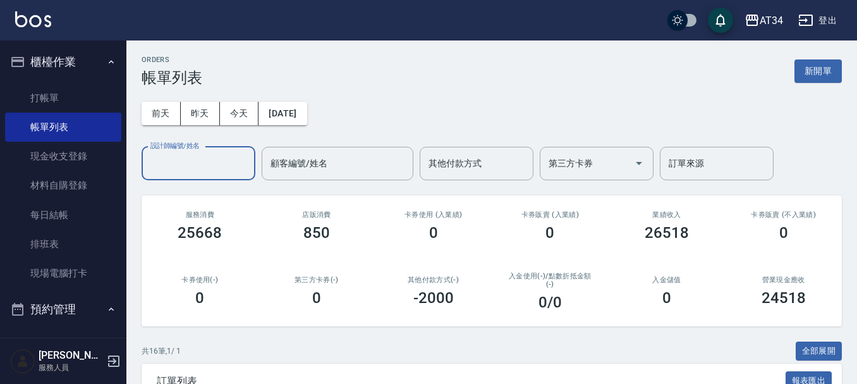
click at [177, 169] on input "設計師編號/姓名" at bounding box center [198, 163] width 102 height 22
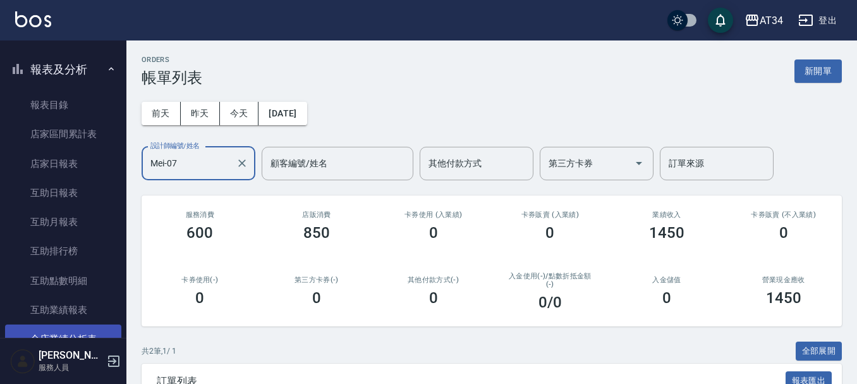
scroll to position [442, 0]
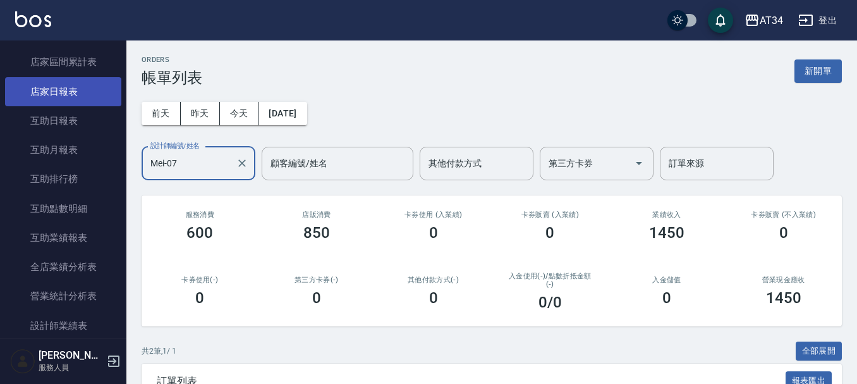
type input "Mei-07"
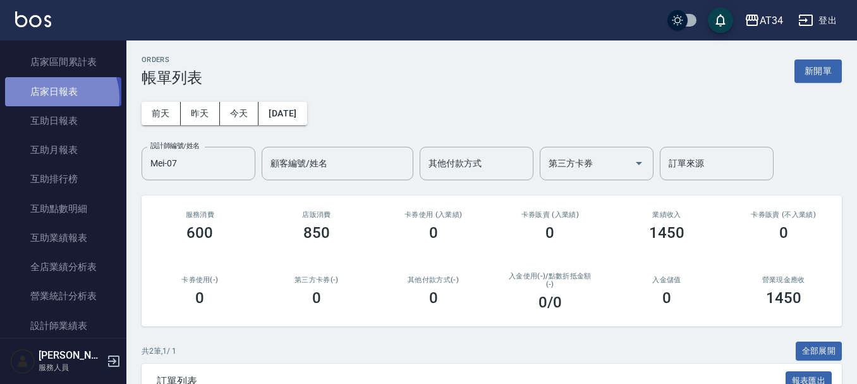
click at [54, 97] on link "店家日報表" at bounding box center [63, 91] width 116 height 29
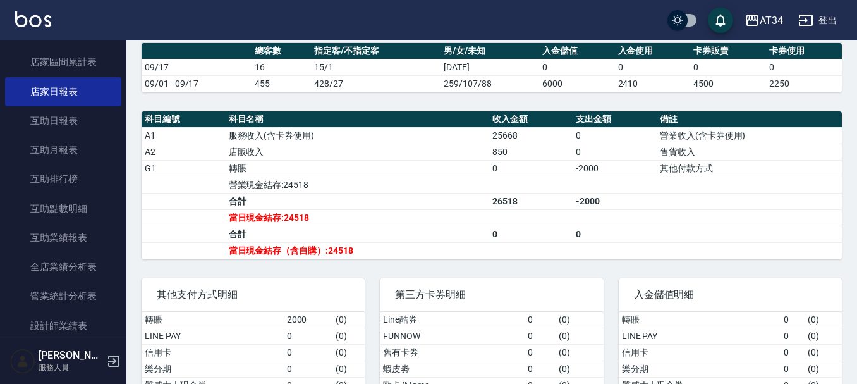
scroll to position [379, 0]
